Goal: Task Accomplishment & Management: Use online tool/utility

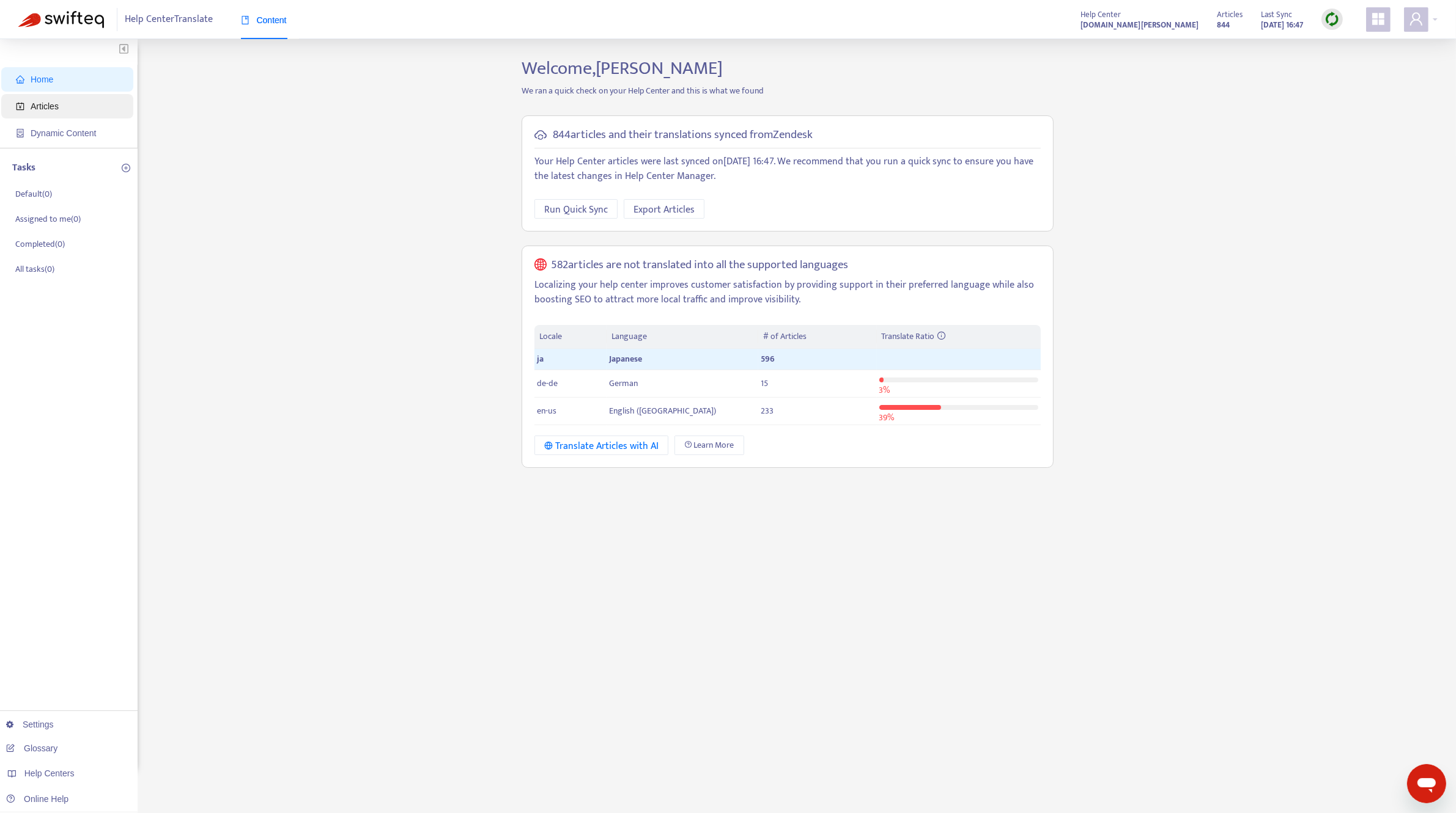
click at [54, 113] on span "Articles" at bounding box center [69, 106] width 108 height 24
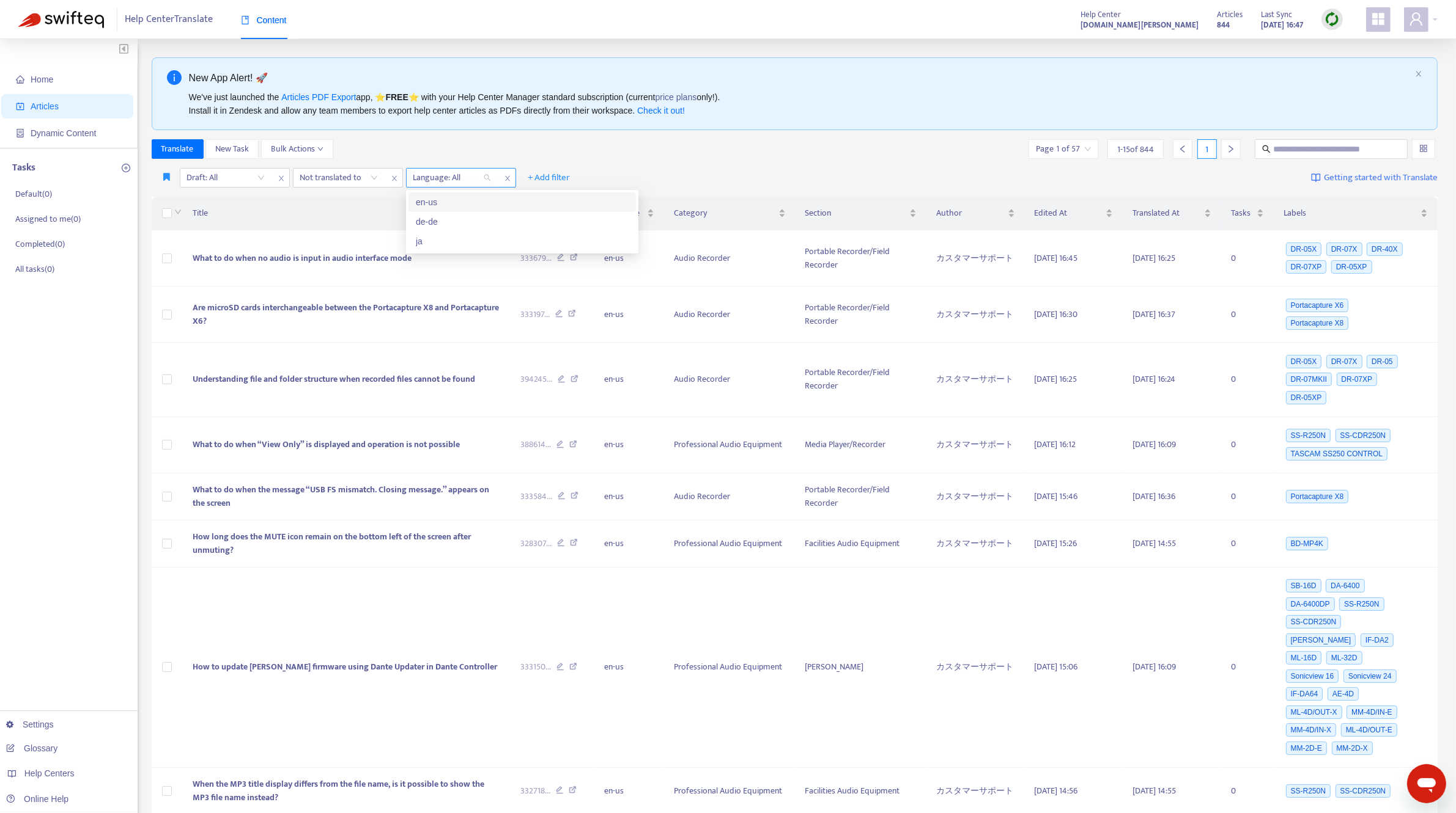
click at [486, 177] on div "Language: All" at bounding box center [452, 177] width 91 height 18
click at [467, 240] on div "ja" at bounding box center [522, 241] width 213 height 14
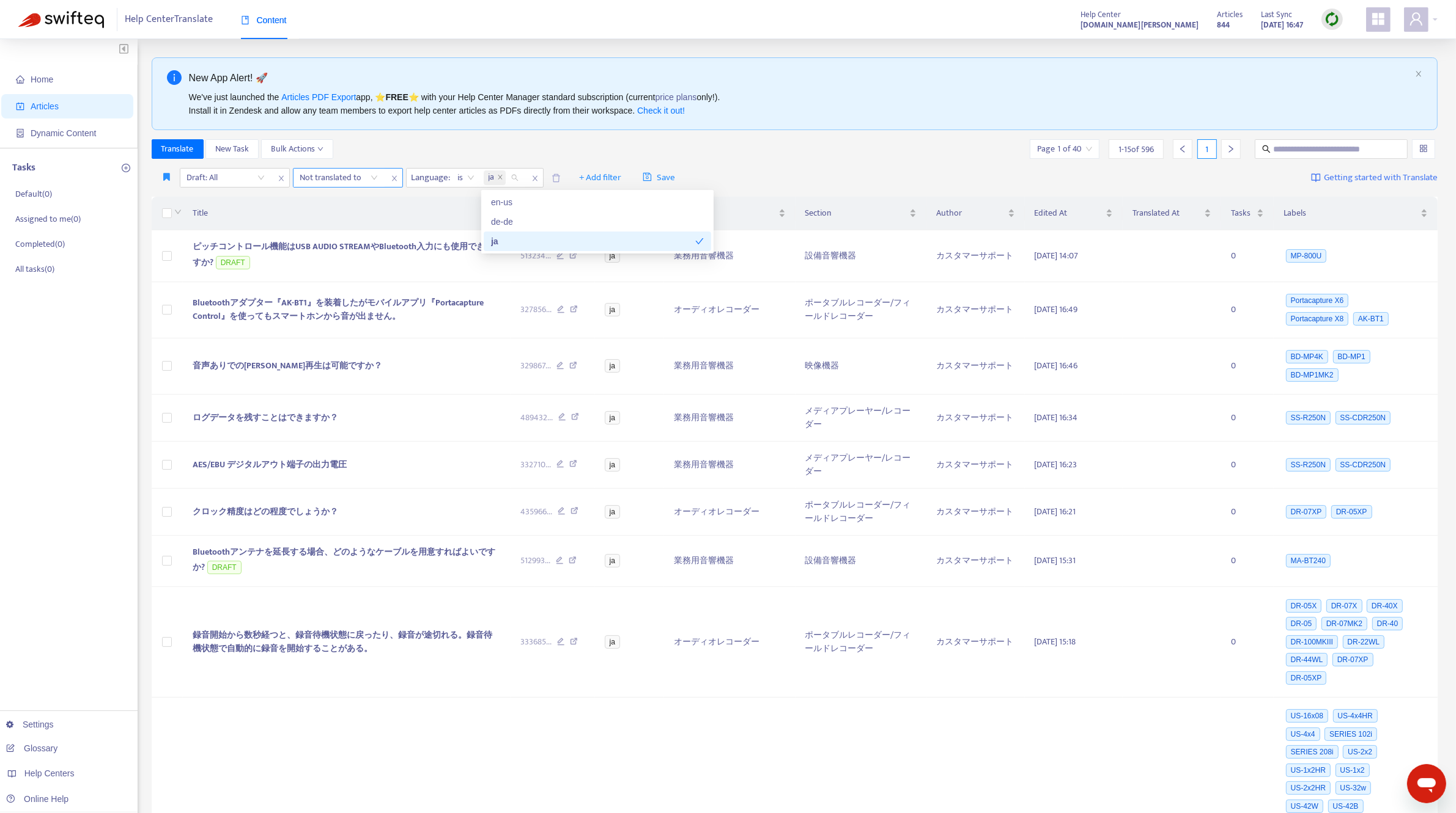
click at [384, 177] on div "Not translated to" at bounding box center [348, 177] width 110 height 19
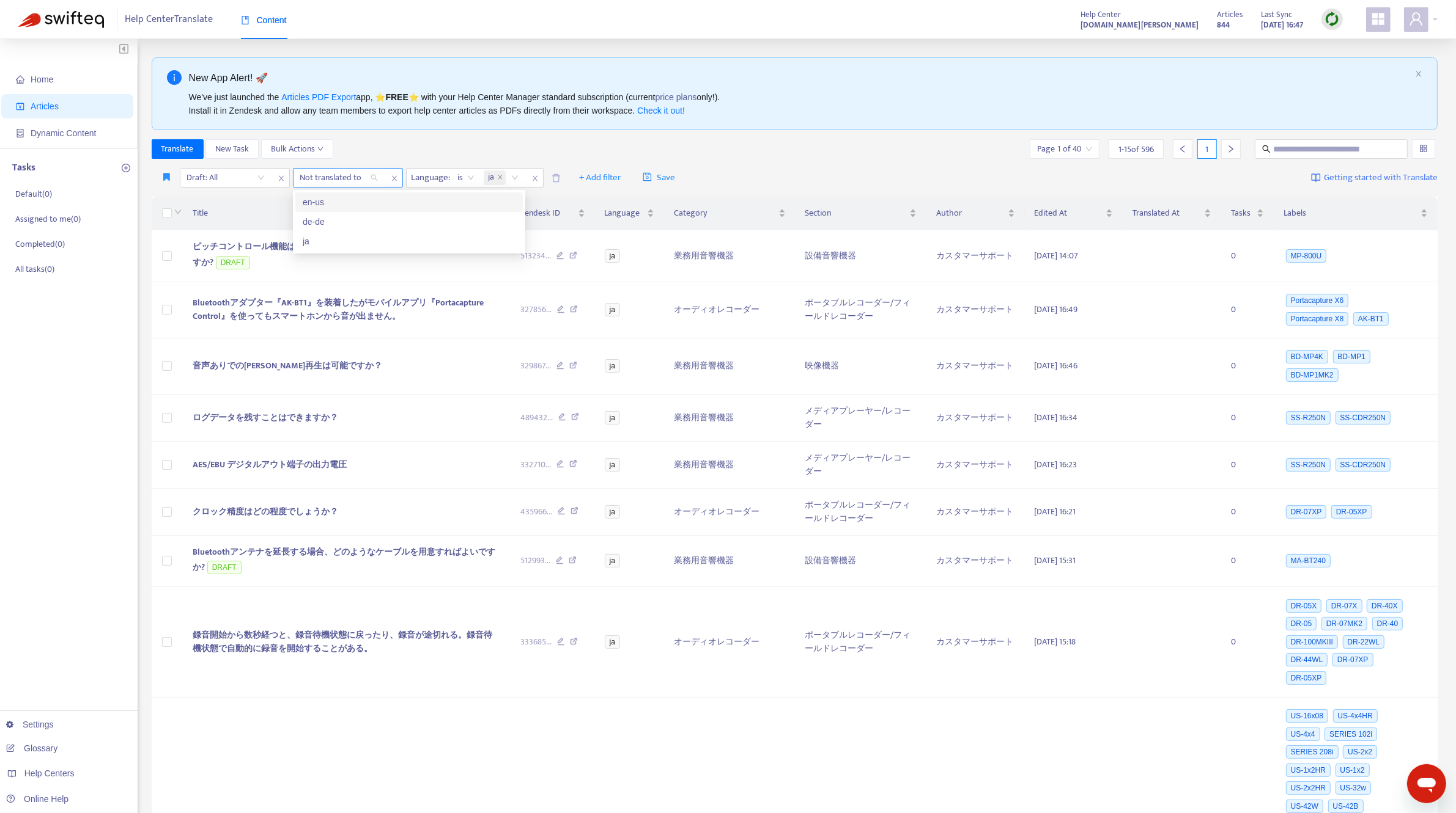
click at [377, 176] on div "Not translated to" at bounding box center [339, 177] width 91 height 18
click at [361, 203] on div "en-us" at bounding box center [409, 203] width 213 height 14
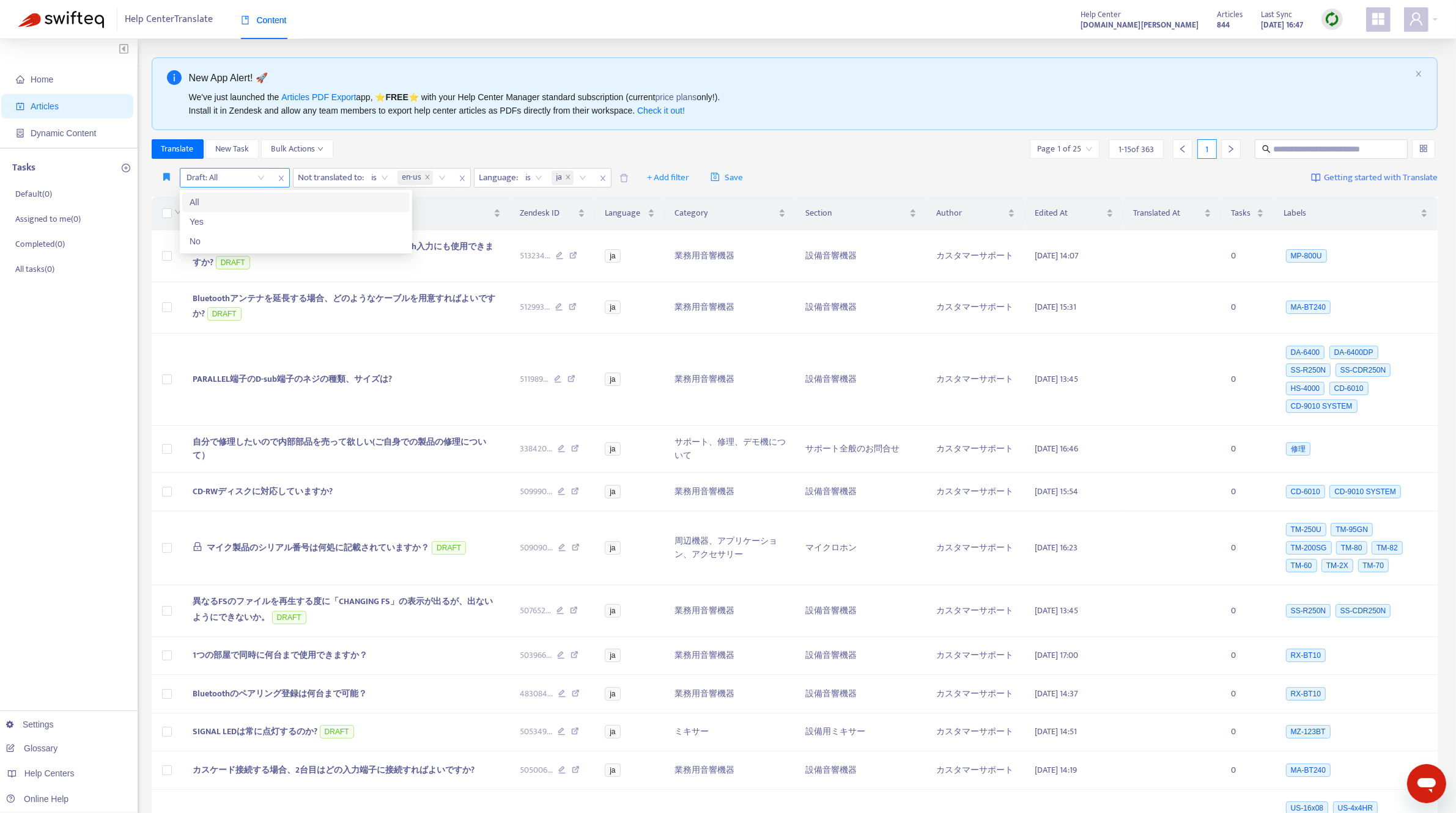
click at [263, 178] on input "search" at bounding box center [226, 177] width 77 height 18
click at [240, 236] on div "No" at bounding box center [295, 241] width 213 height 14
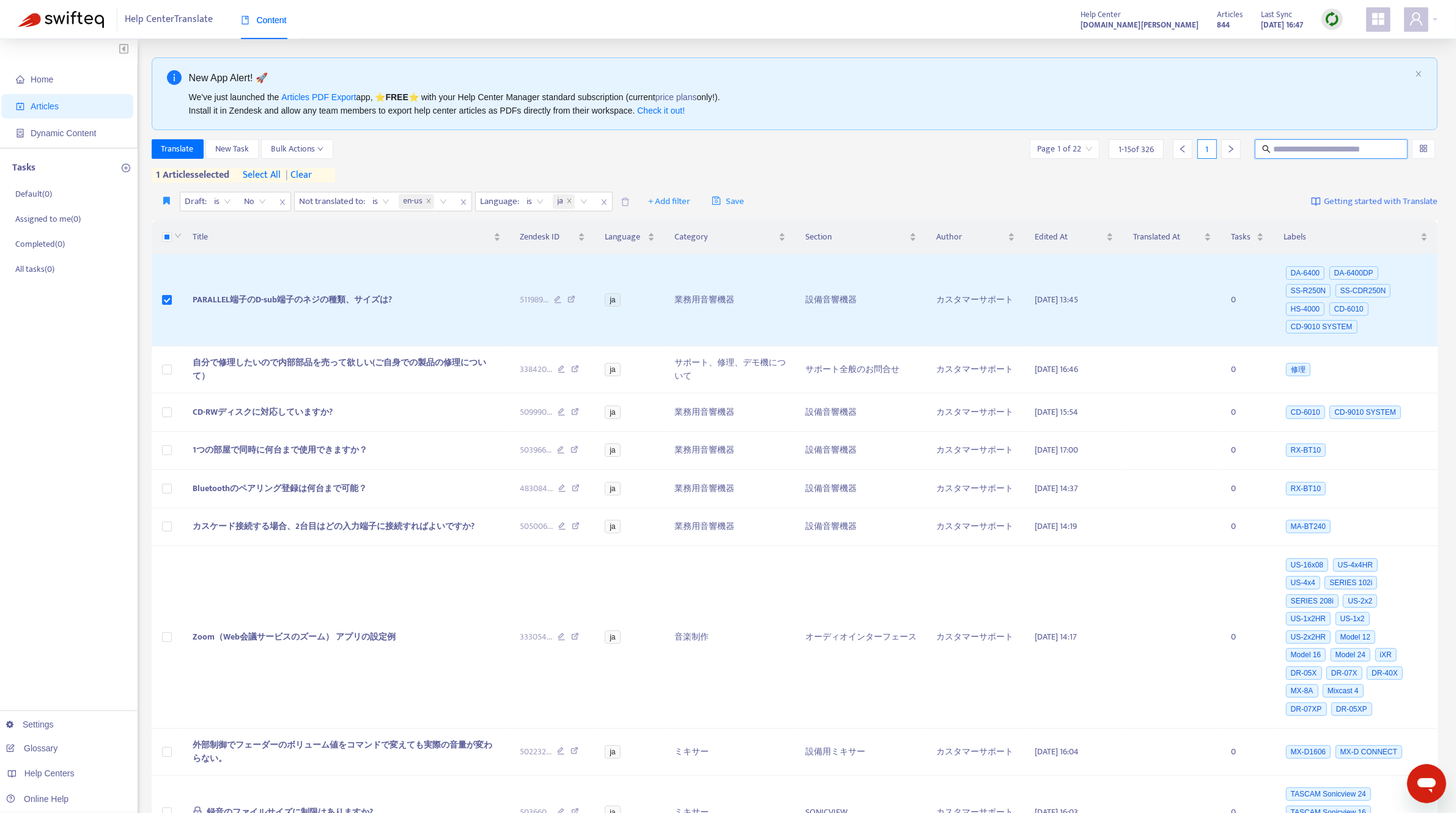
click at [1283, 154] on input "text" at bounding box center [1332, 149] width 118 height 14
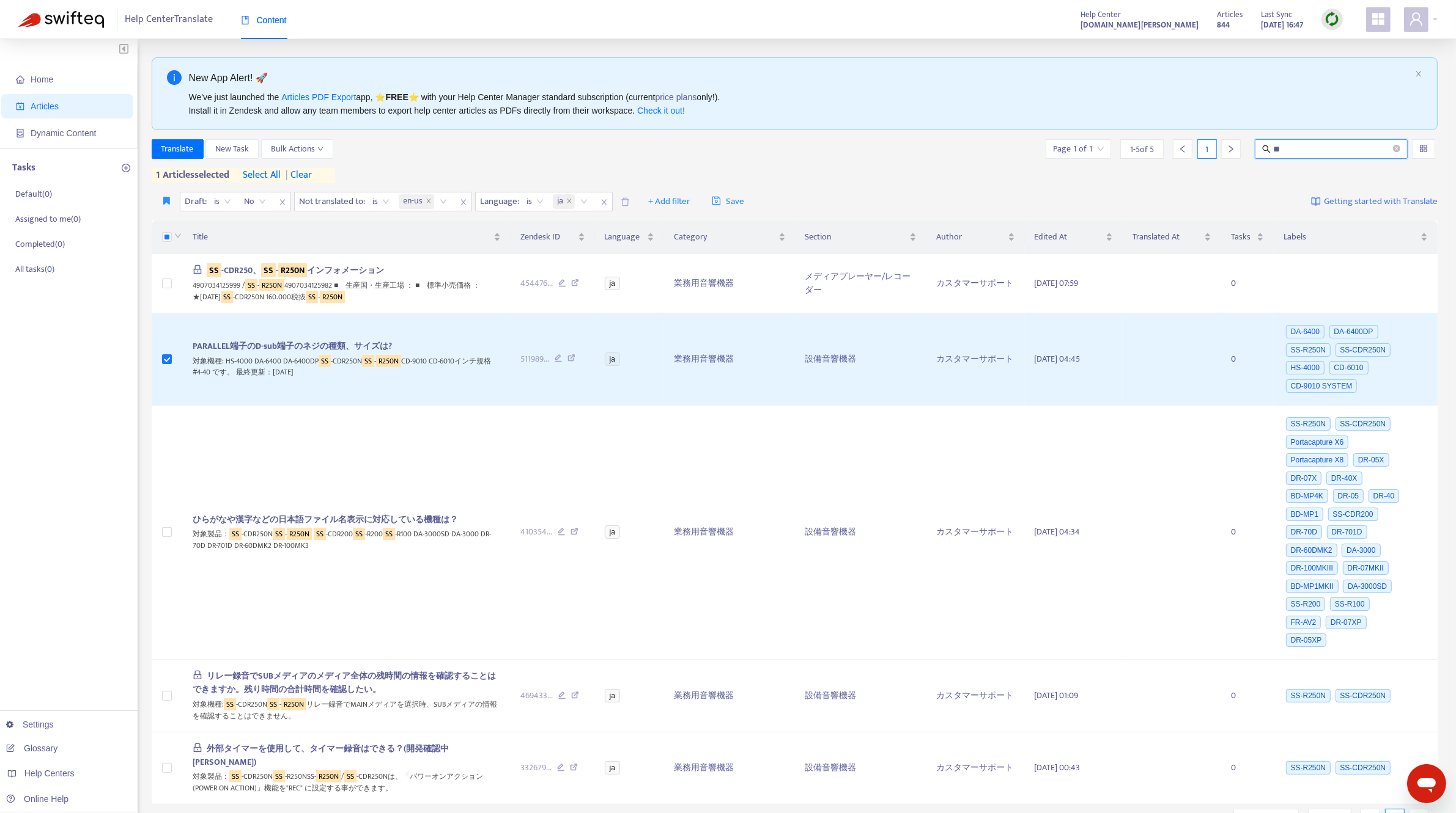
type input "*"
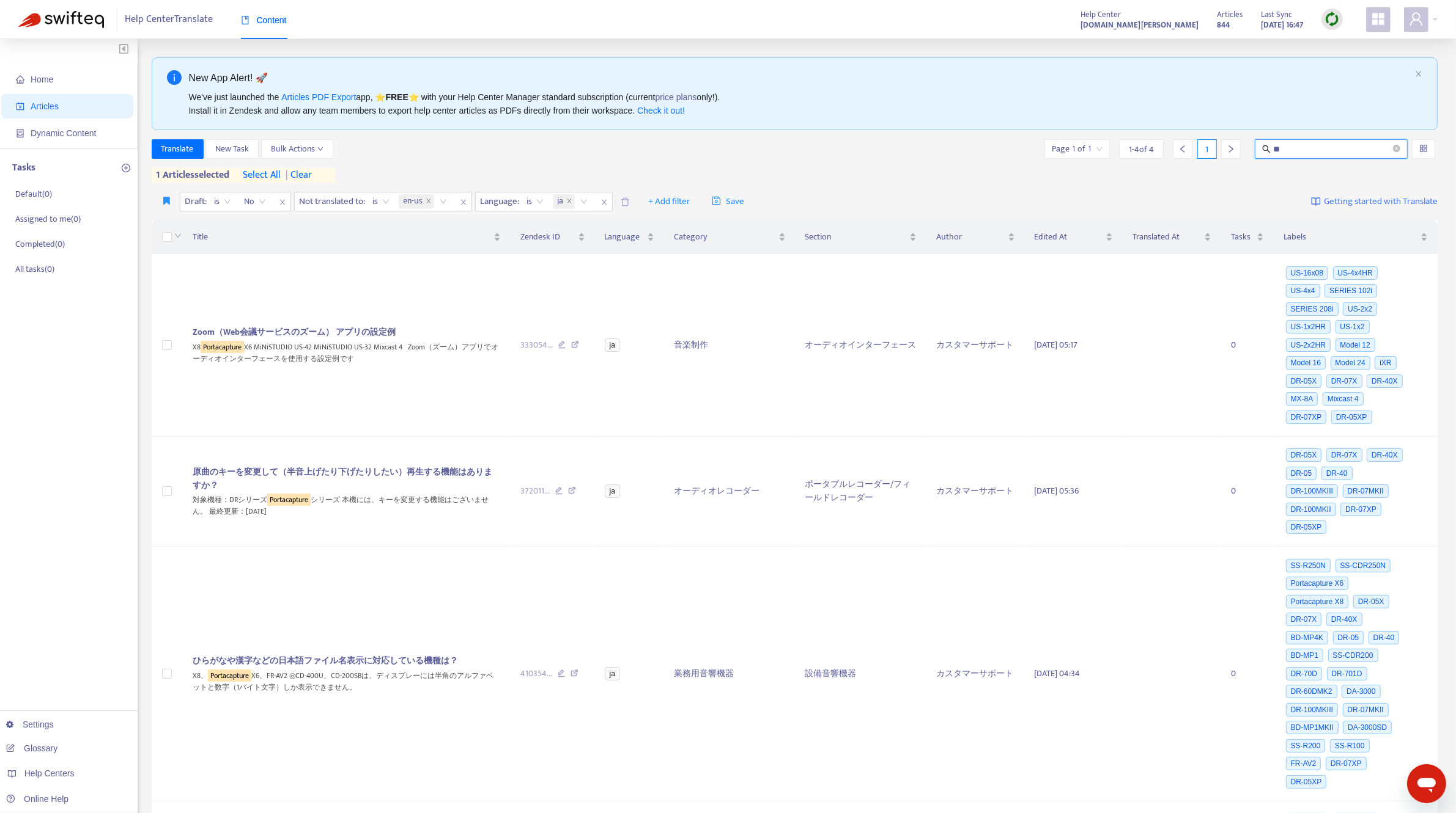
type input "*"
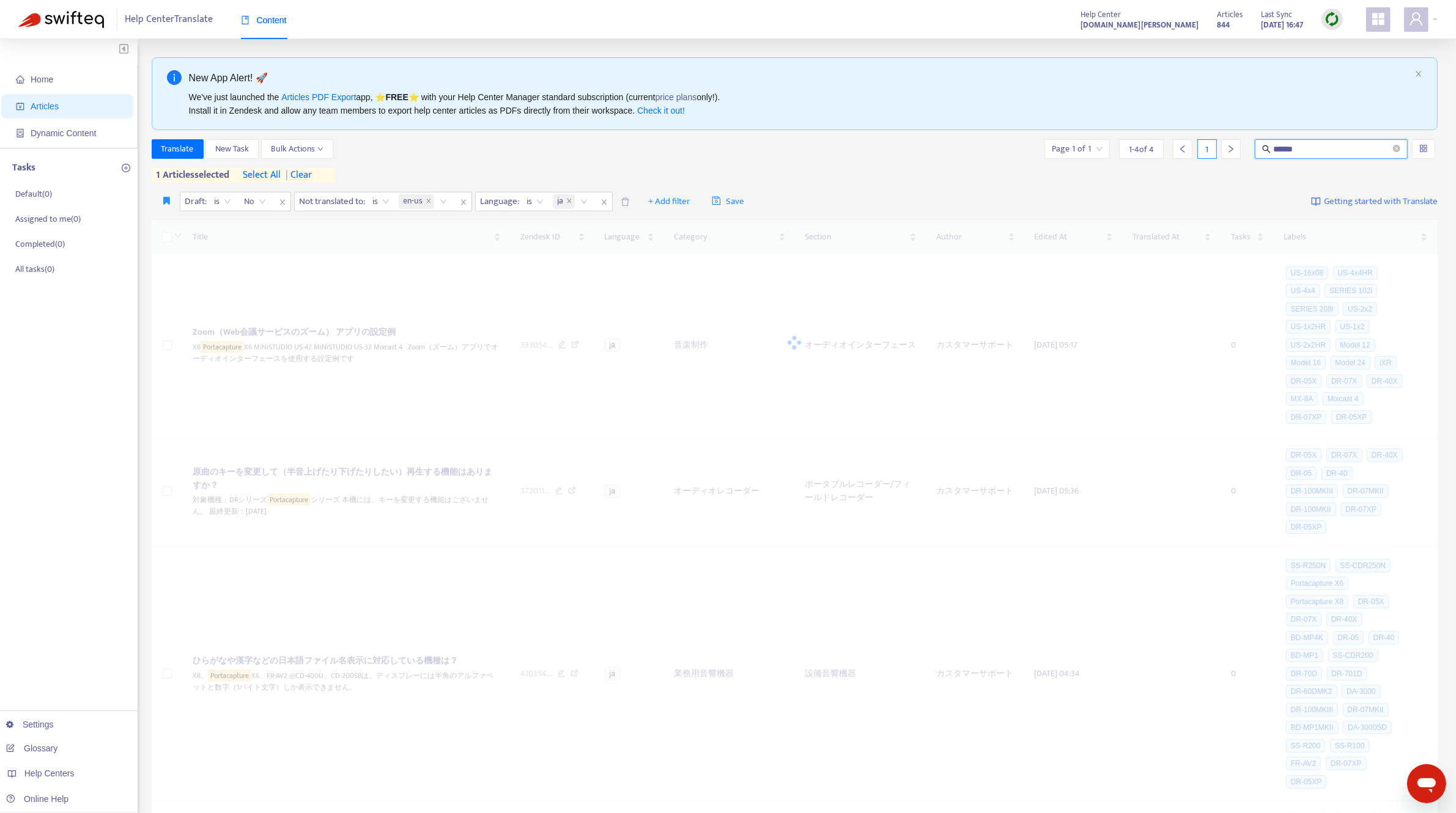
click at [1355, 149] on input "******" at bounding box center [1332, 149] width 118 height 14
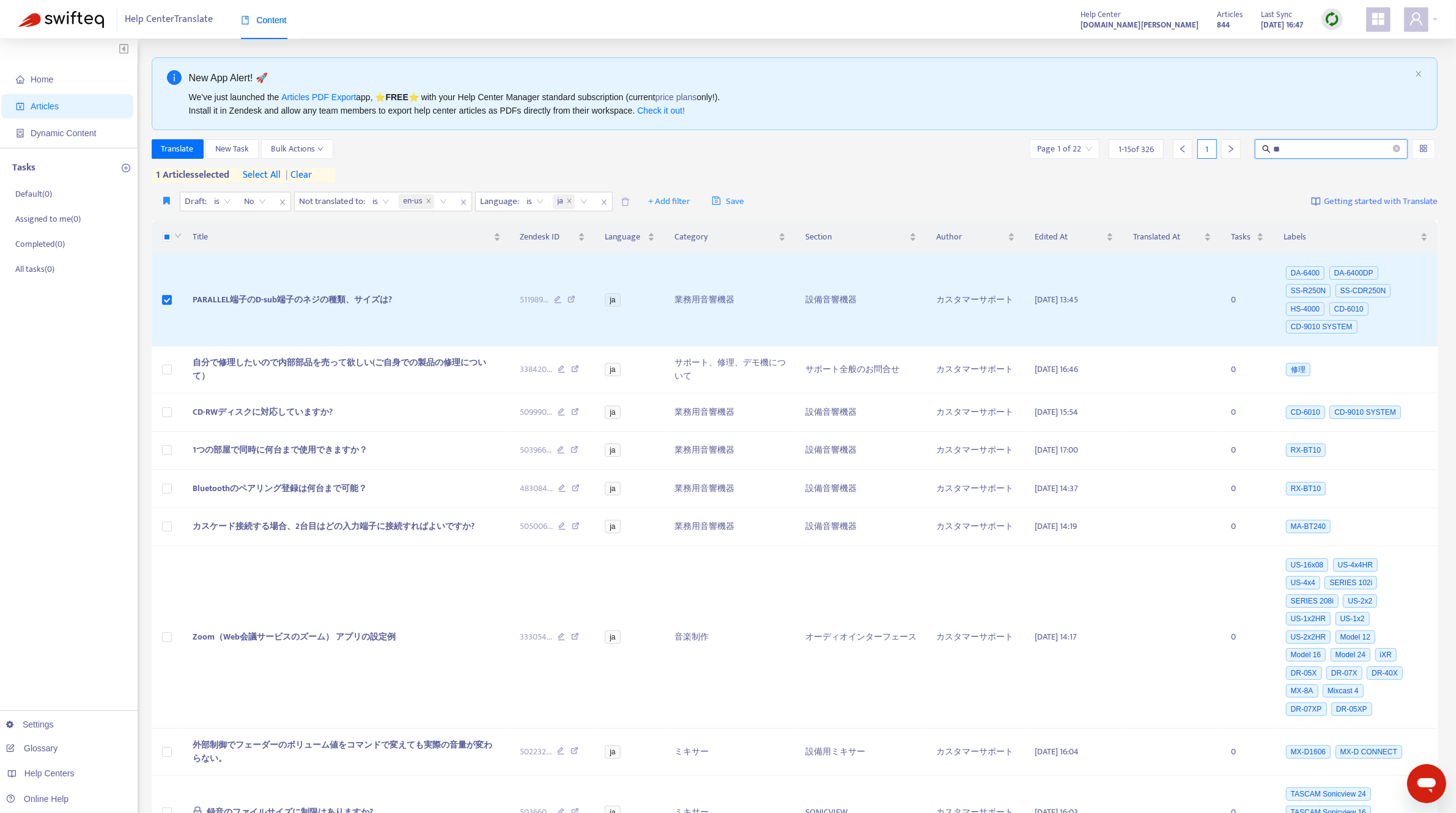
type input "*"
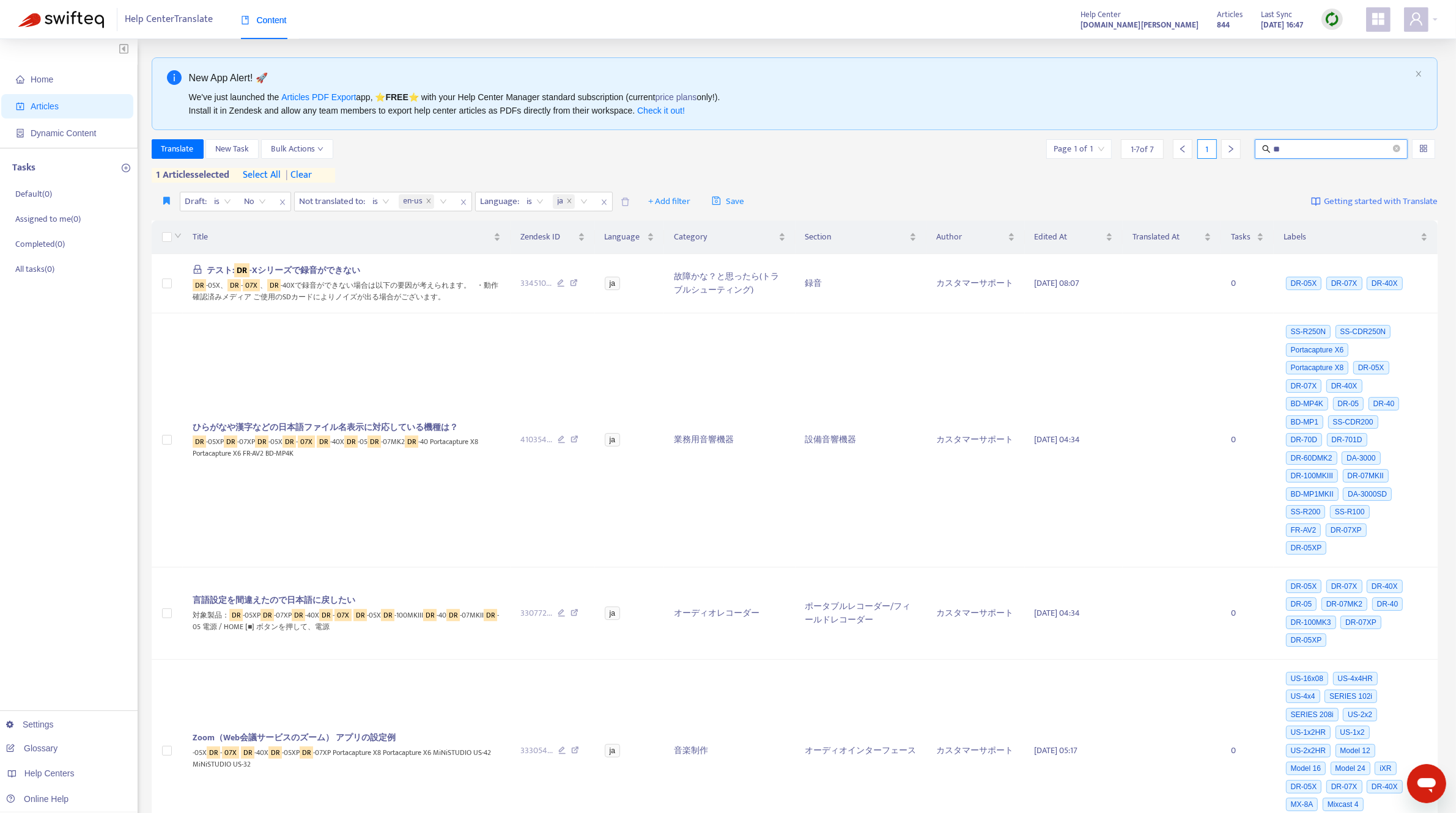
type input "*"
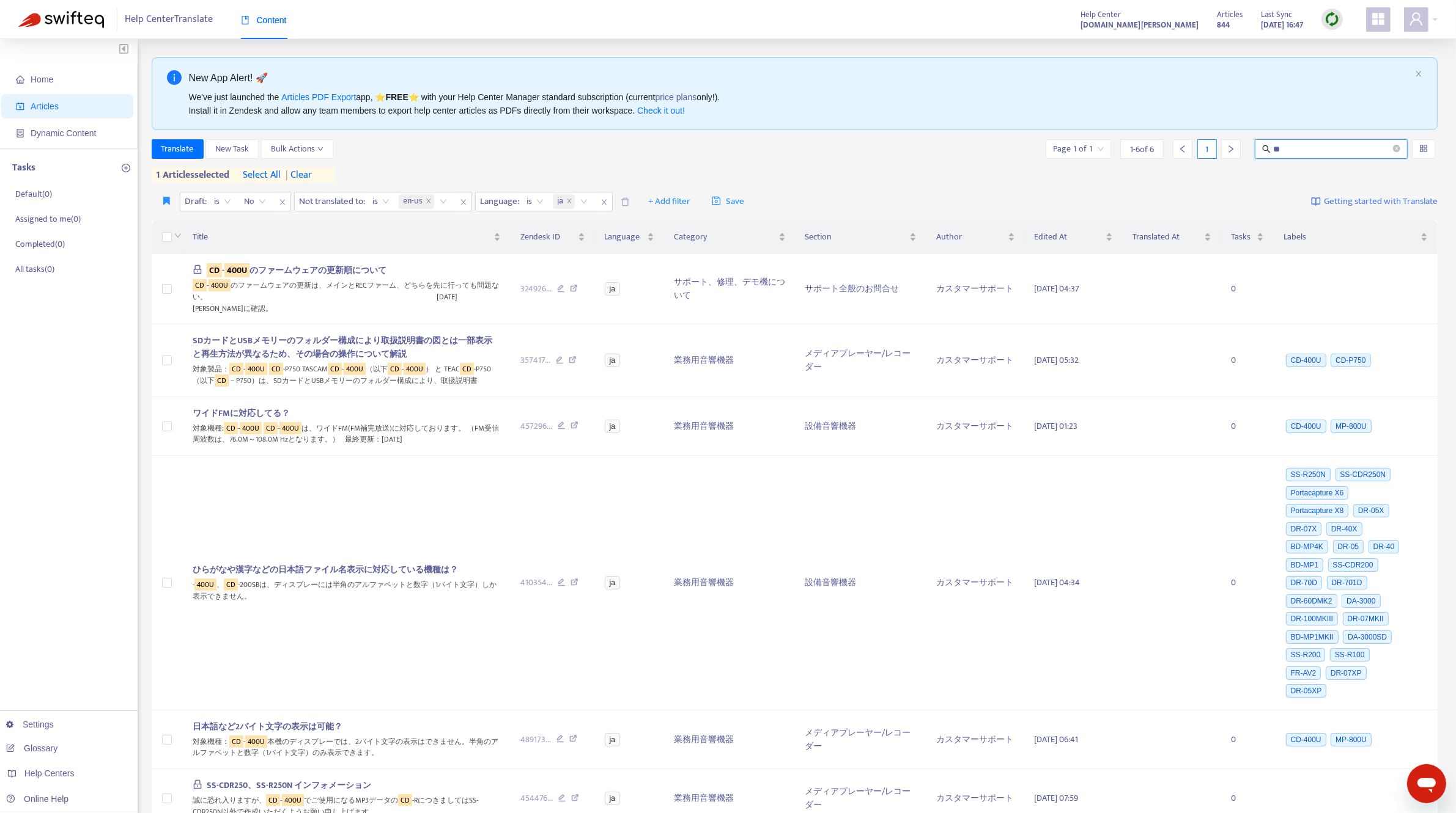
type input "*"
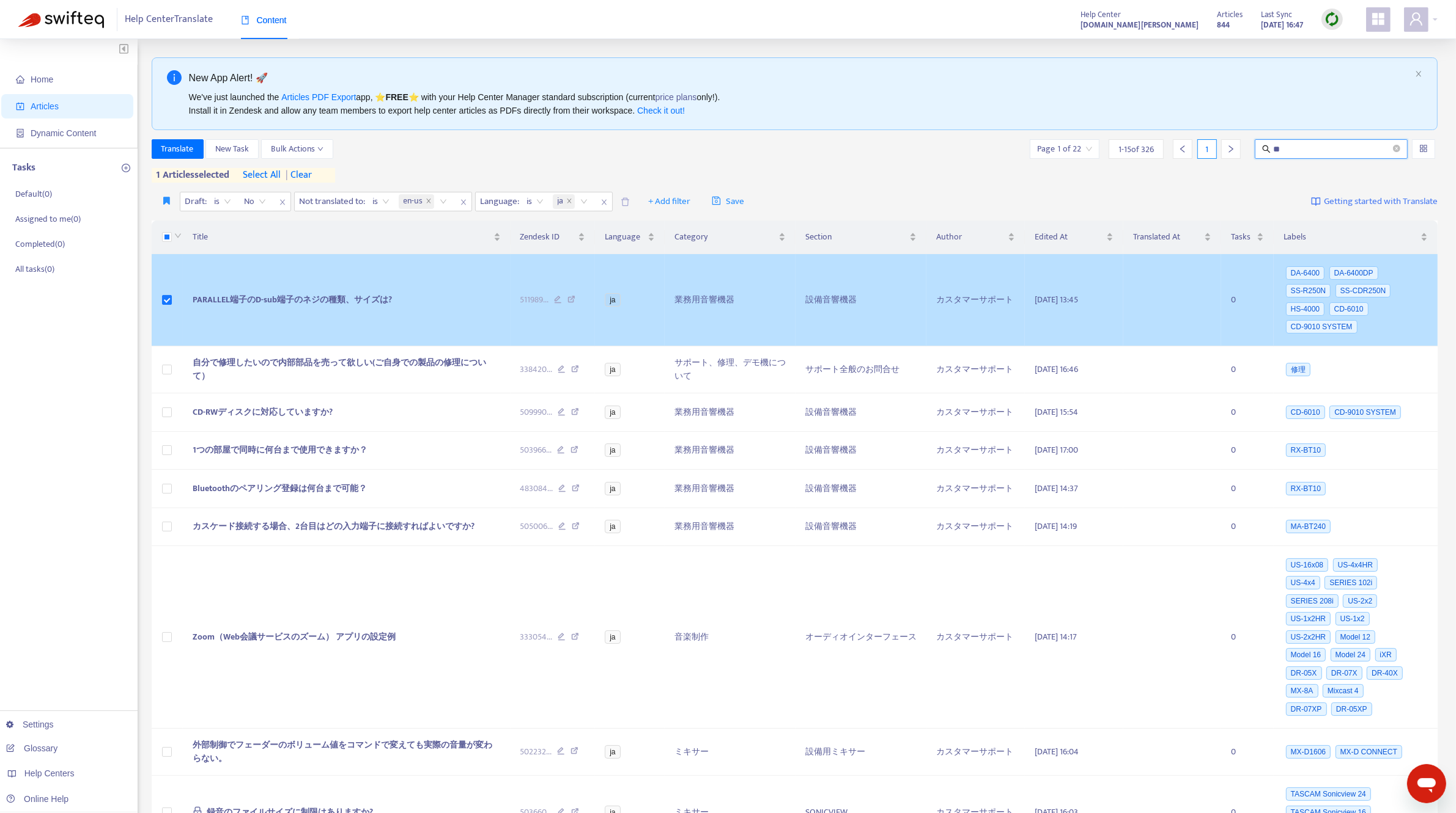
type input "*"
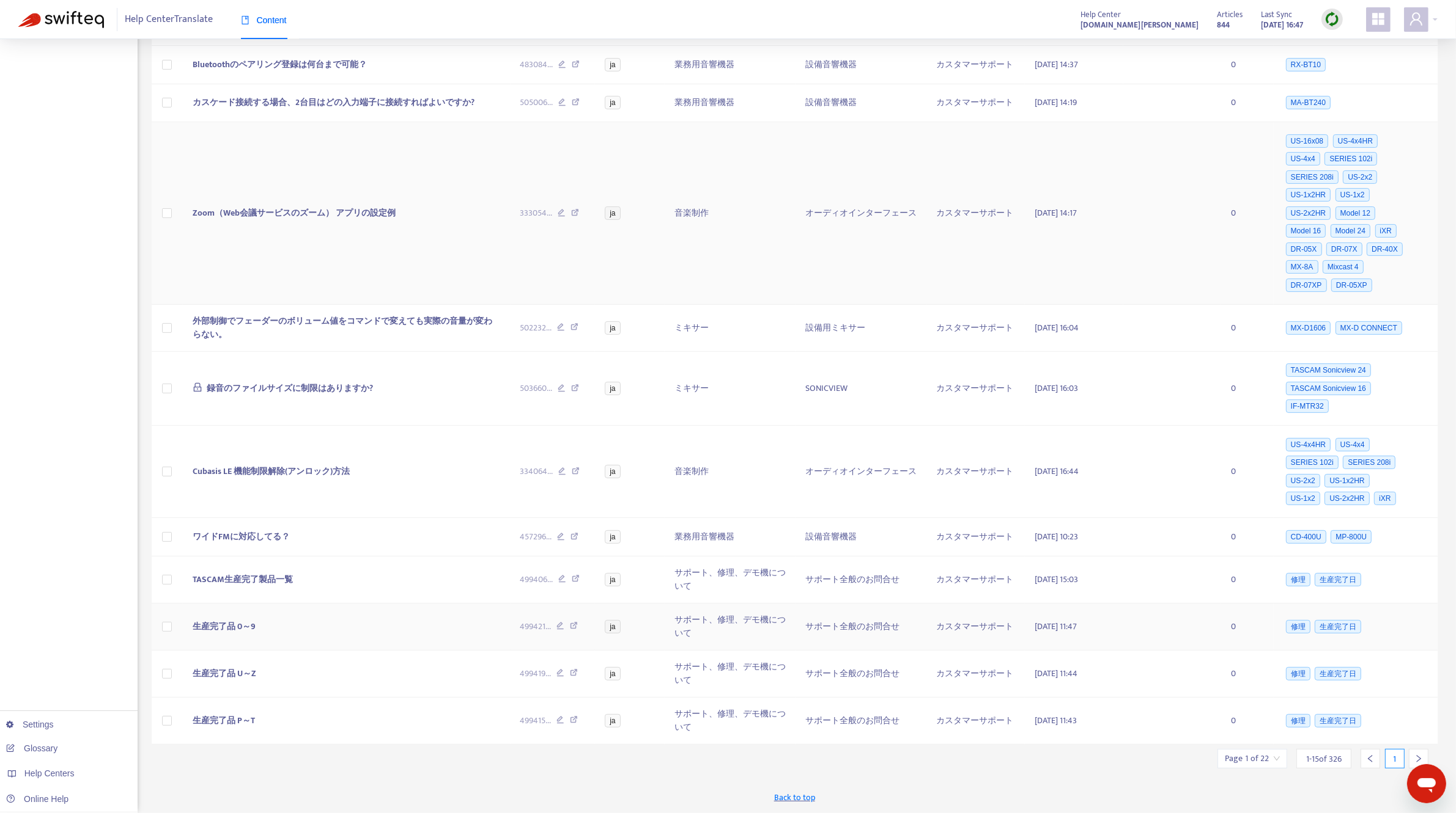
scroll to position [435, 0]
click at [1417, 753] on div at bounding box center [1418, 759] width 19 height 19
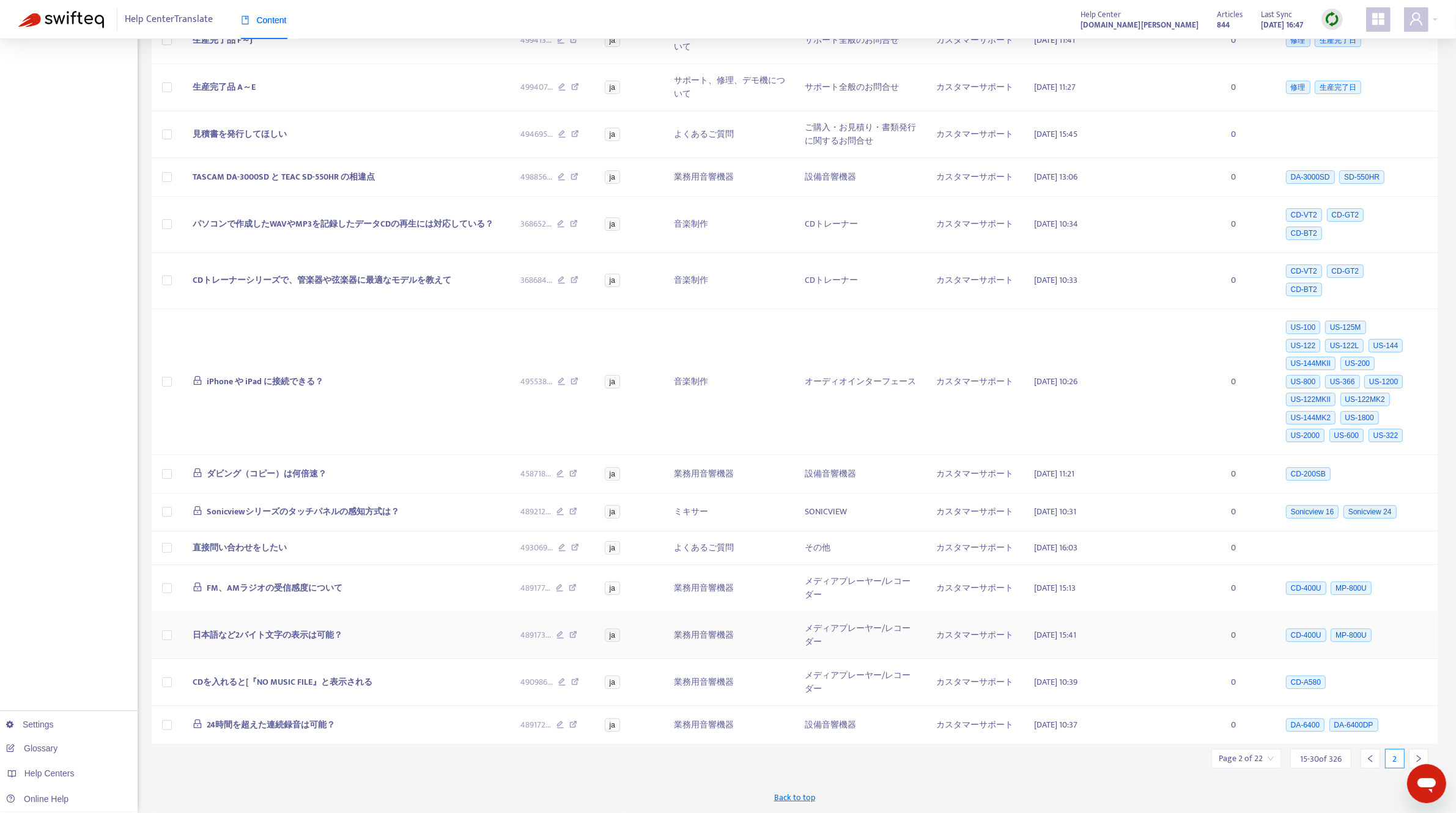
scroll to position [256, 0]
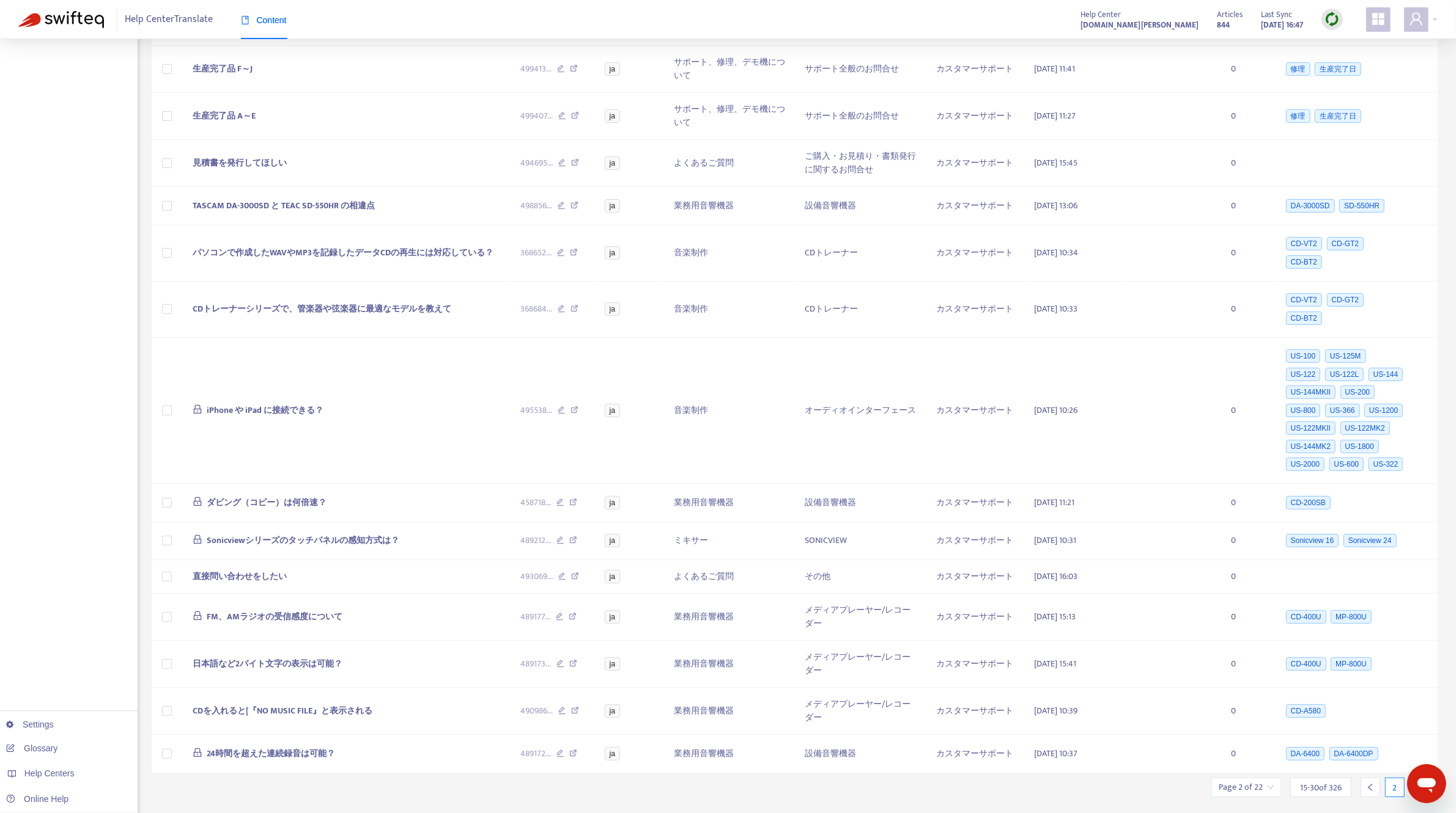
click at [1418, 748] on div "Title Zendesk ID Language Category Section Author Edited At Translated At Tasks…" at bounding box center [794, 369] width 1286 height 818
click at [1418, 778] on div at bounding box center [1418, 788] width 19 height 19
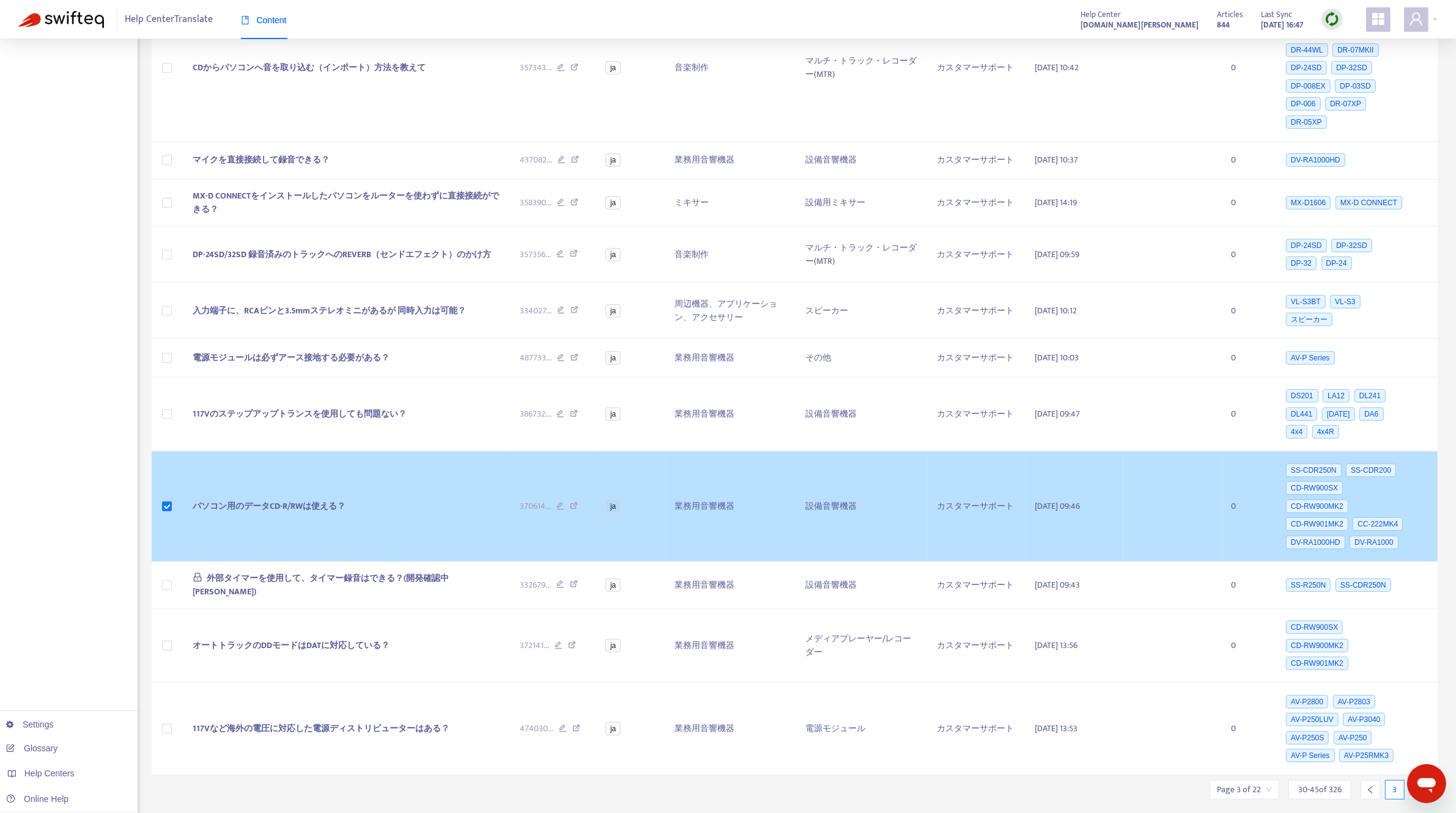
scroll to position [500, 0]
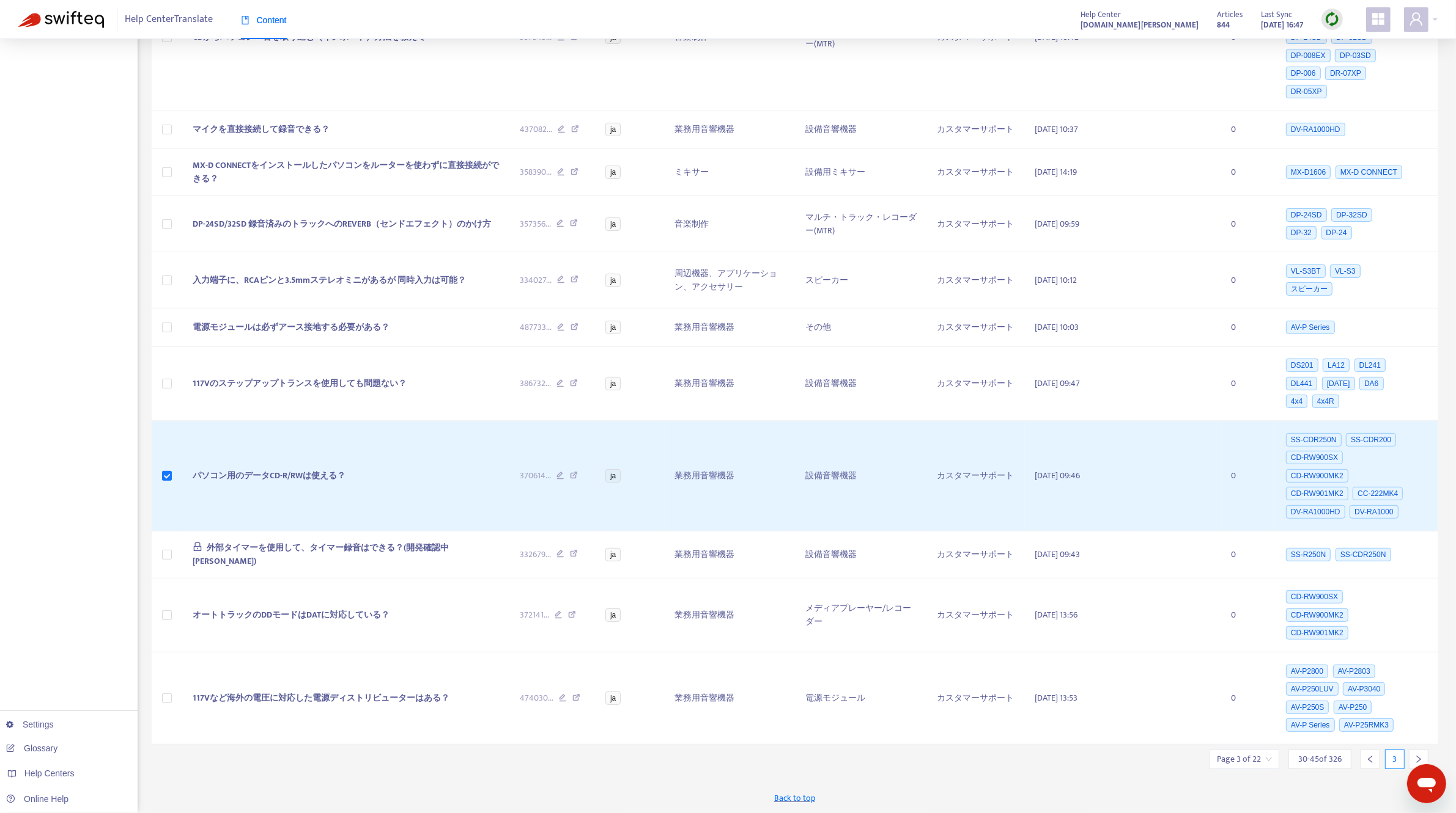
click at [1420, 753] on div at bounding box center [1418, 760] width 19 height 19
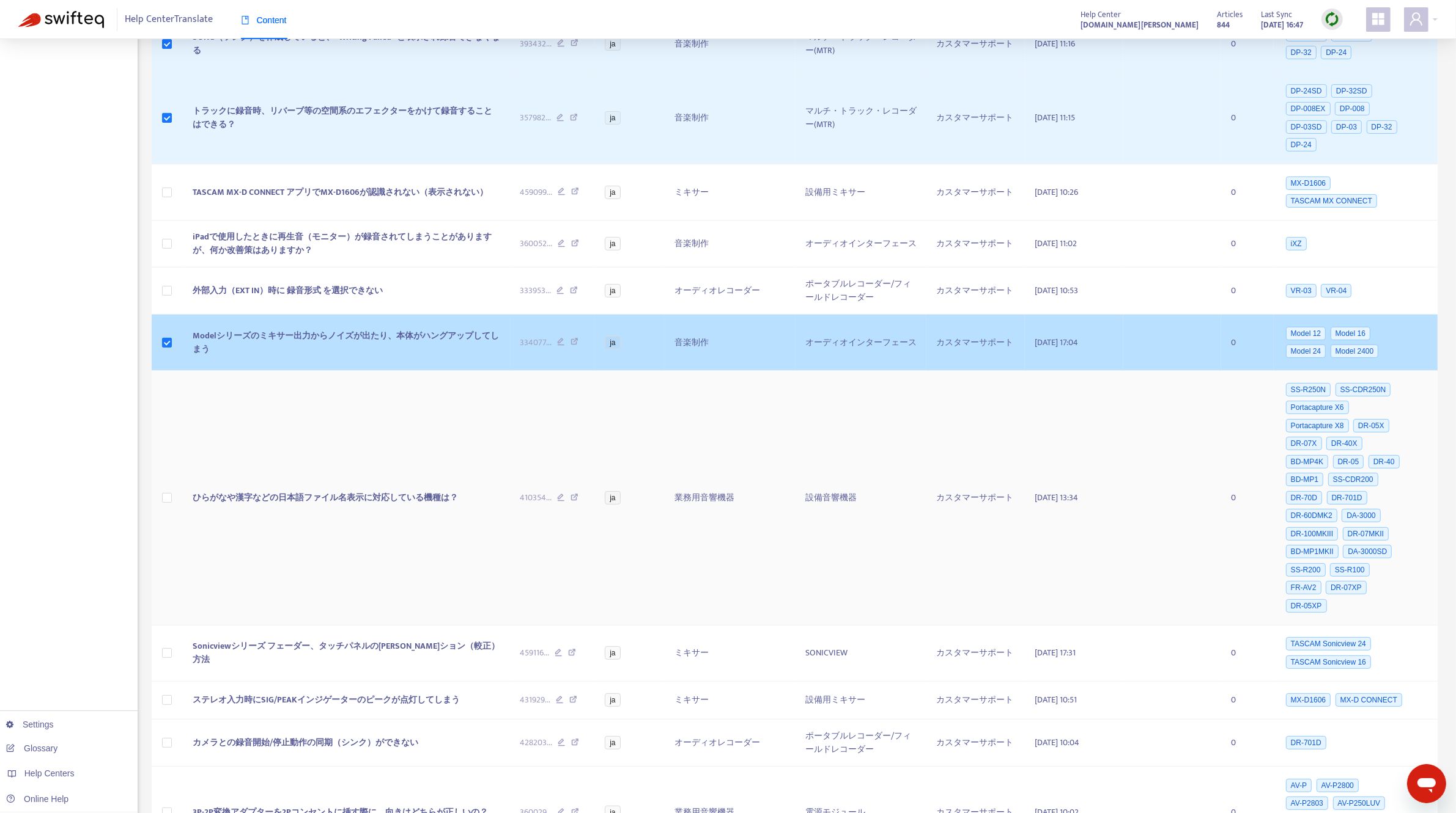
scroll to position [563, 0]
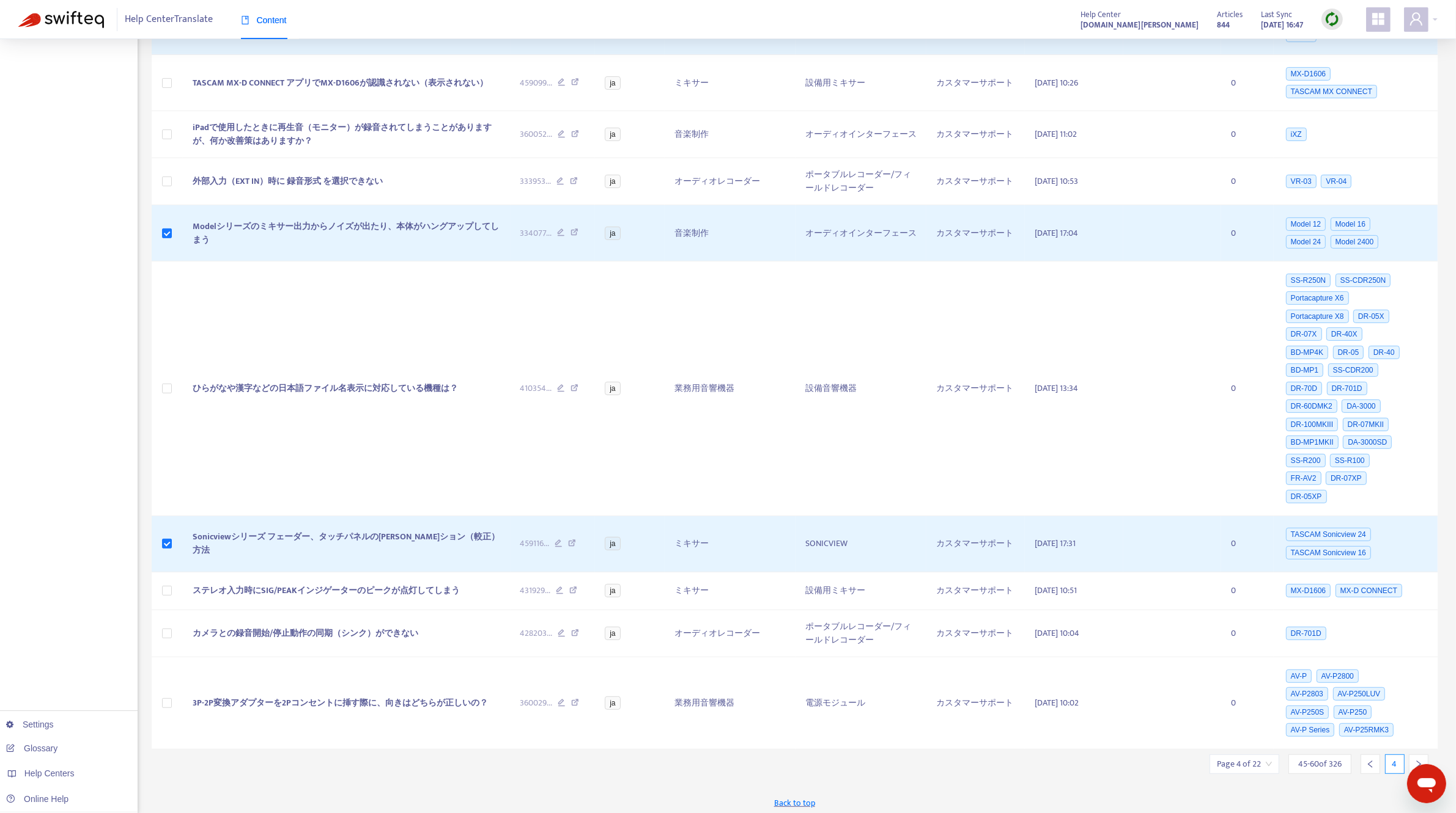
click at [1418, 760] on icon "right" at bounding box center [1418, 764] width 9 height 9
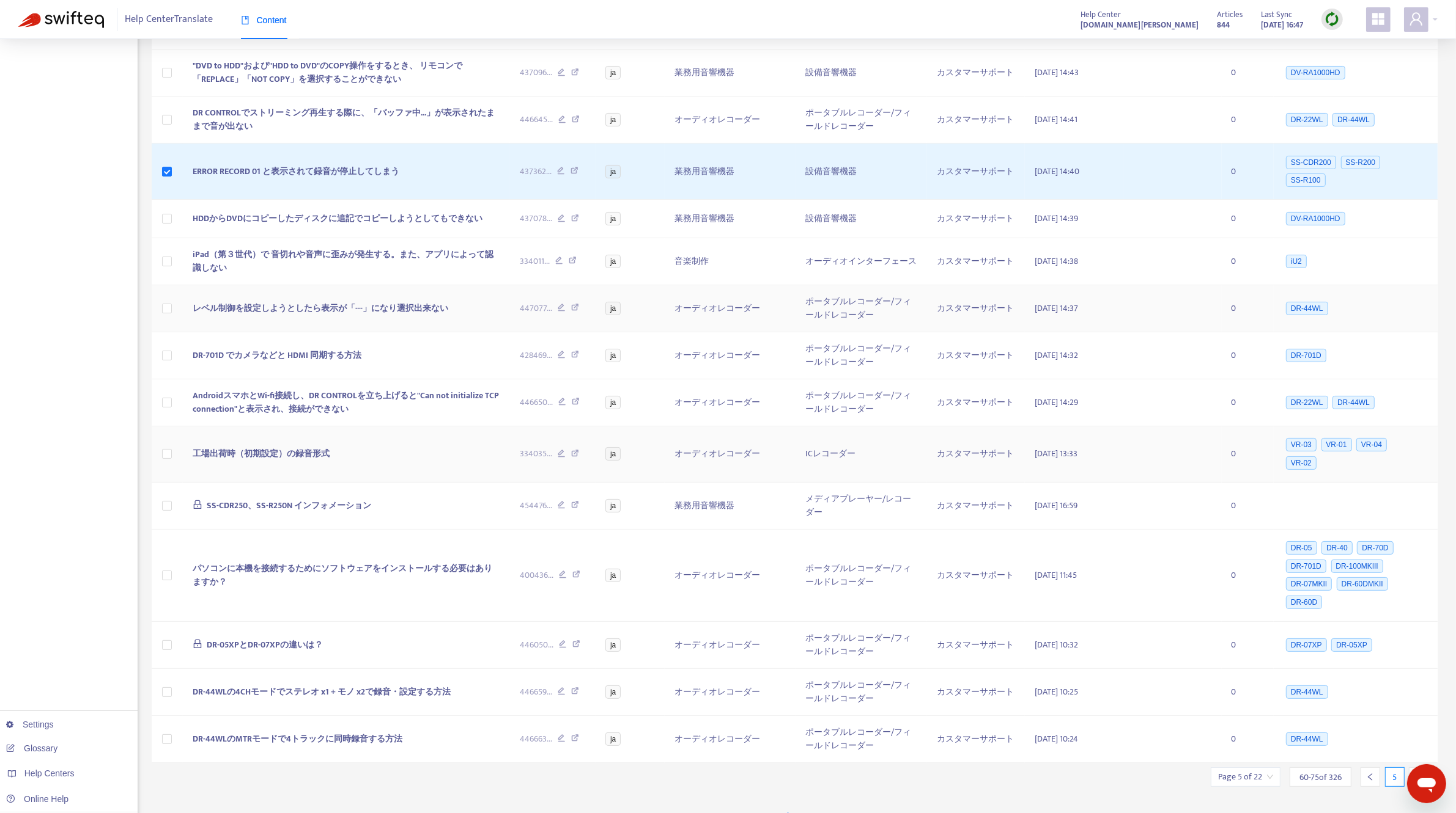
scroll to position [276, 0]
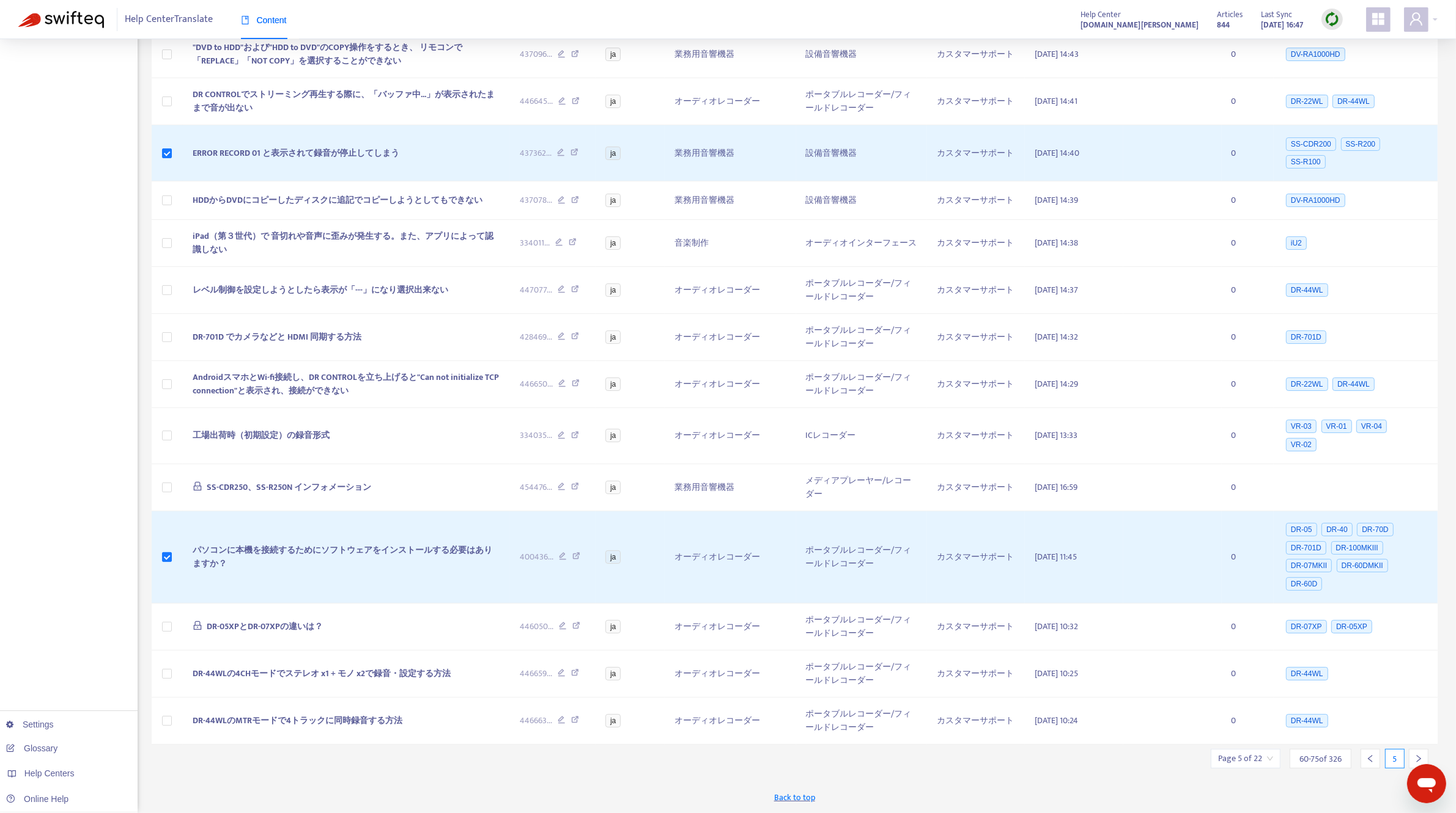
click at [1416, 757] on icon "right" at bounding box center [1418, 759] width 9 height 9
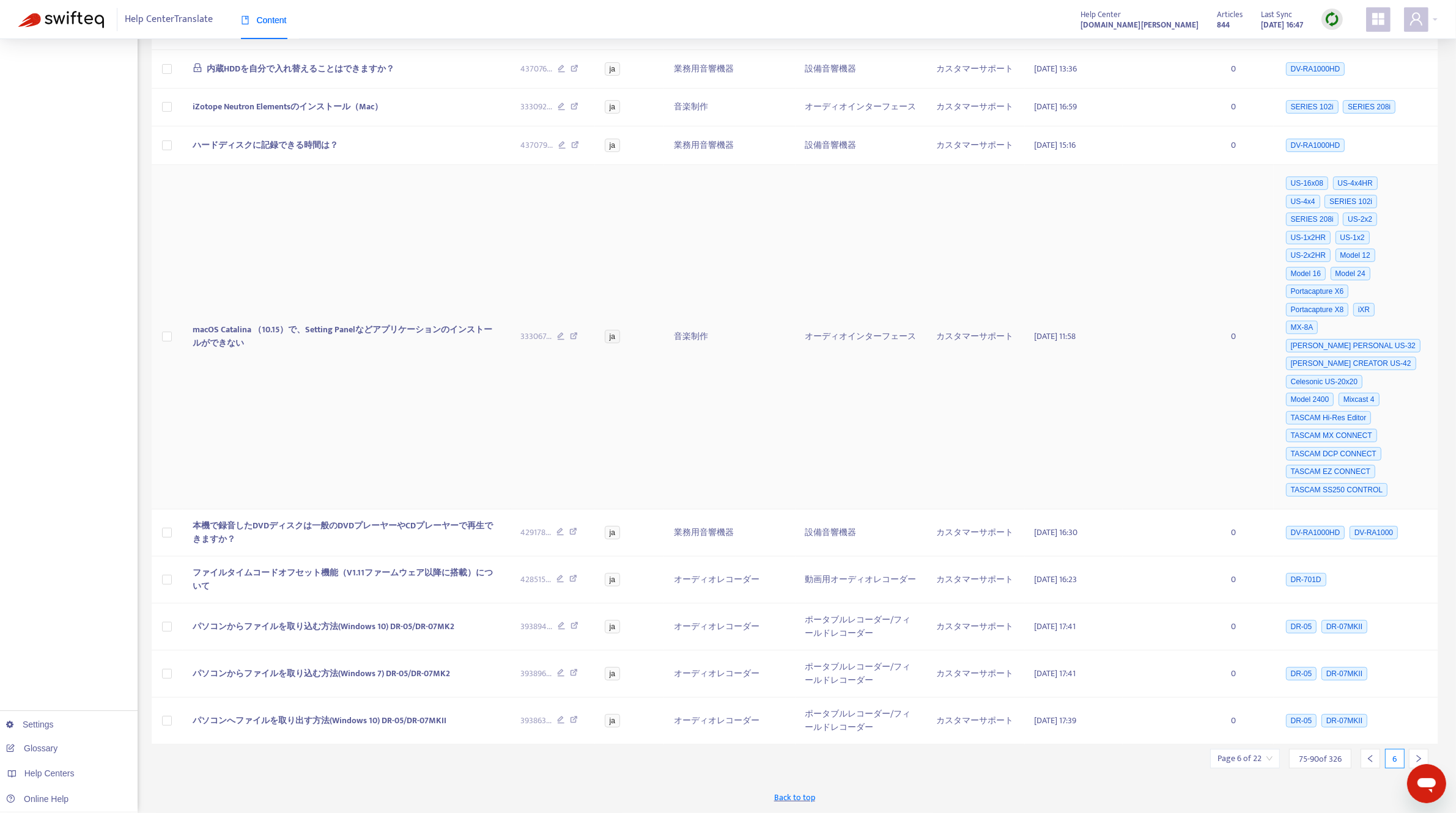
scroll to position [472, 0]
click at [1418, 753] on div at bounding box center [1418, 759] width 19 height 19
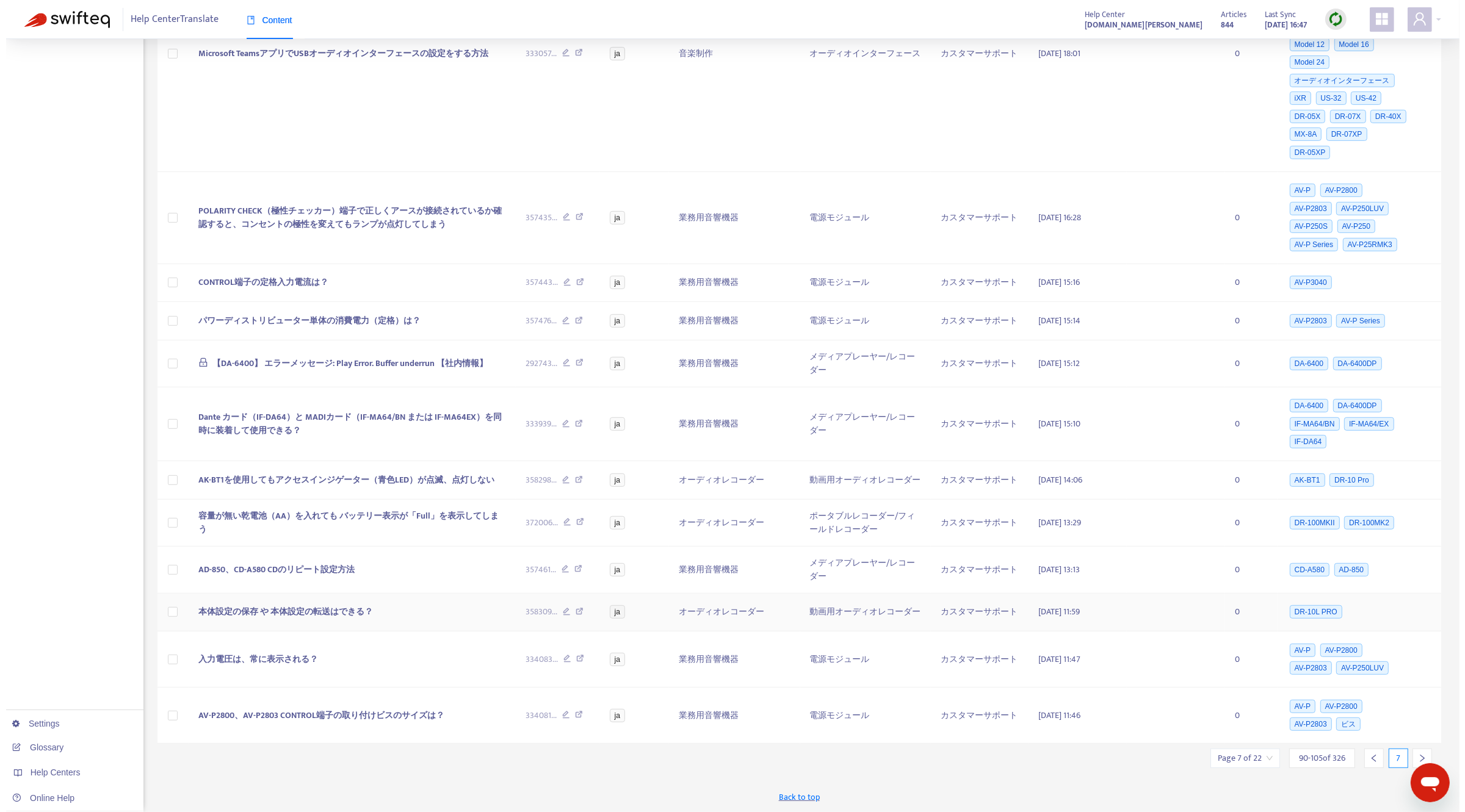
scroll to position [691, 0]
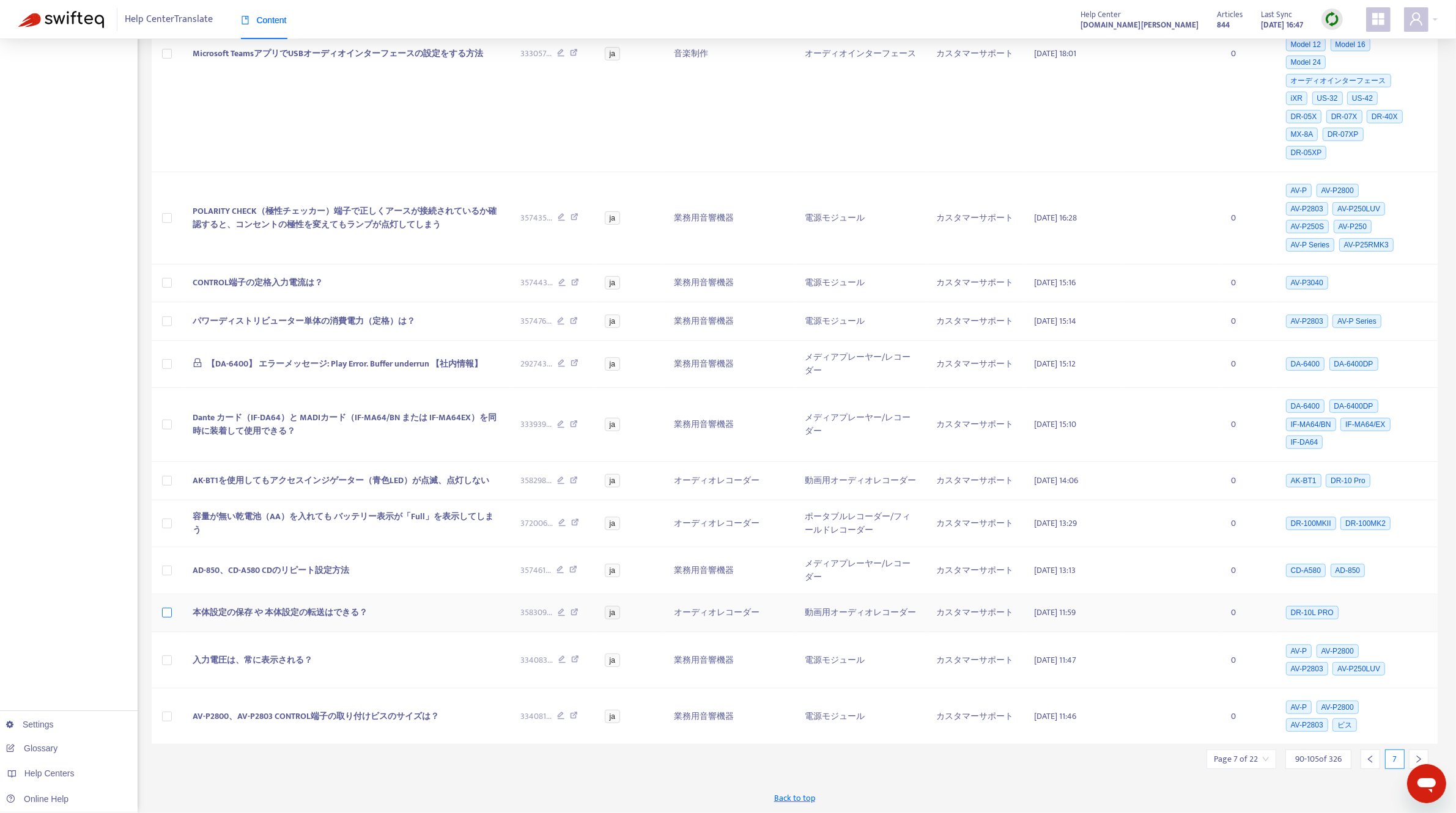
click at [168, 607] on label at bounding box center [167, 613] width 10 height 14
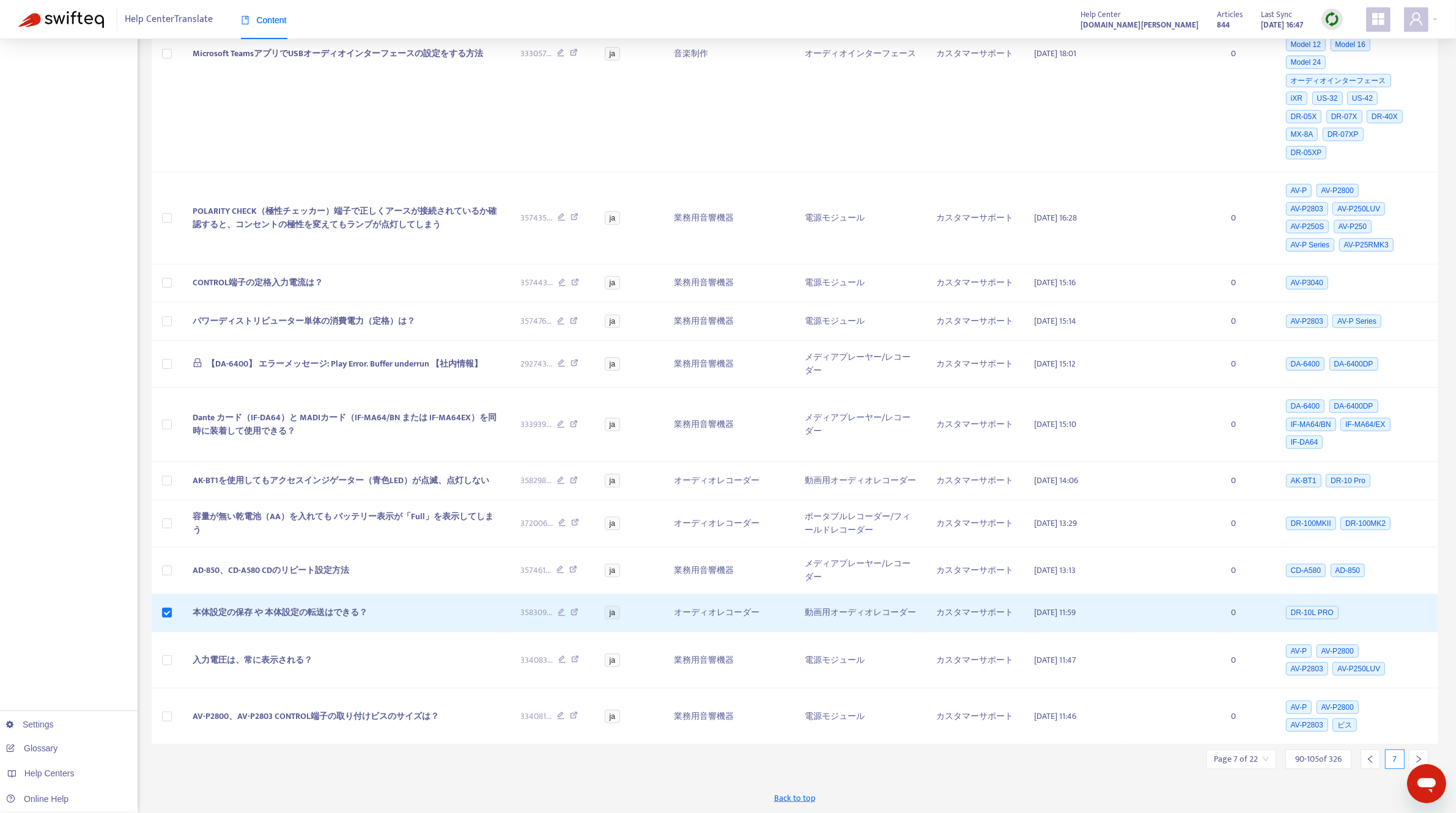
click at [1419, 753] on div at bounding box center [1418, 760] width 19 height 19
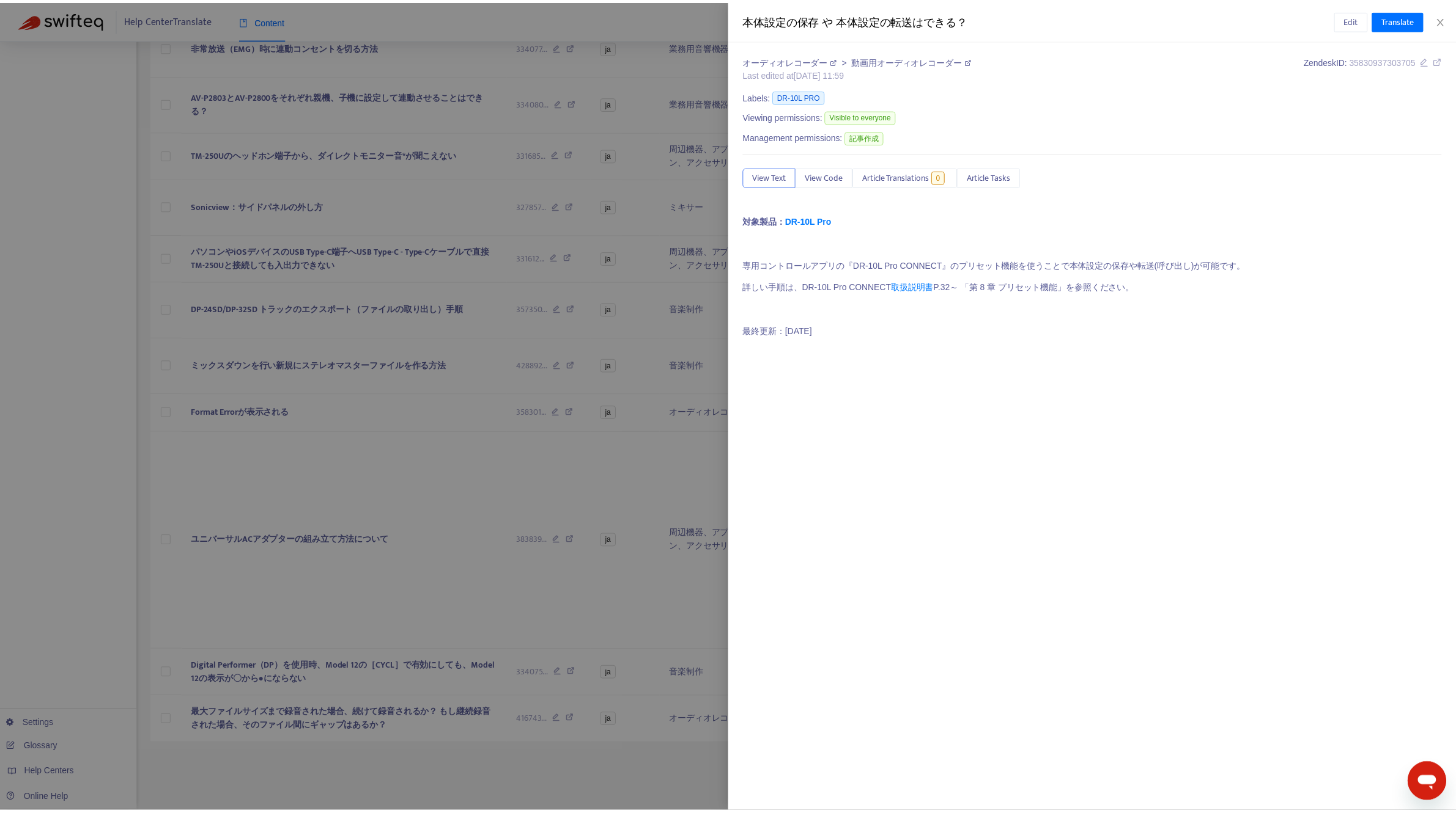
scroll to position [445, 0]
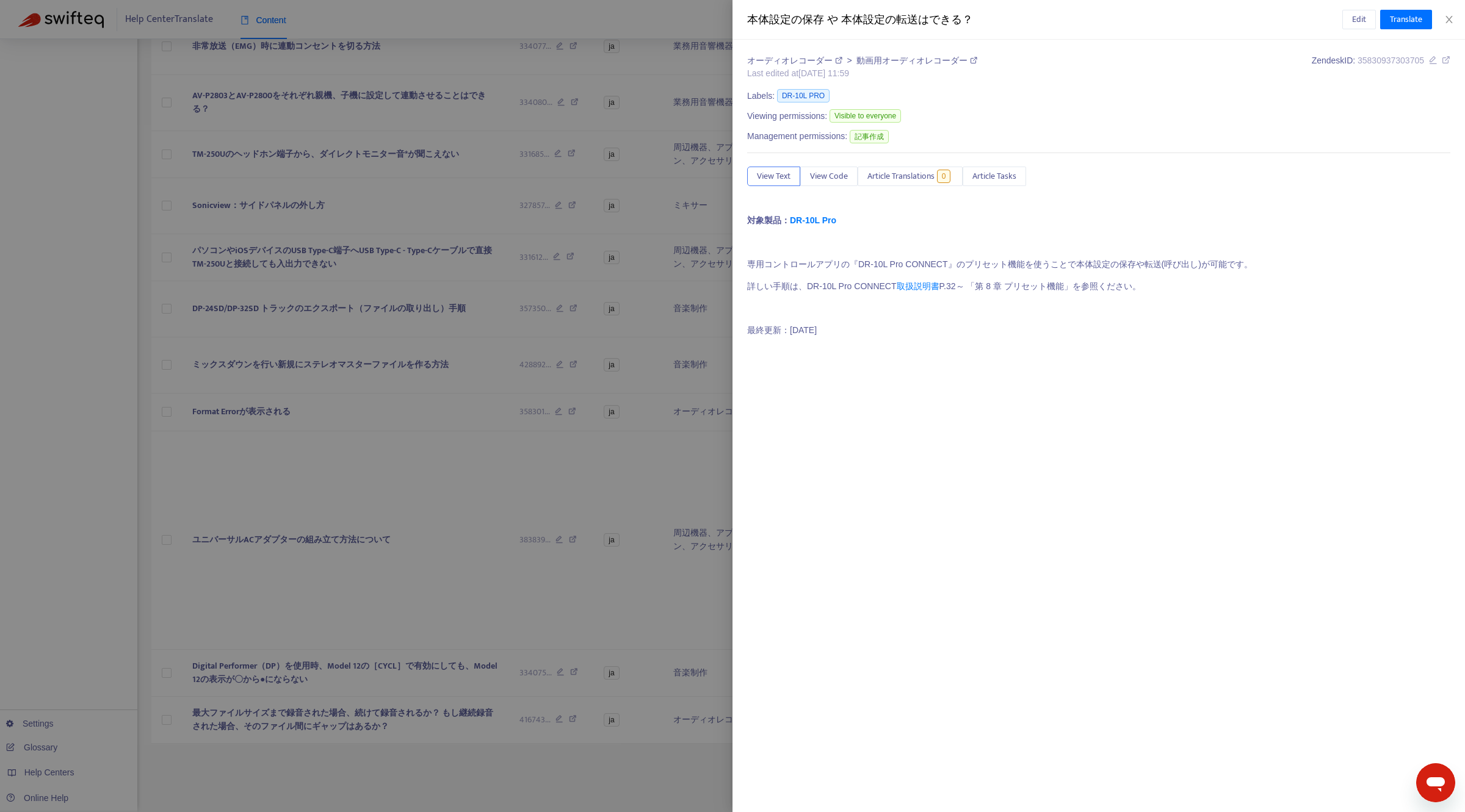
click at [344, 432] on div at bounding box center [732, 406] width 1465 height 812
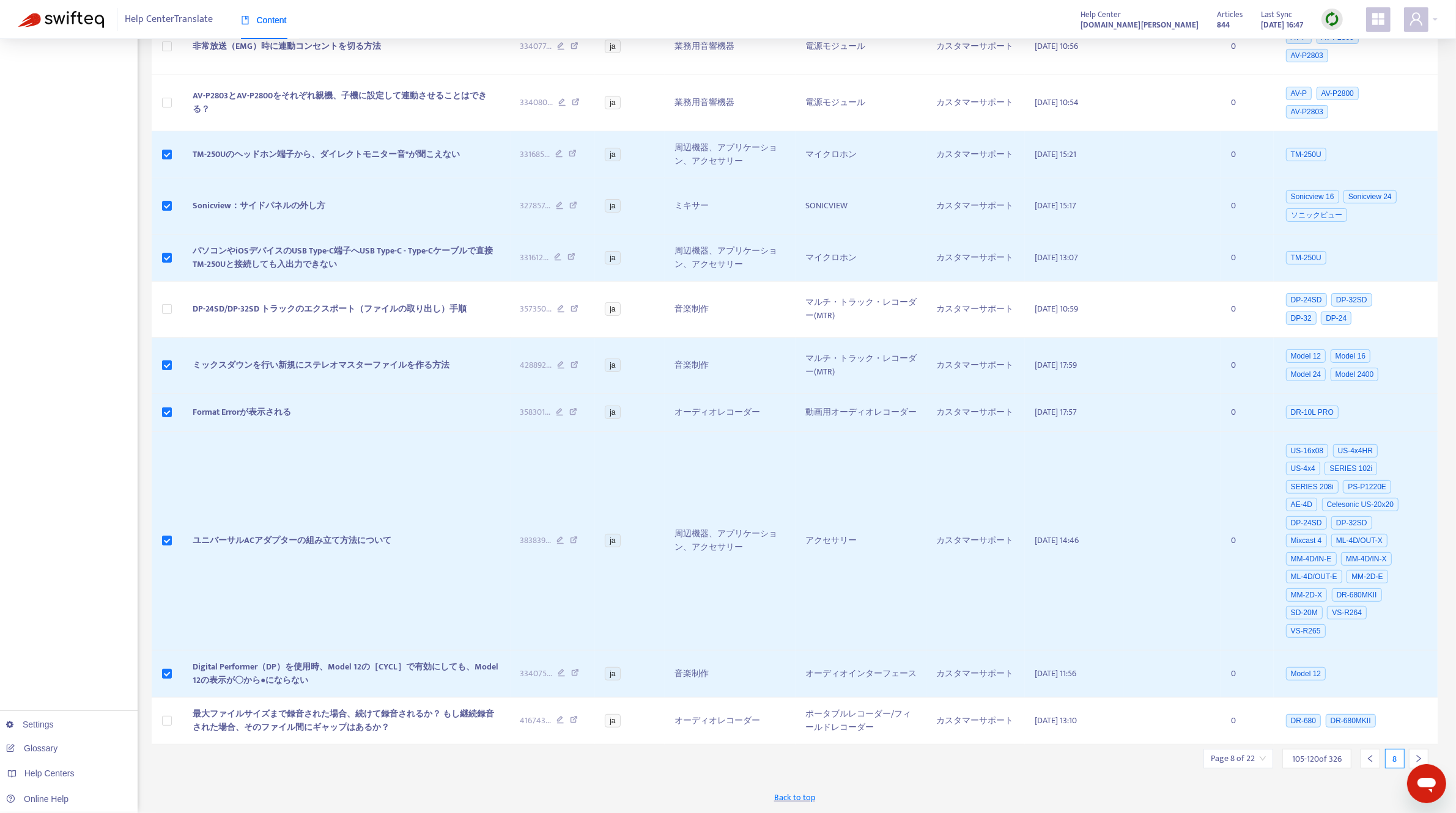
click at [1423, 753] on div at bounding box center [1418, 759] width 19 height 19
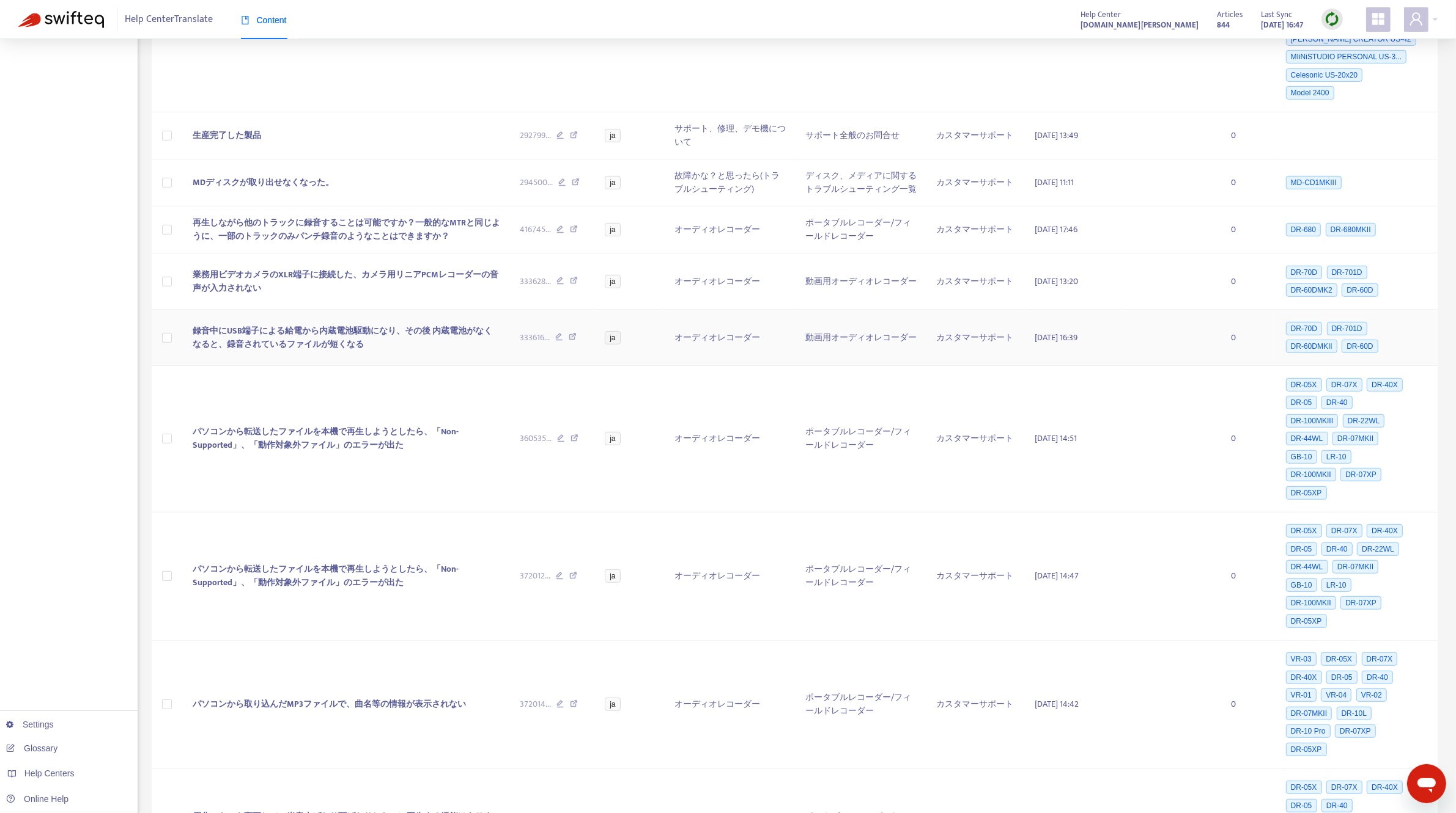
scroll to position [718, 0]
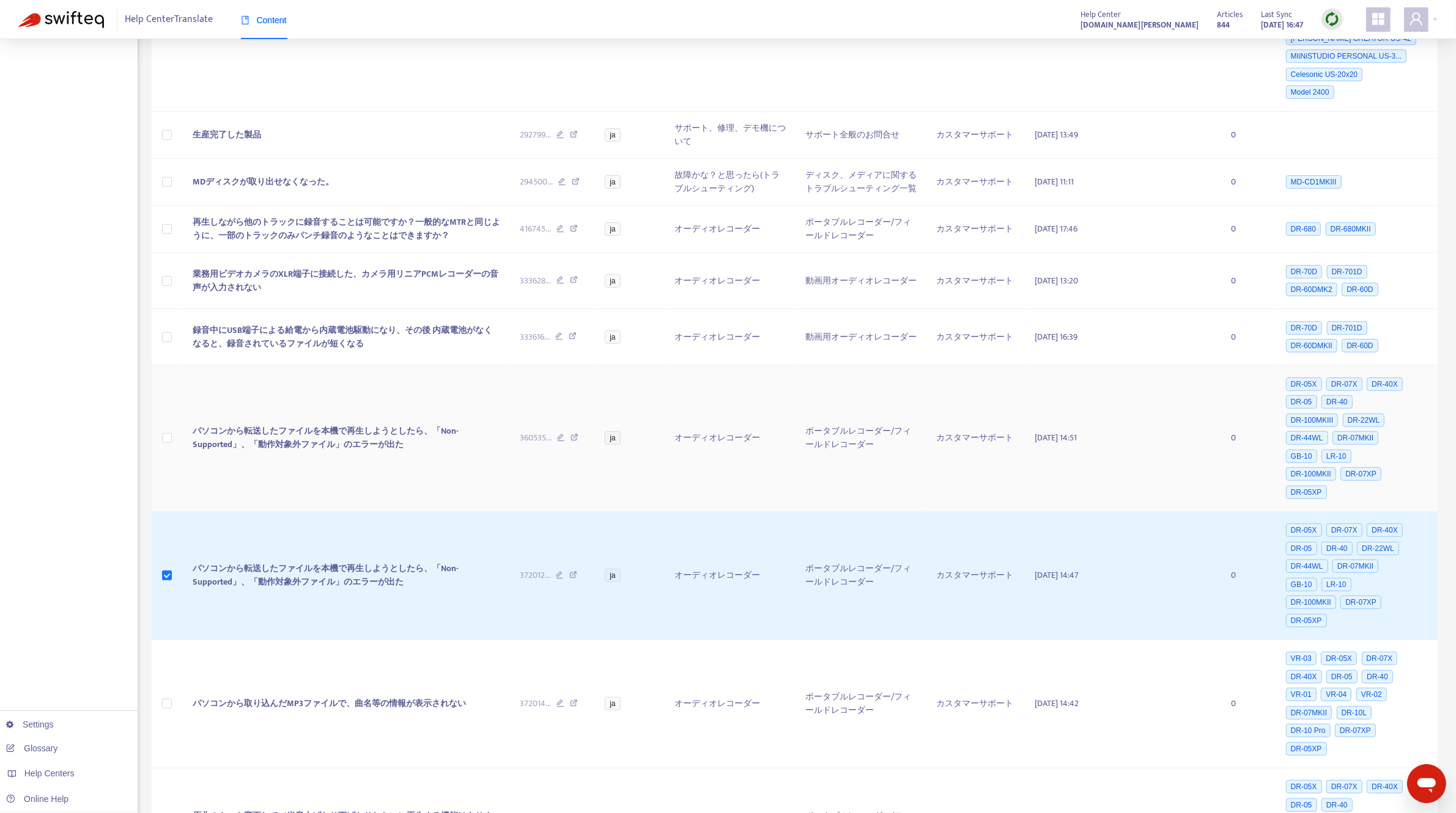
click at [180, 487] on td at bounding box center [167, 439] width 31 height 147
click at [161, 441] on td at bounding box center [167, 439] width 31 height 147
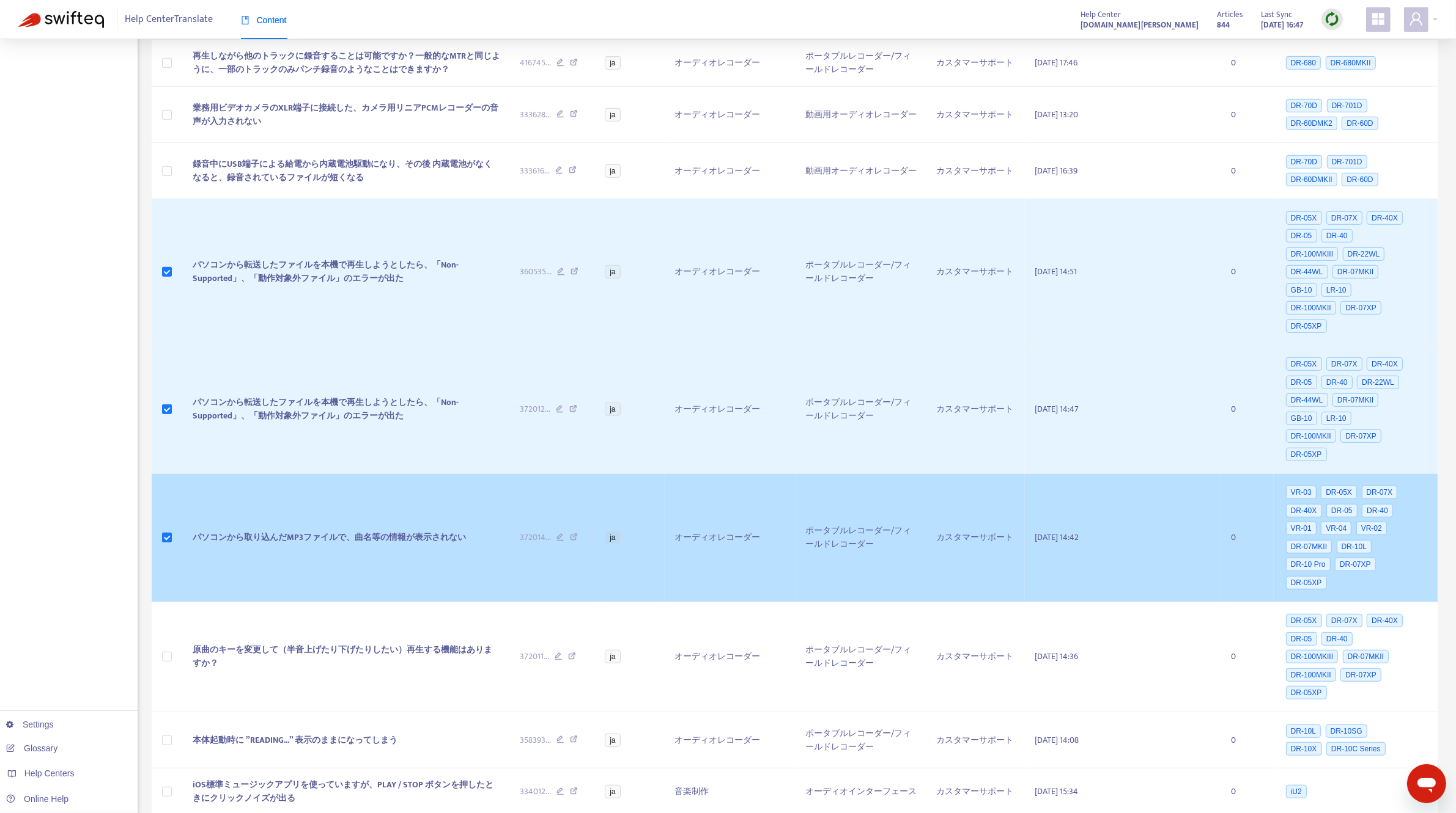
scroll to position [894, 0]
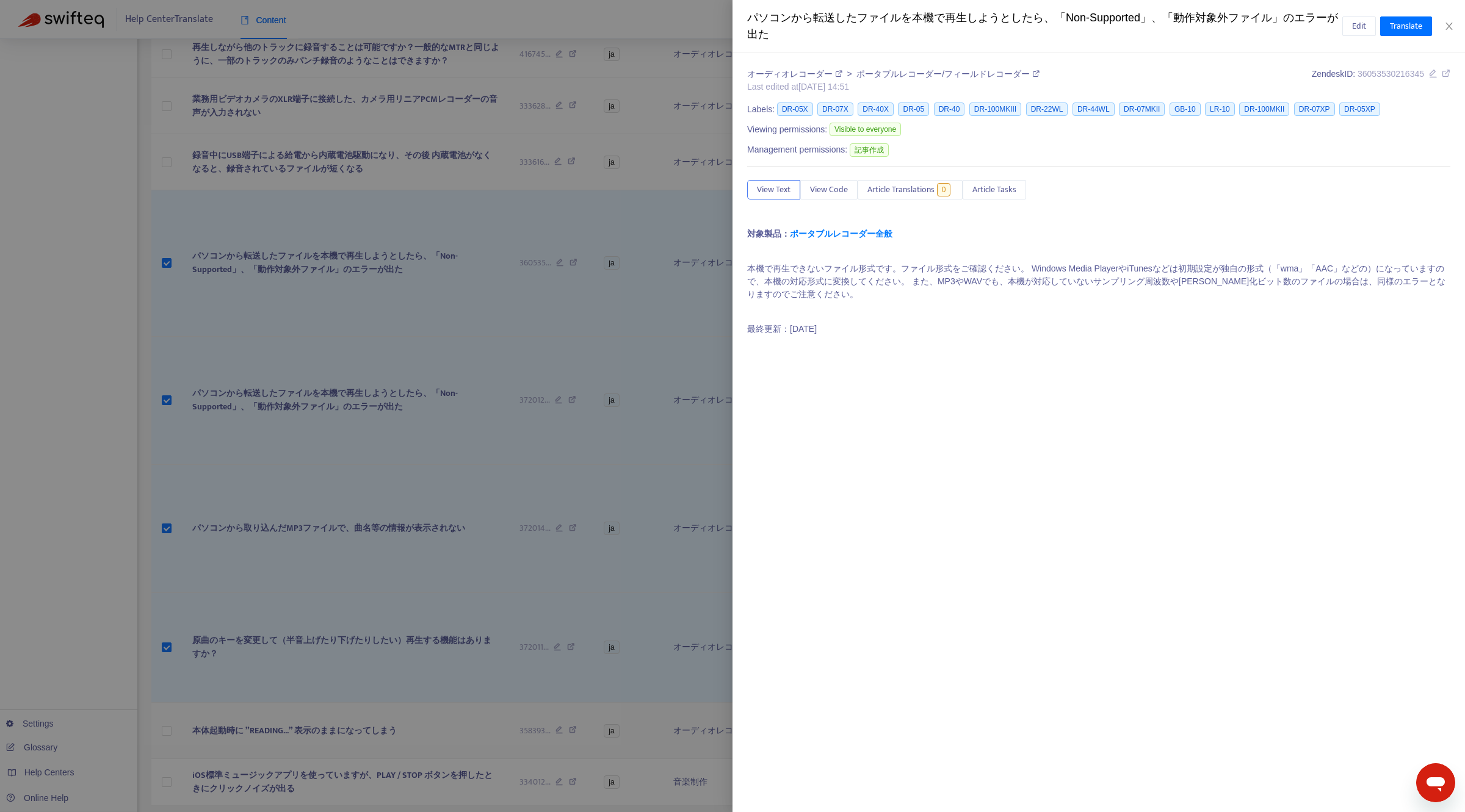
click at [169, 713] on div at bounding box center [732, 406] width 1465 height 812
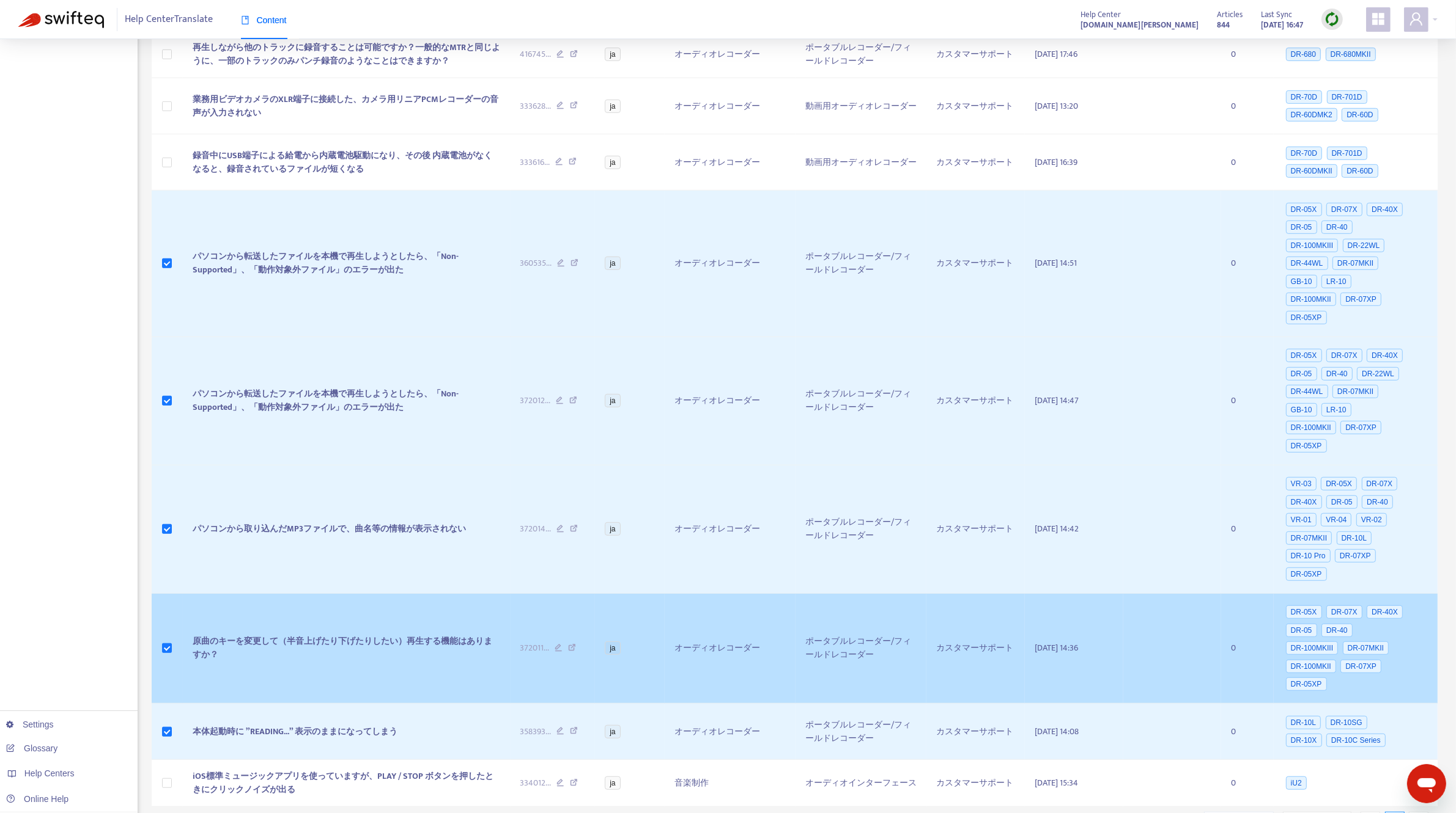
scroll to position [939, 0]
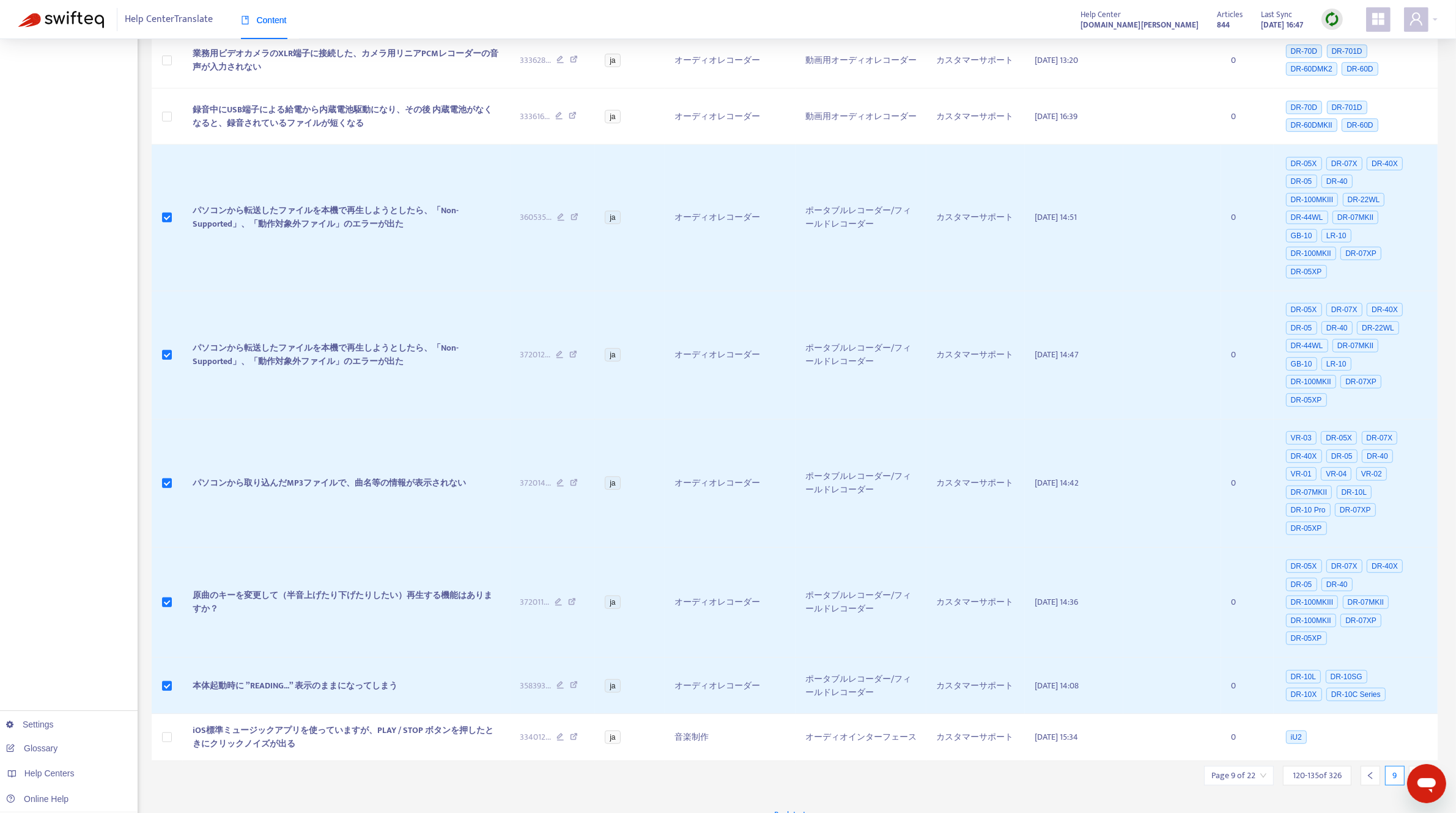
click at [1418, 772] on icon "right" at bounding box center [1418, 776] width 4 height 8
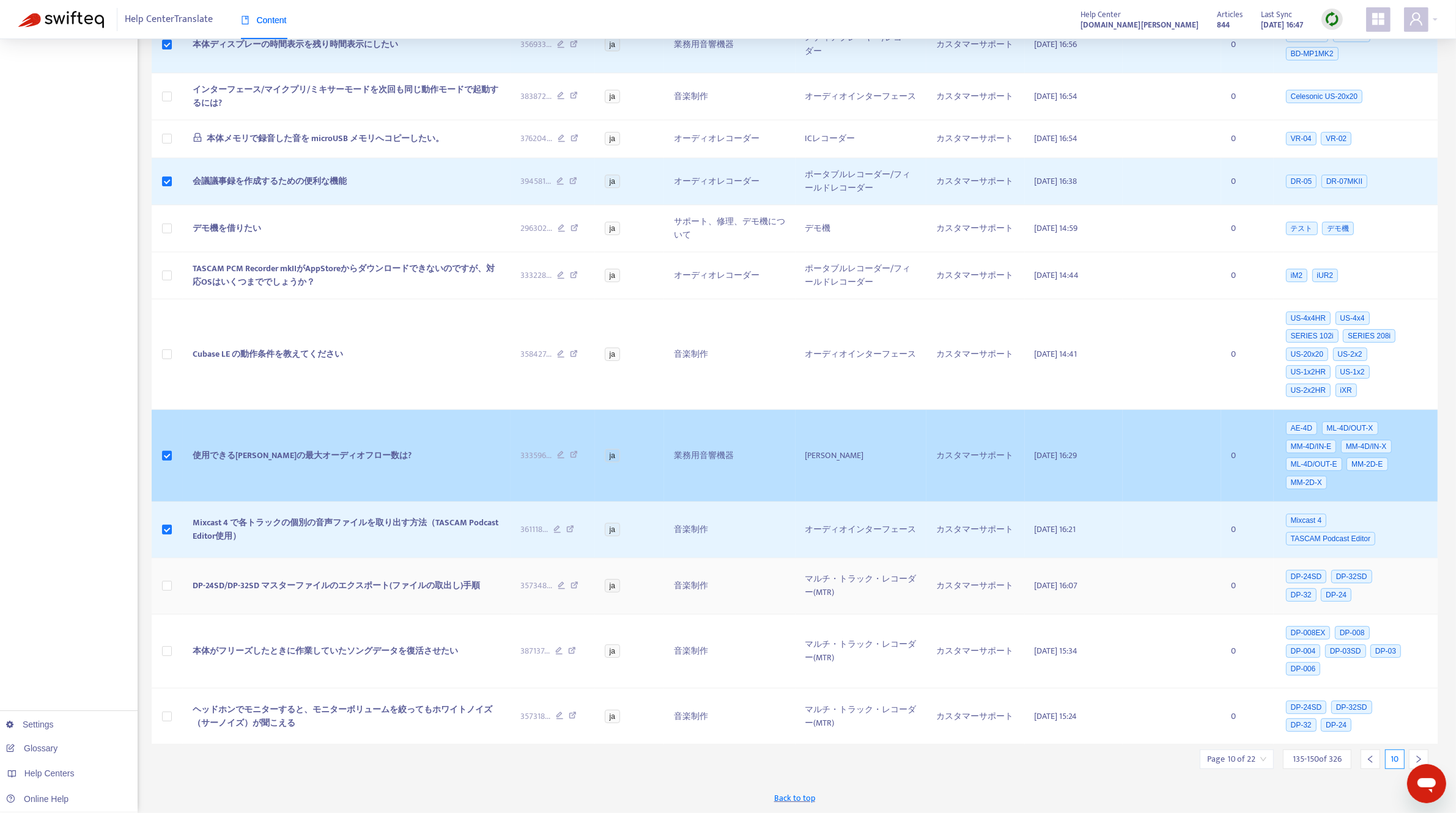
scroll to position [390, 0]
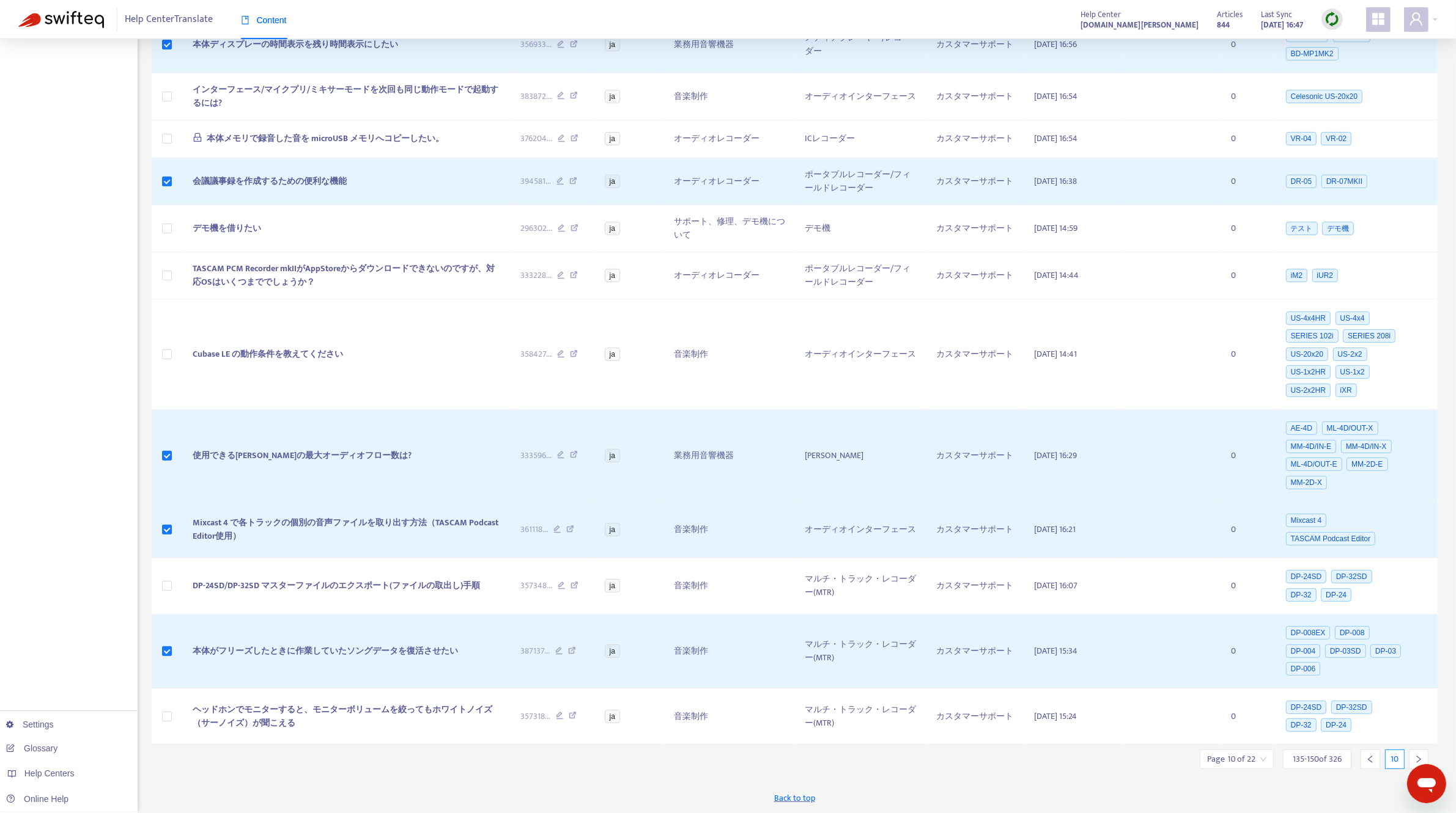
click at [1420, 753] on div at bounding box center [1418, 760] width 19 height 19
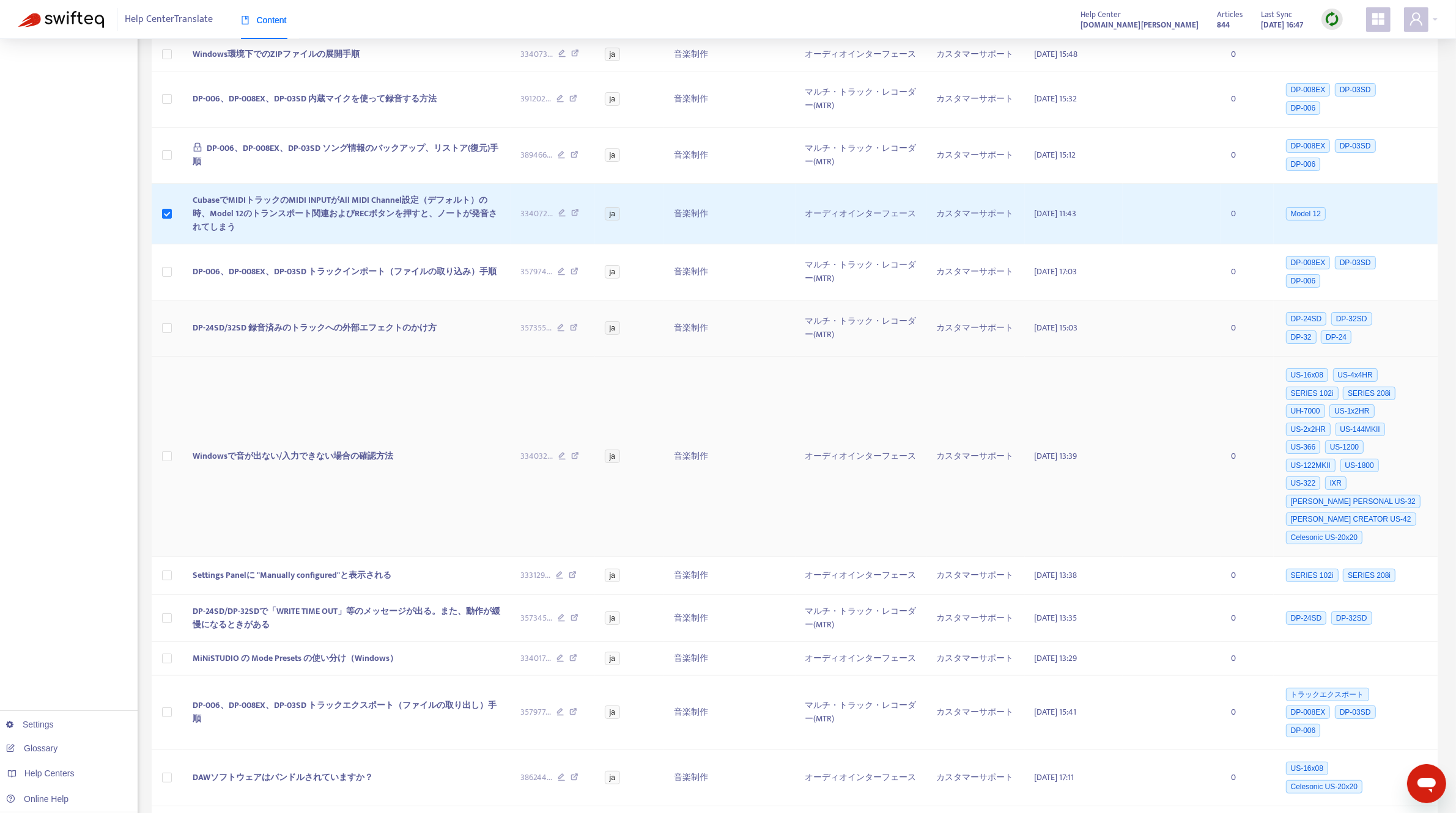
scroll to position [271, 0]
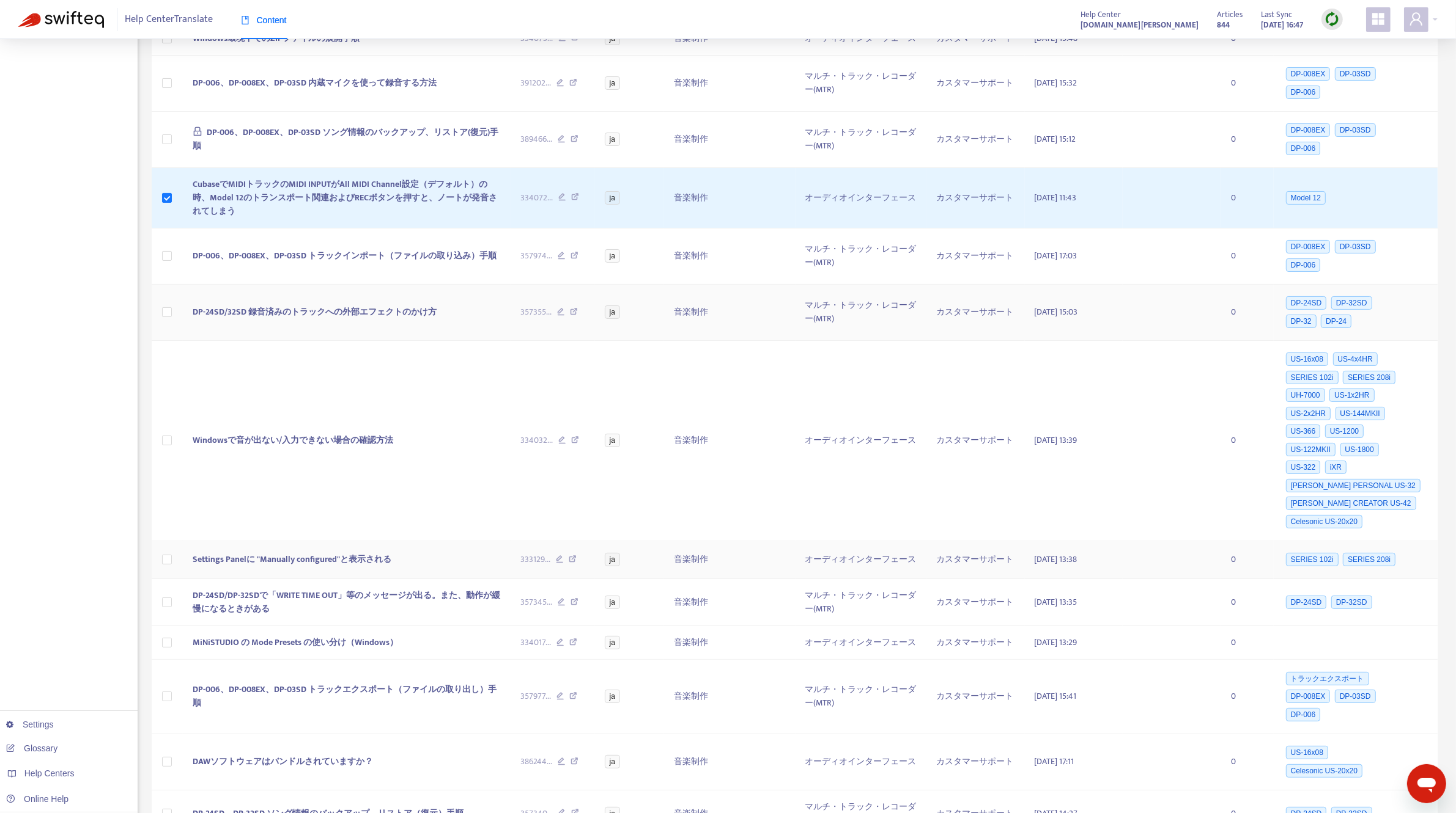
click at [381, 562] on span "Settings Panelに "Manually configured"と表示される" at bounding box center [292, 559] width 199 height 14
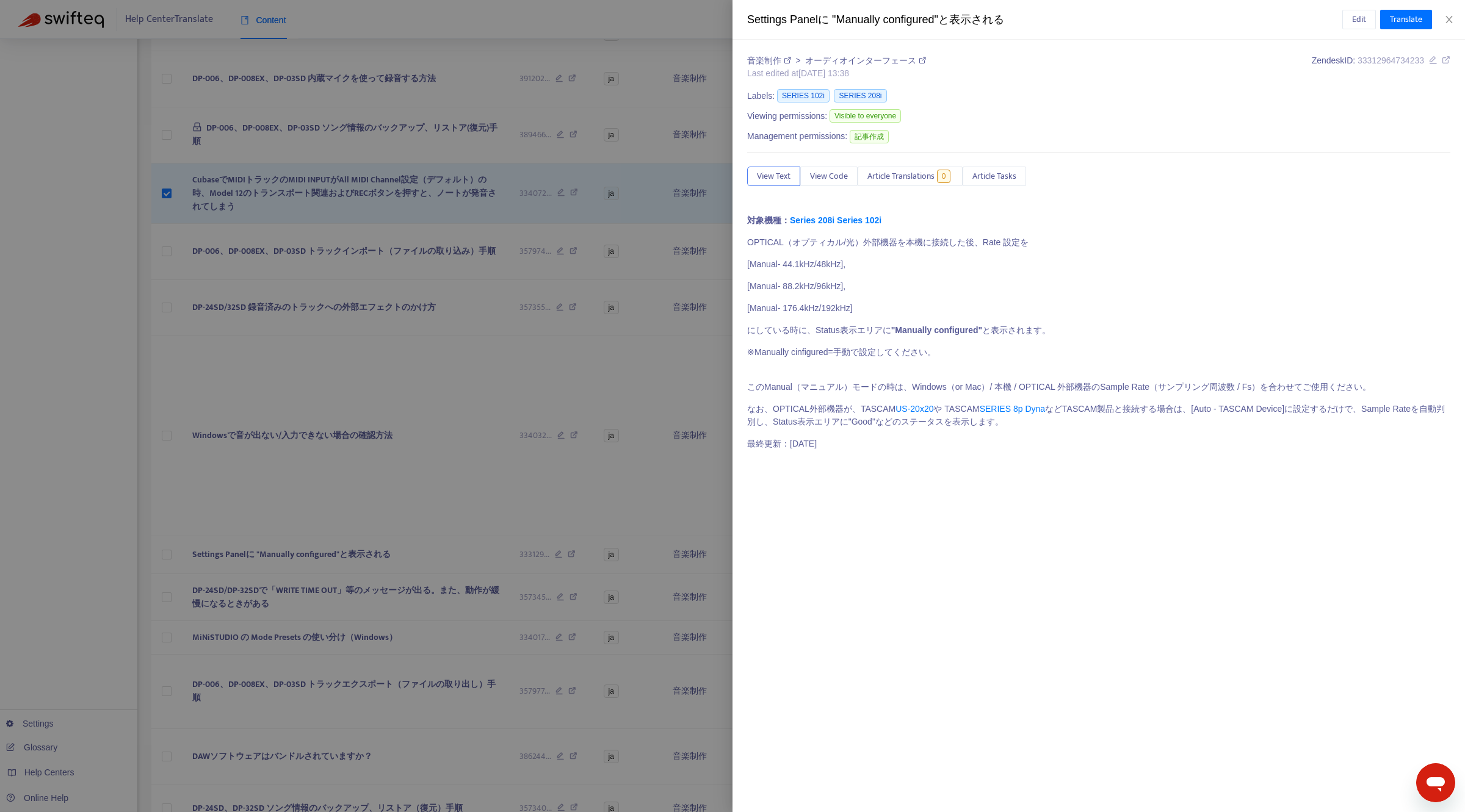
click at [336, 556] on div at bounding box center [732, 406] width 1465 height 812
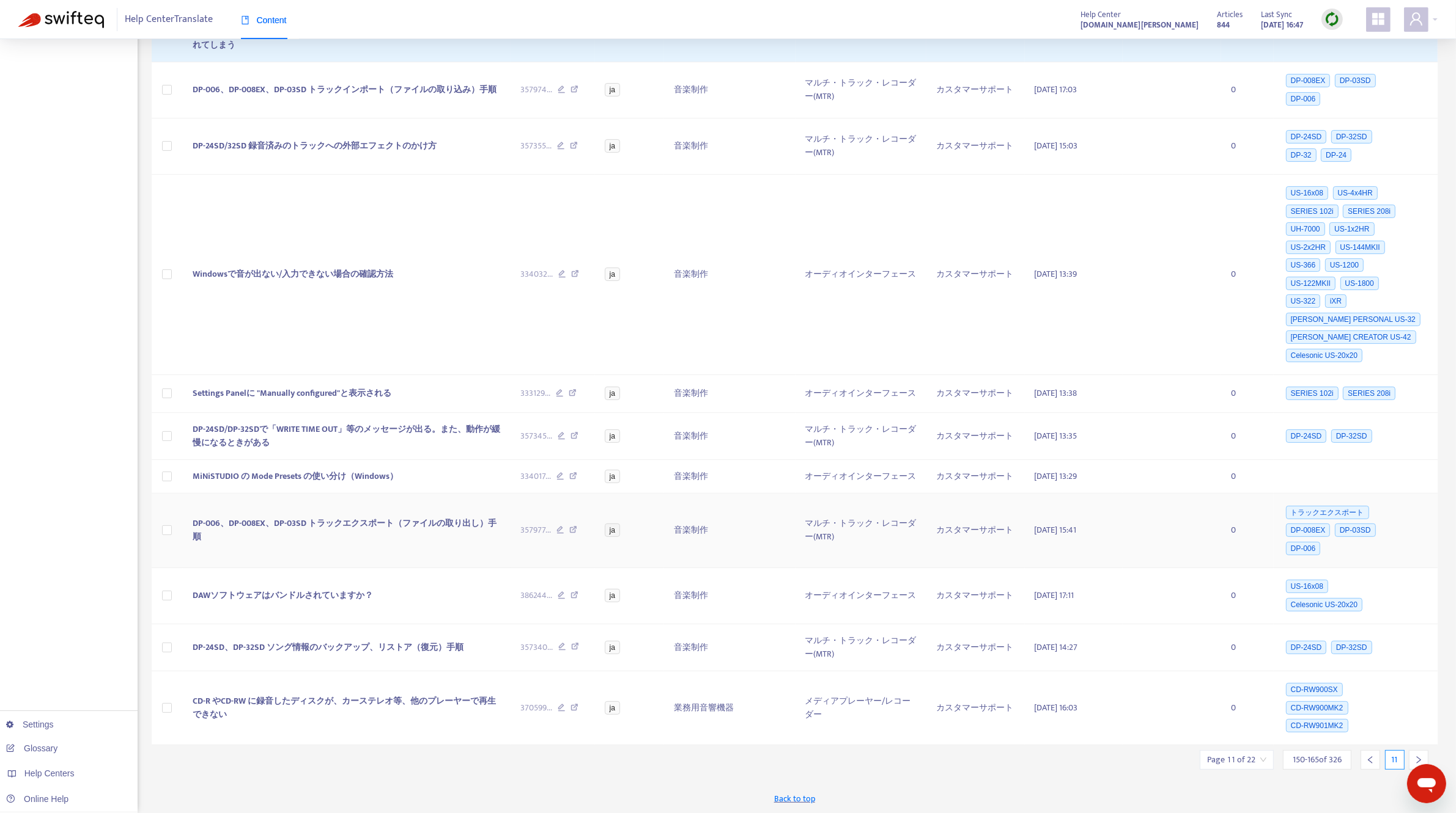
scroll to position [450, 0]
click at [1420, 758] on icon "right" at bounding box center [1418, 759] width 9 height 9
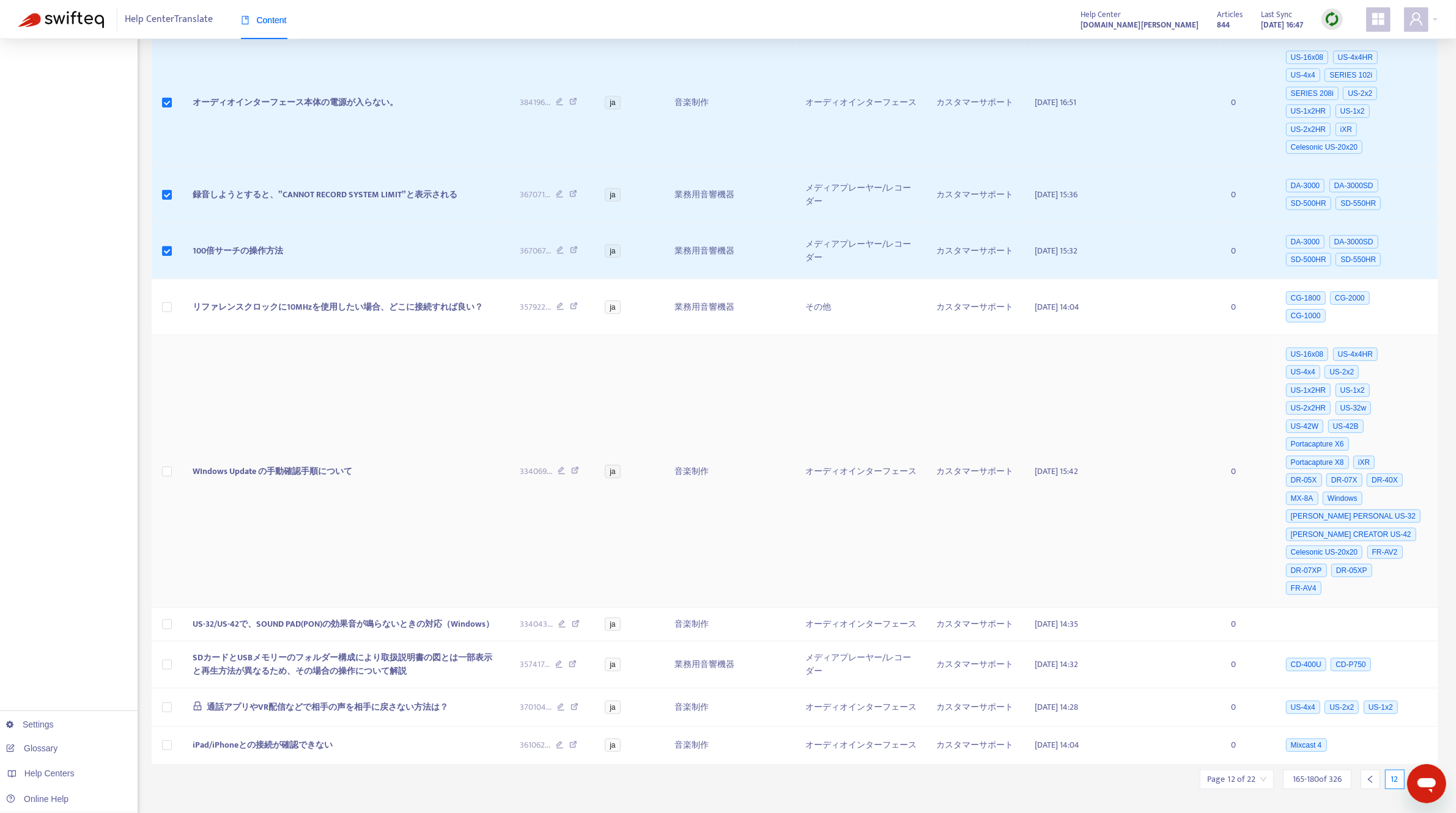
scroll to position [664, 0]
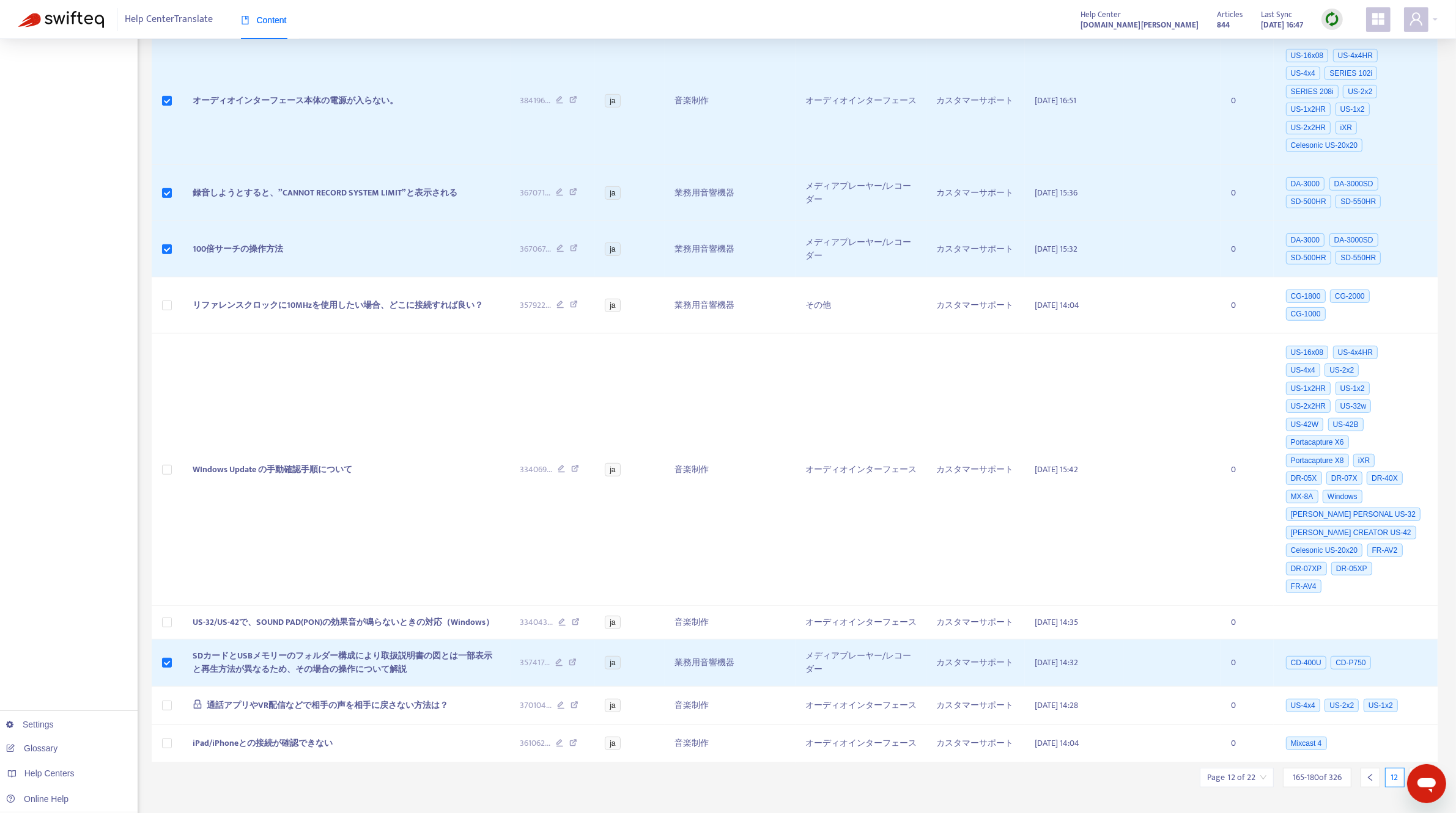
click at [1418, 773] on icon "right" at bounding box center [1418, 777] width 9 height 9
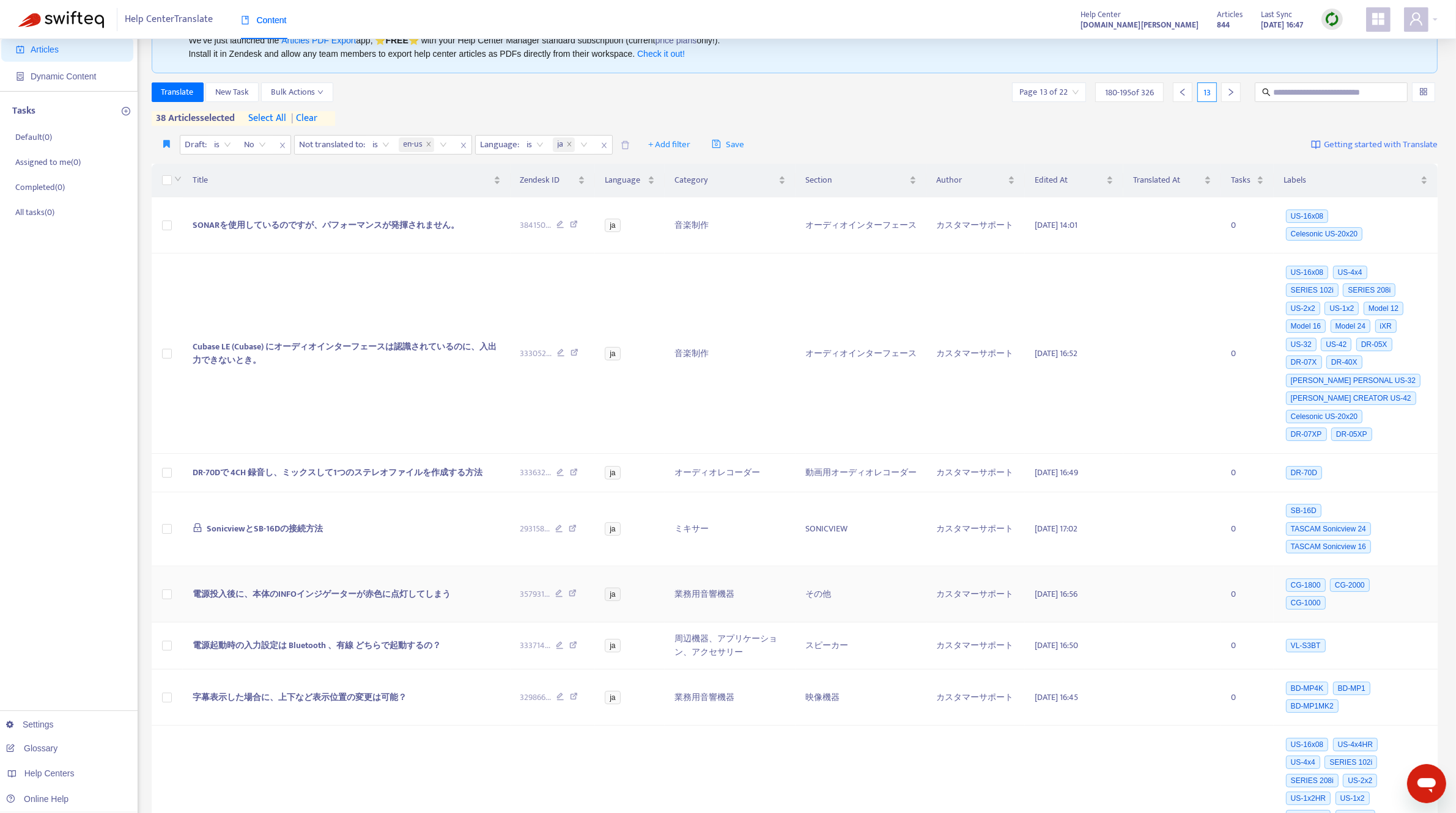
scroll to position [0, 0]
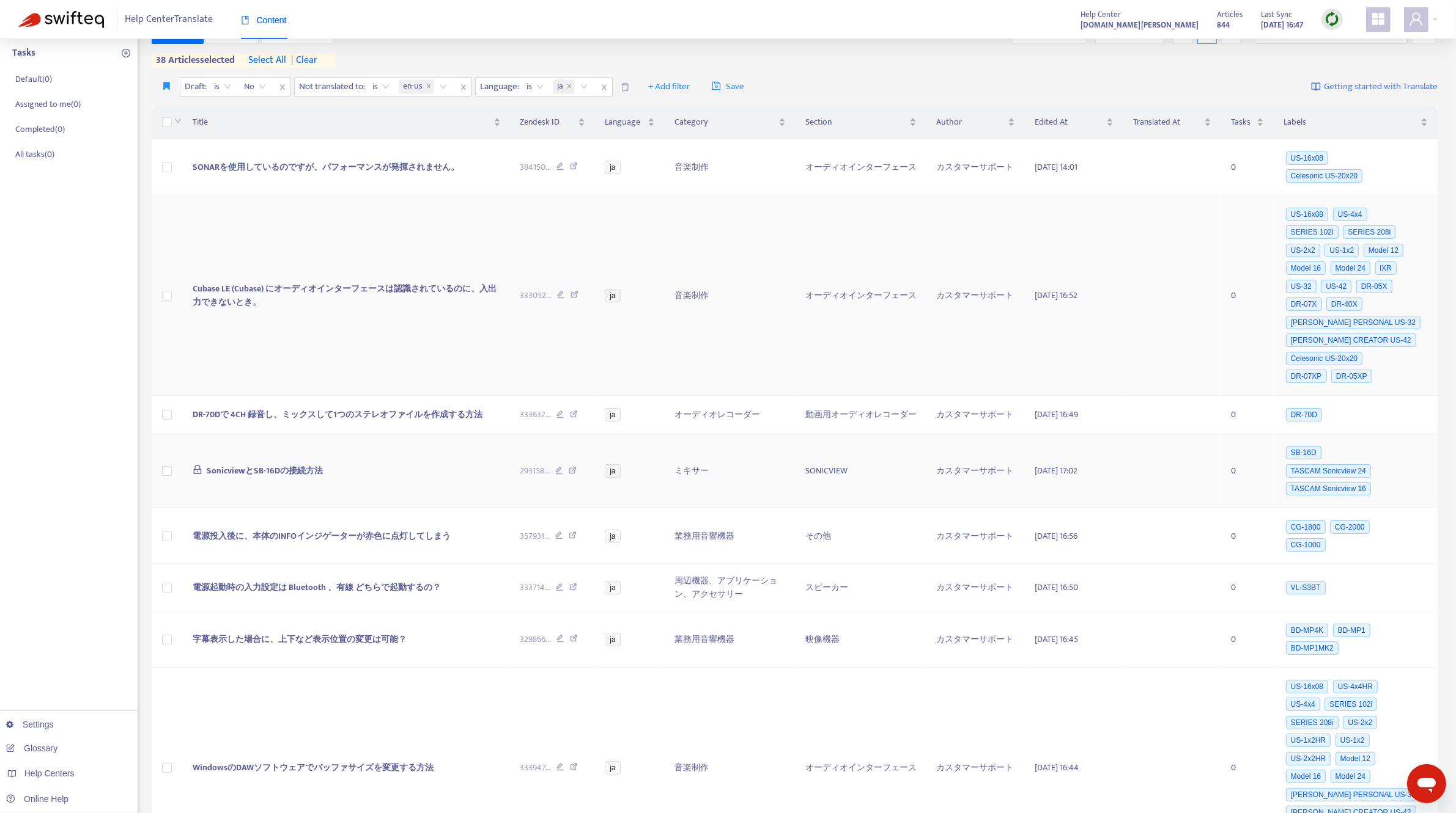
click at [325, 447] on td "SonicviewとSB-16Dの接続方法" at bounding box center [346, 472] width 328 height 74
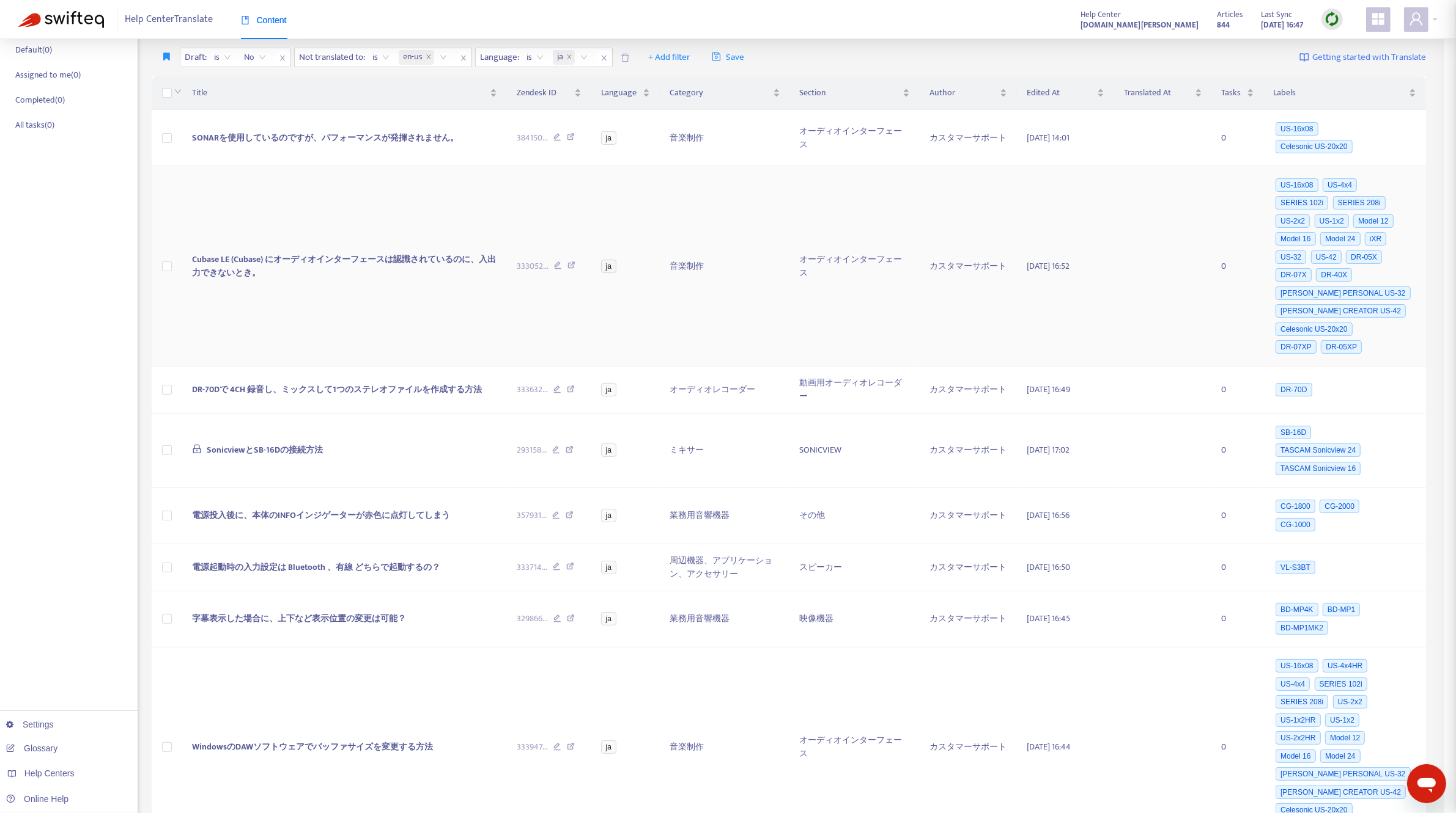
scroll to position [165, 0]
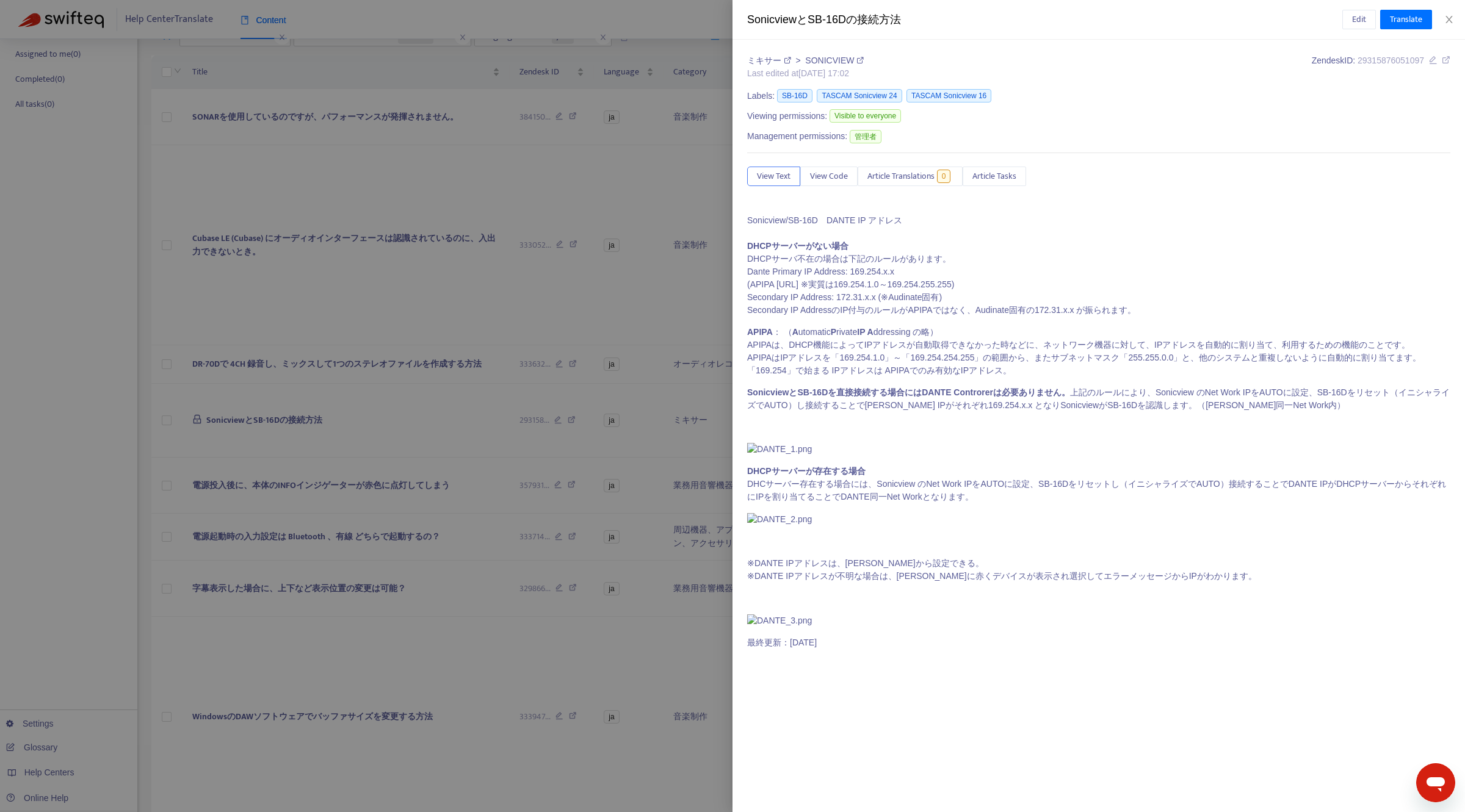
click at [321, 459] on div at bounding box center [732, 406] width 1465 height 812
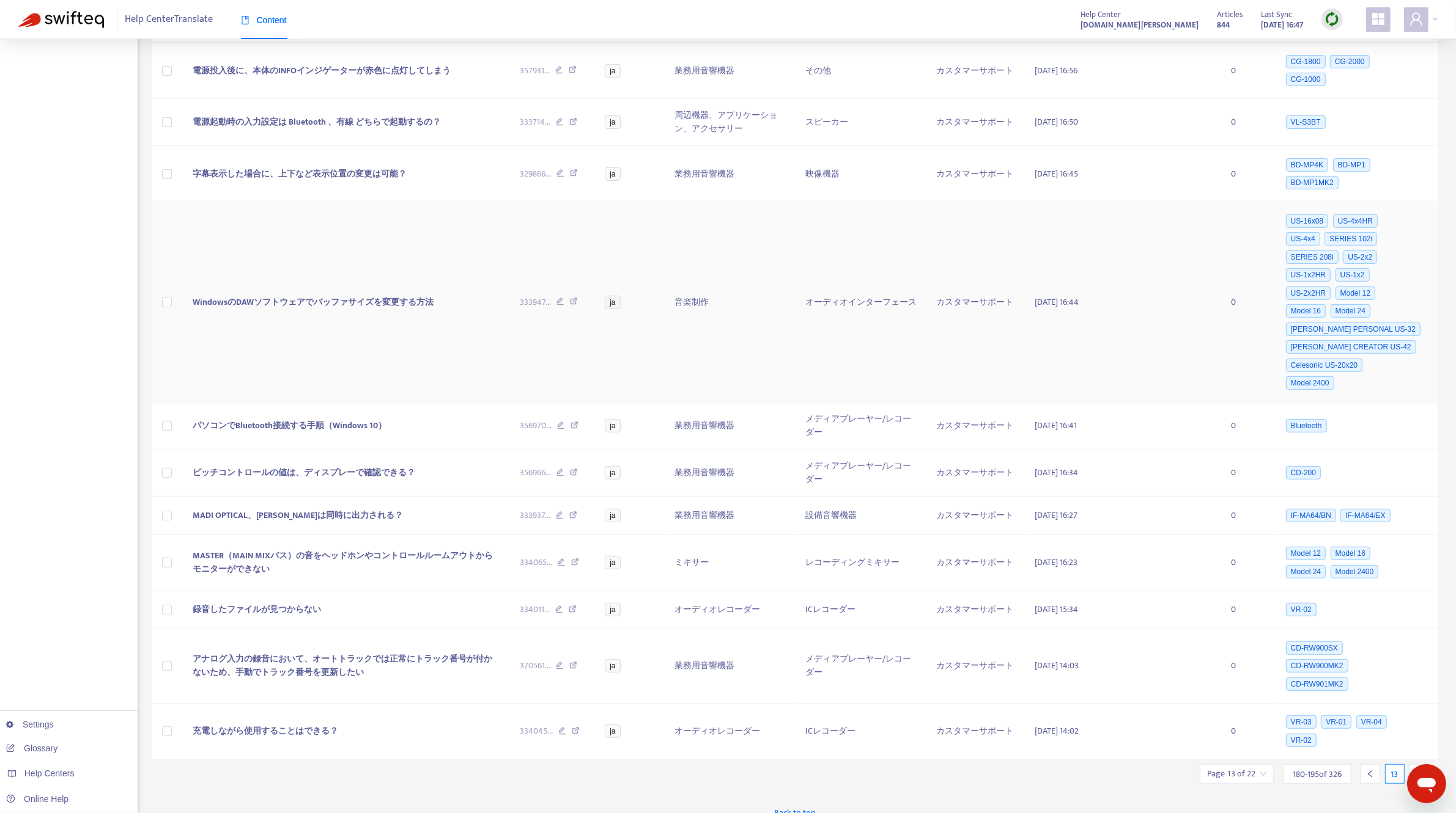
scroll to position [610, 0]
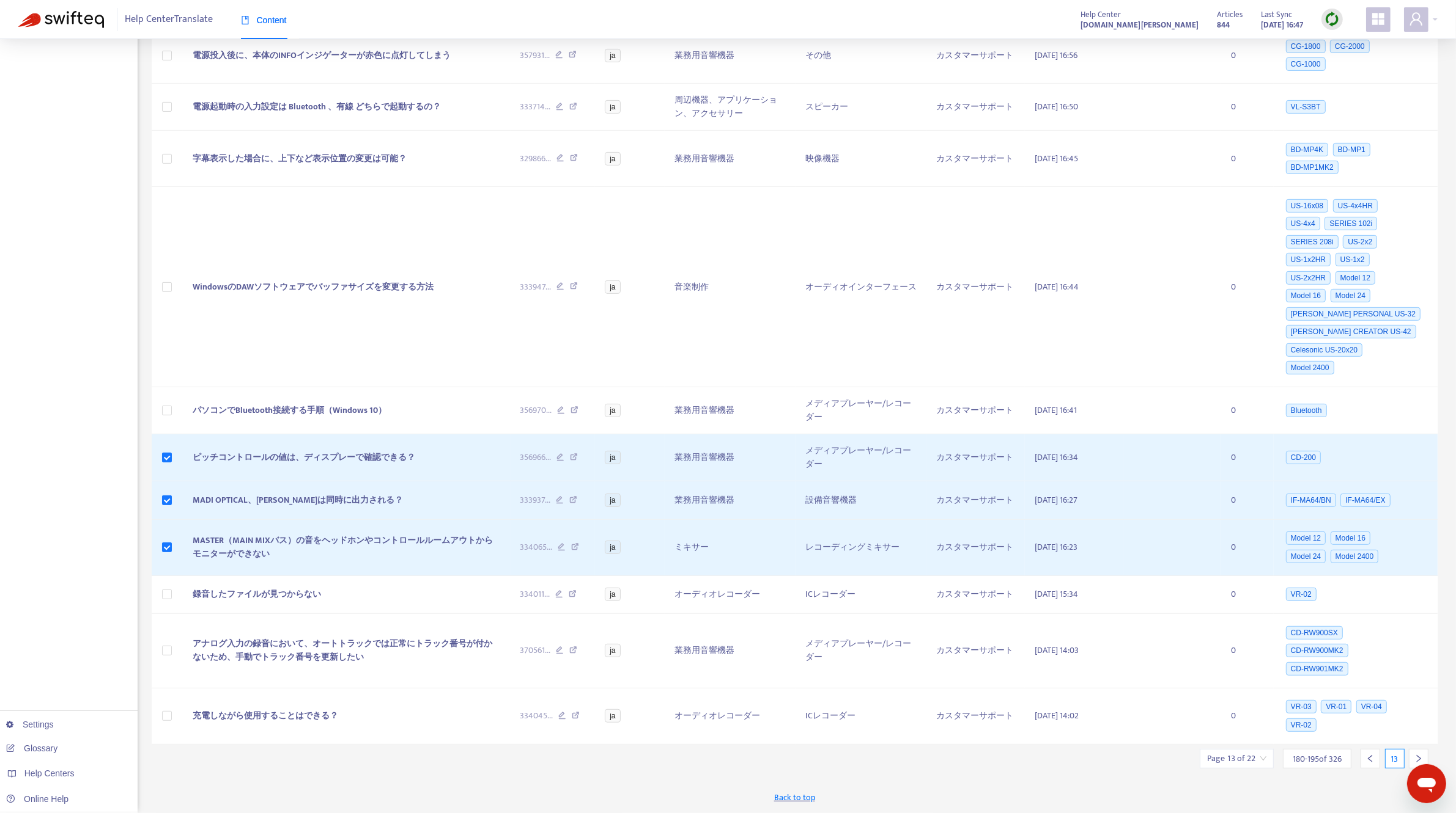
click at [1419, 759] on icon "right" at bounding box center [1418, 759] width 9 height 9
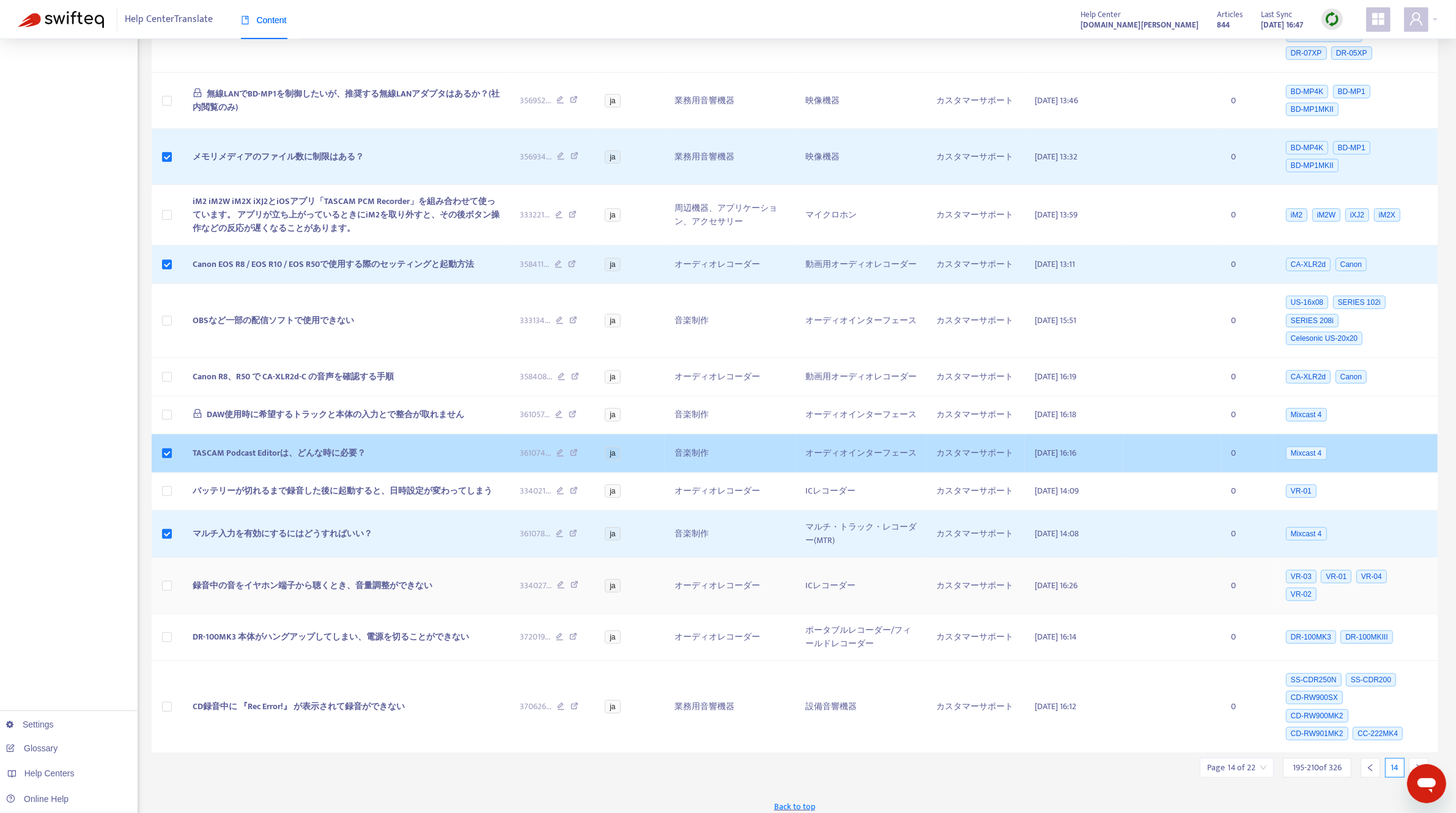
scroll to position [459, 0]
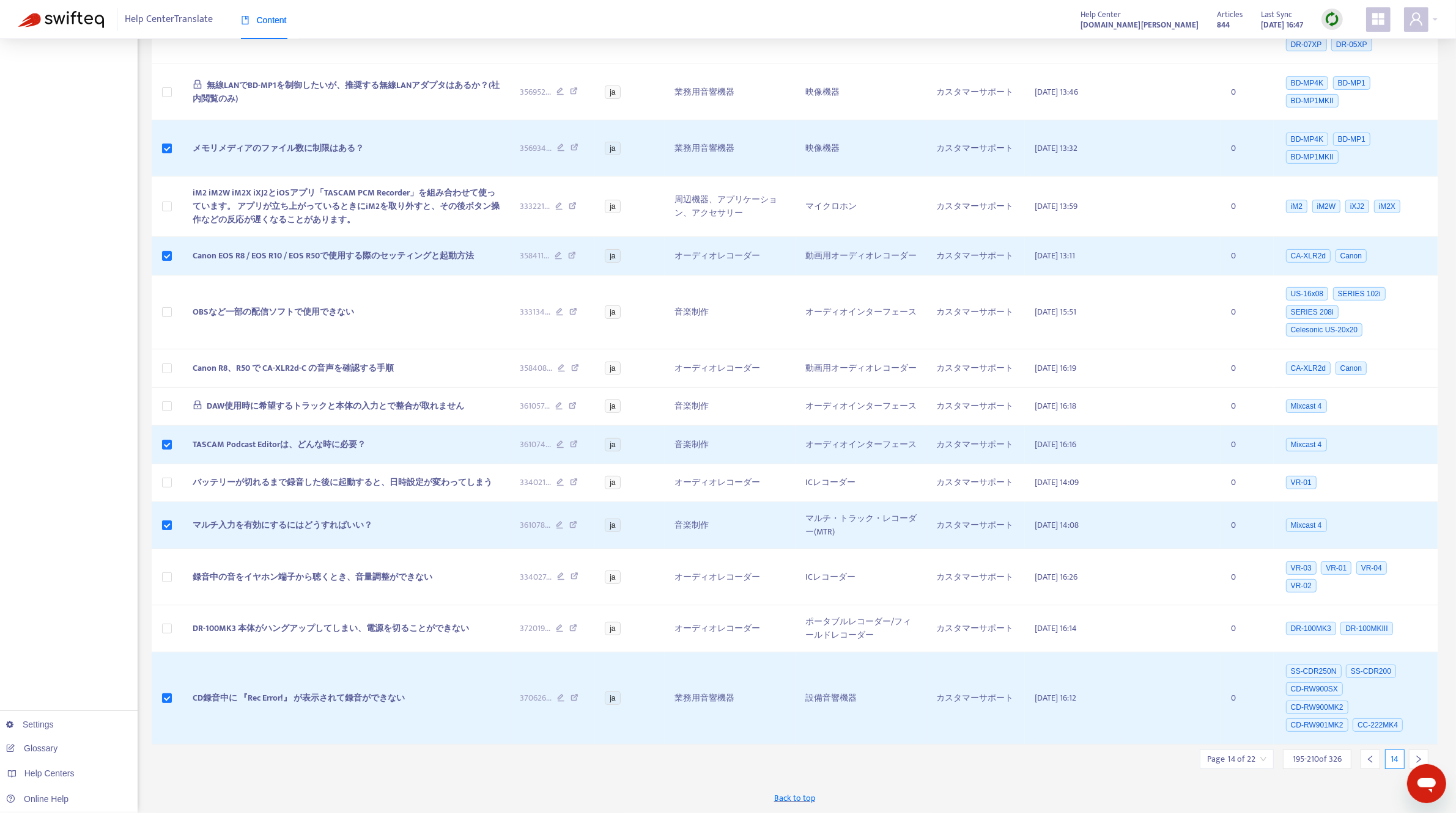
click at [1411, 758] on div at bounding box center [1418, 760] width 19 height 19
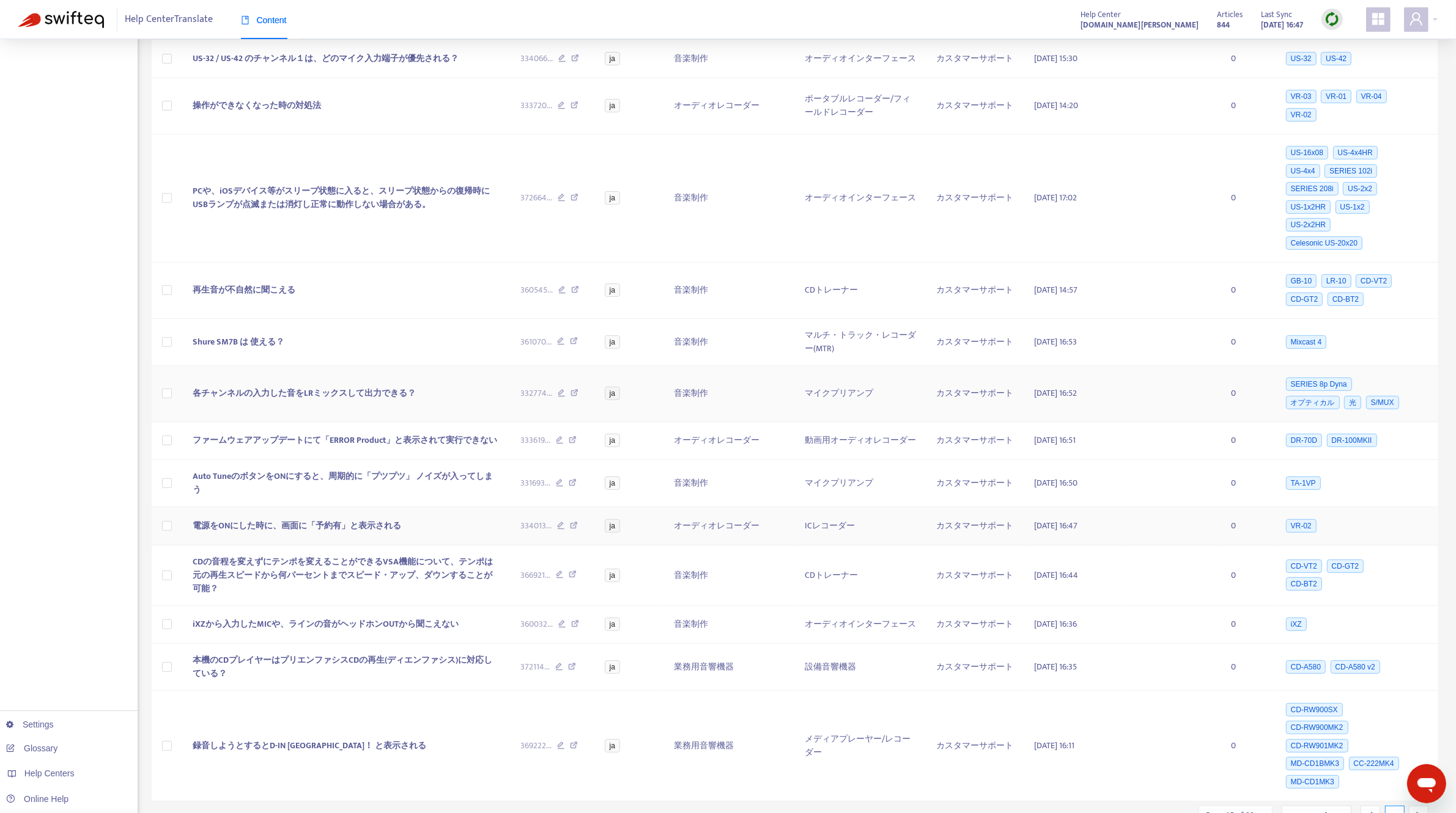
scroll to position [376, 0]
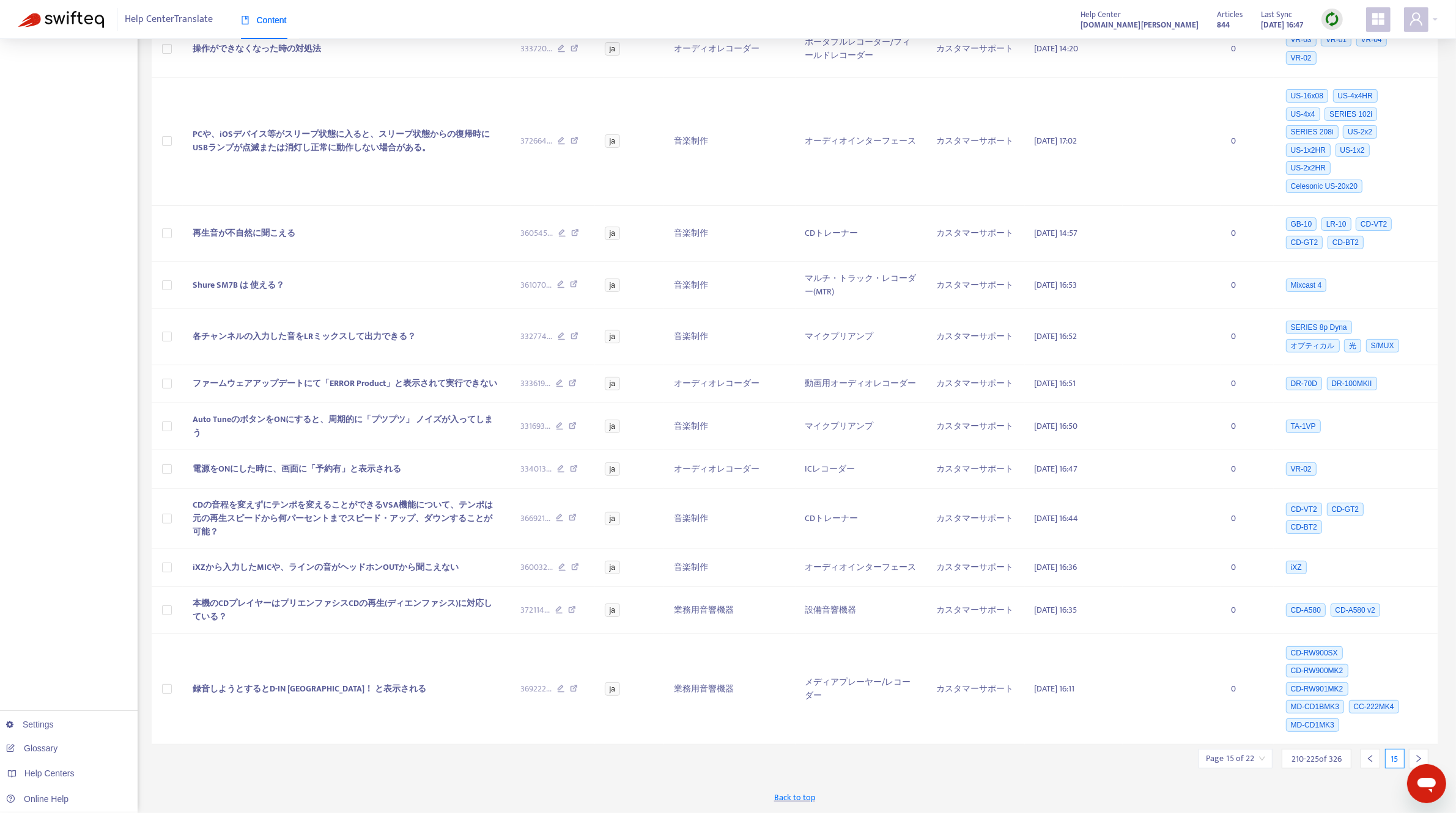
click at [1416, 762] on icon "right" at bounding box center [1418, 759] width 9 height 9
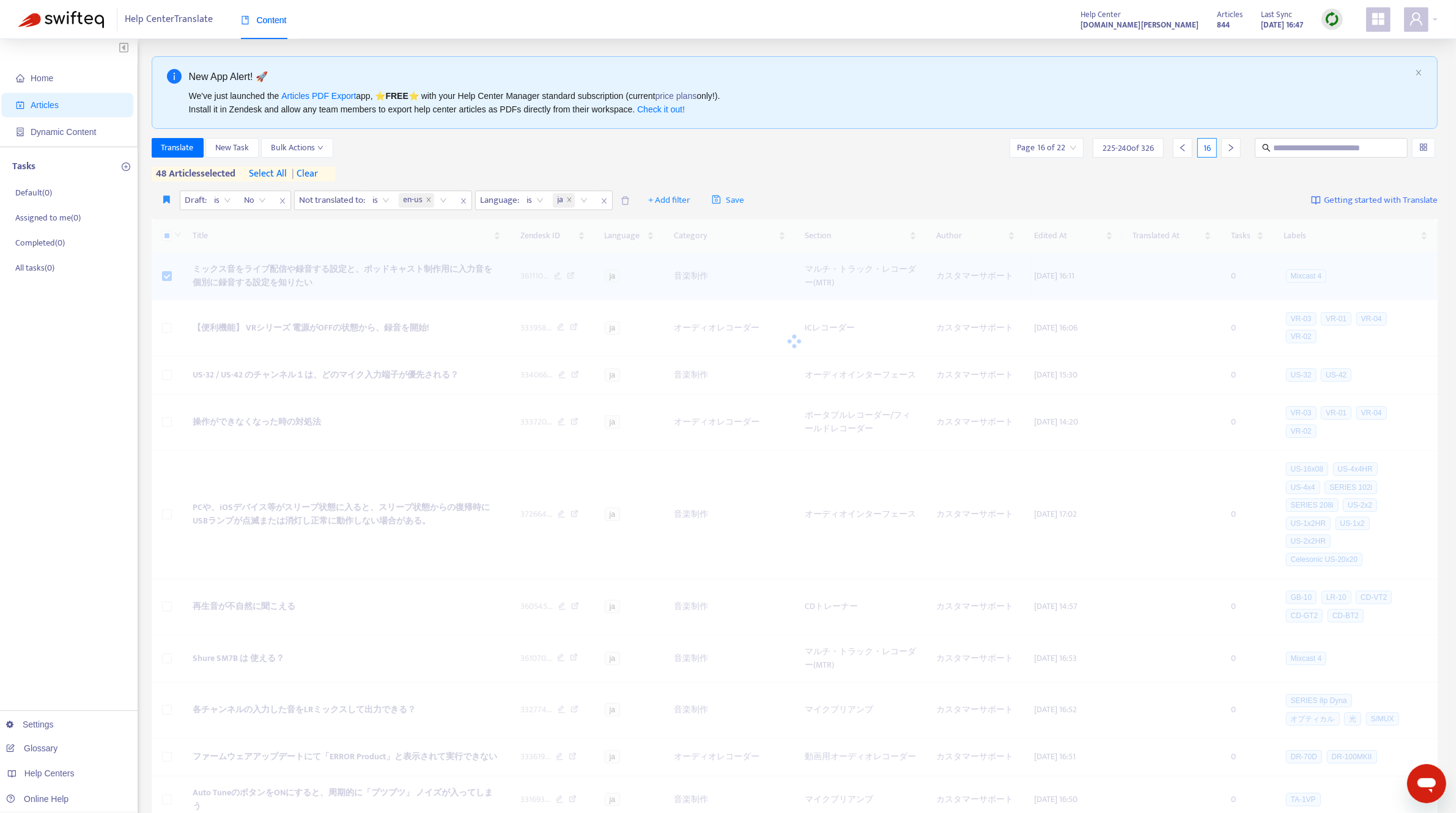
scroll to position [1, 0]
click at [180, 151] on span "Translate" at bounding box center [178, 149] width 33 height 14
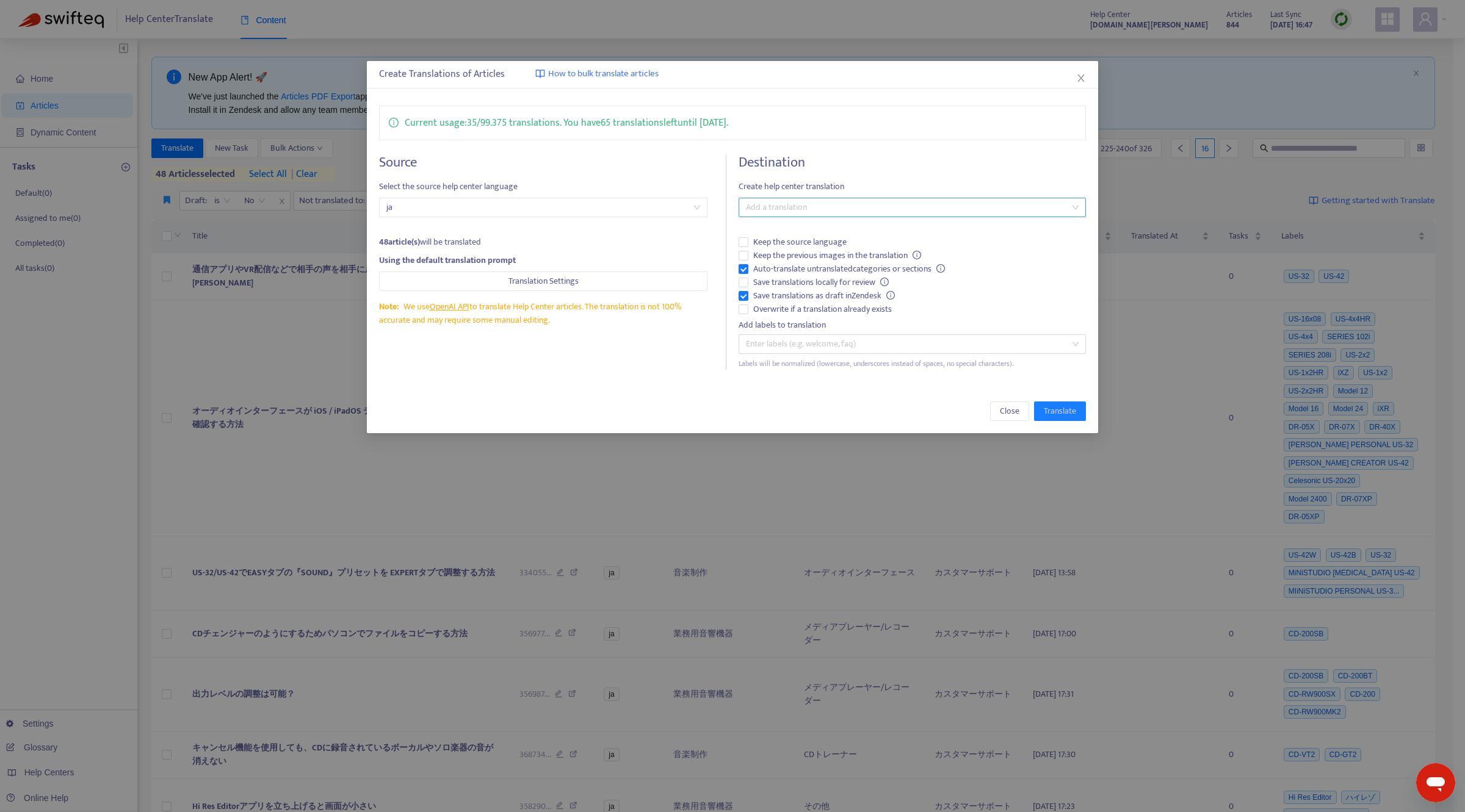
click at [804, 203] on div at bounding box center [906, 207] width 329 height 14
click at [801, 254] on div "English (USA) ( en-us )" at bounding box center [912, 252] width 327 height 13
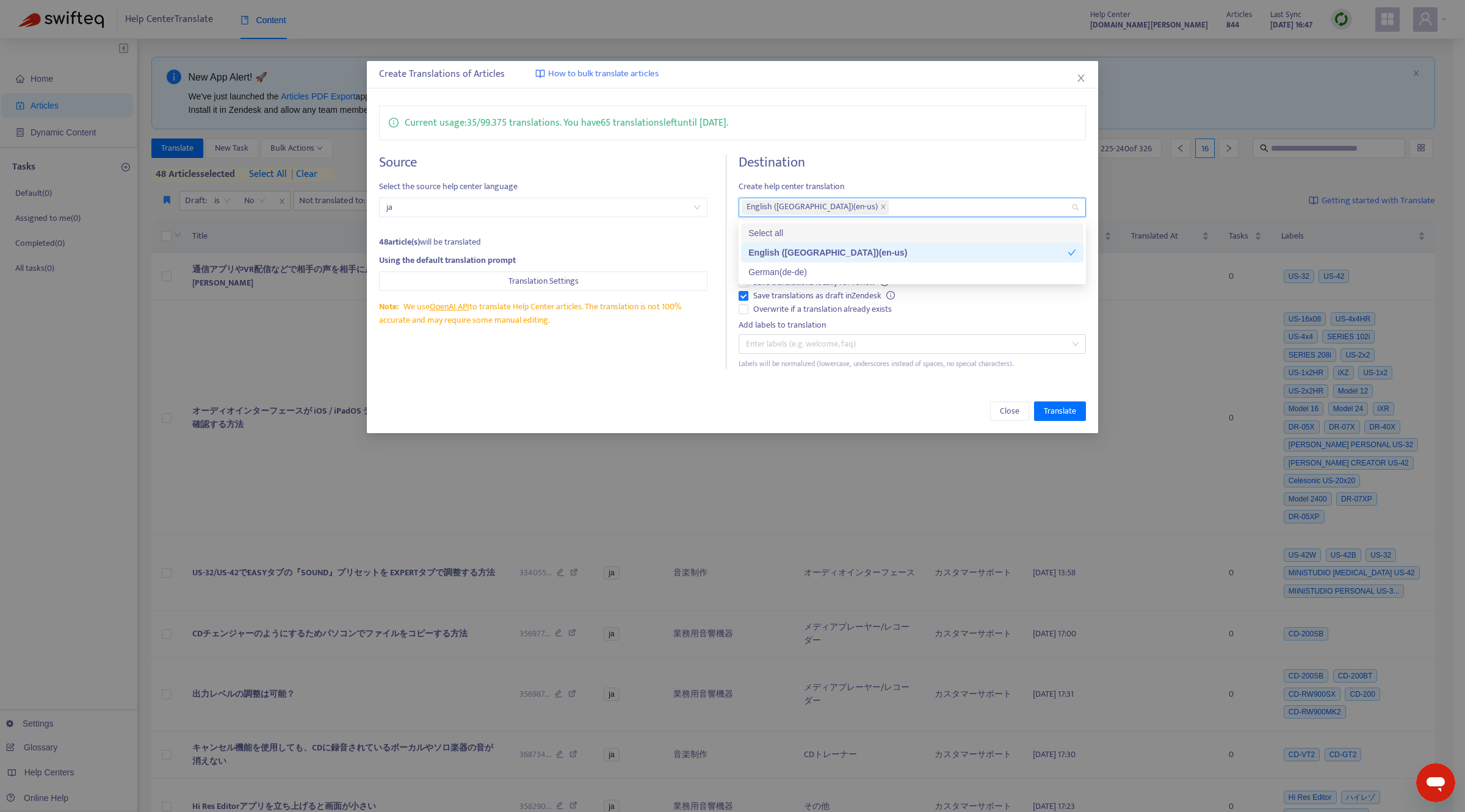
click at [719, 176] on div "Source Select the source help center language ja 48 article(s) will be translat…" at bounding box center [553, 262] width 348 height 216
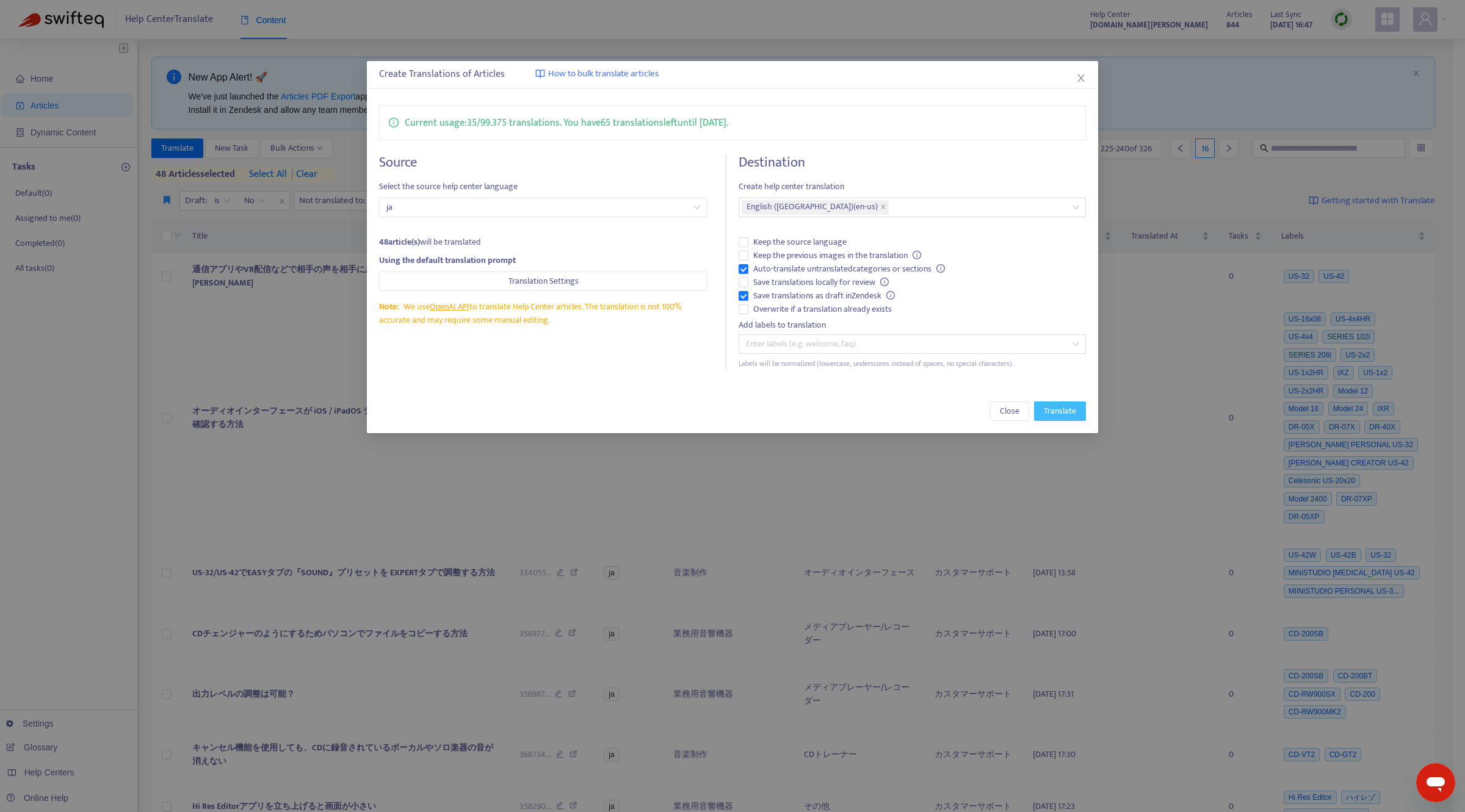
click at [1052, 412] on span "Translate" at bounding box center [1060, 411] width 33 height 13
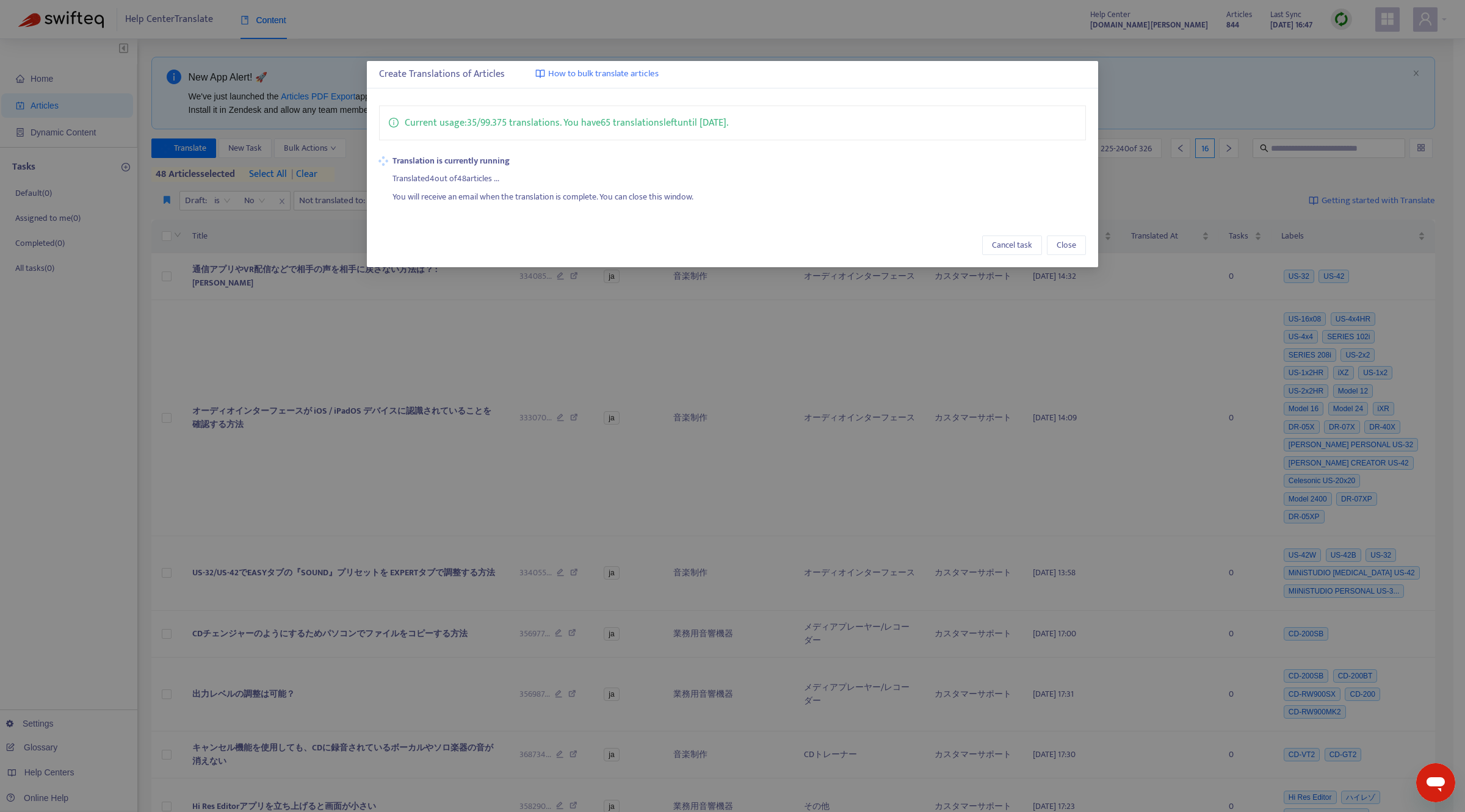
click at [821, 150] on div "Current usage: 35 / 99.375 translations . You have 65 translations left until 2…" at bounding box center [732, 154] width 731 height 122
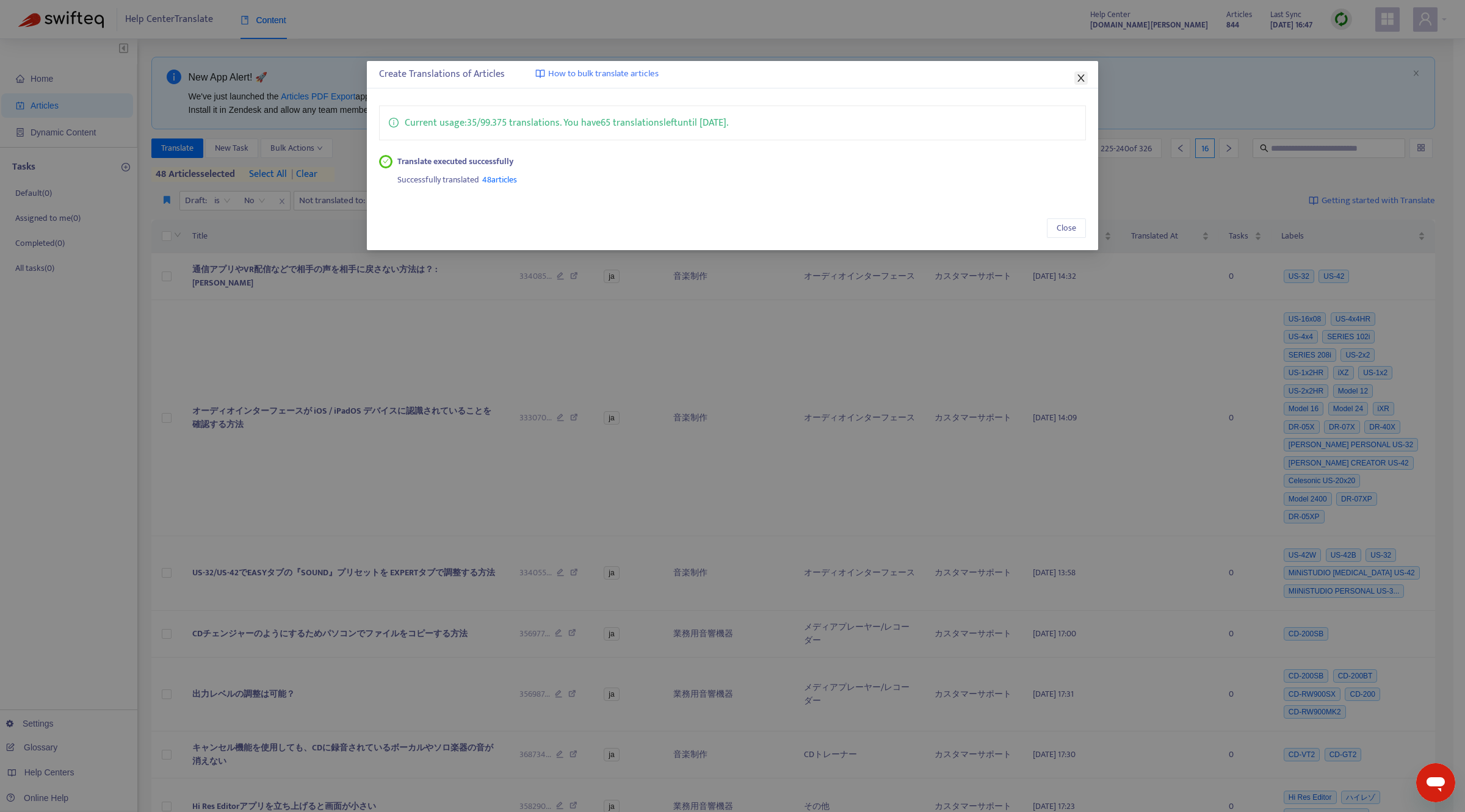
click at [1078, 78] on icon "close" at bounding box center [1081, 78] width 10 height 10
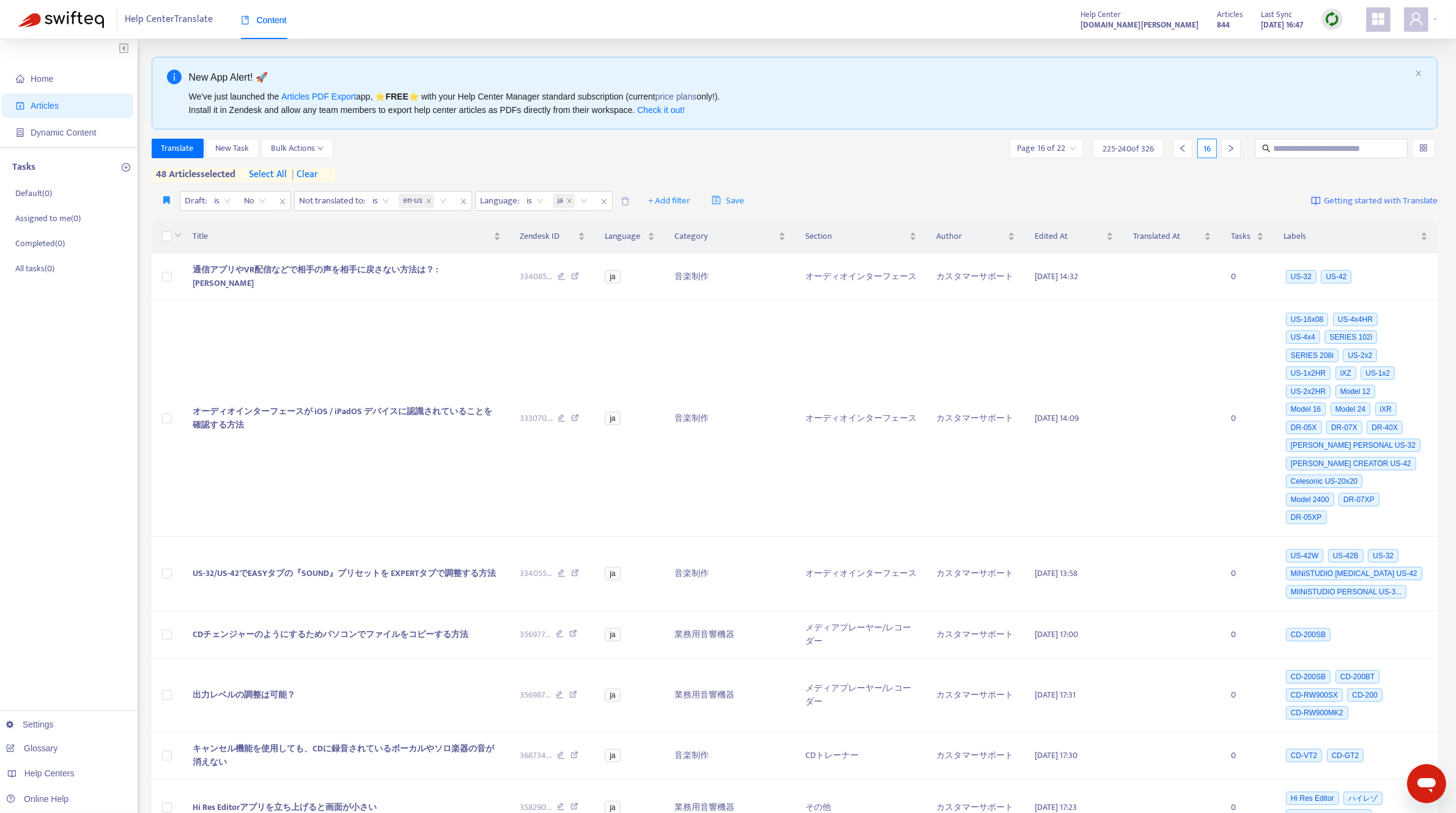
click at [1337, 24] on img at bounding box center [1332, 19] width 15 height 15
click at [1343, 62] on link "Full Sync" at bounding box center [1354, 64] width 44 height 14
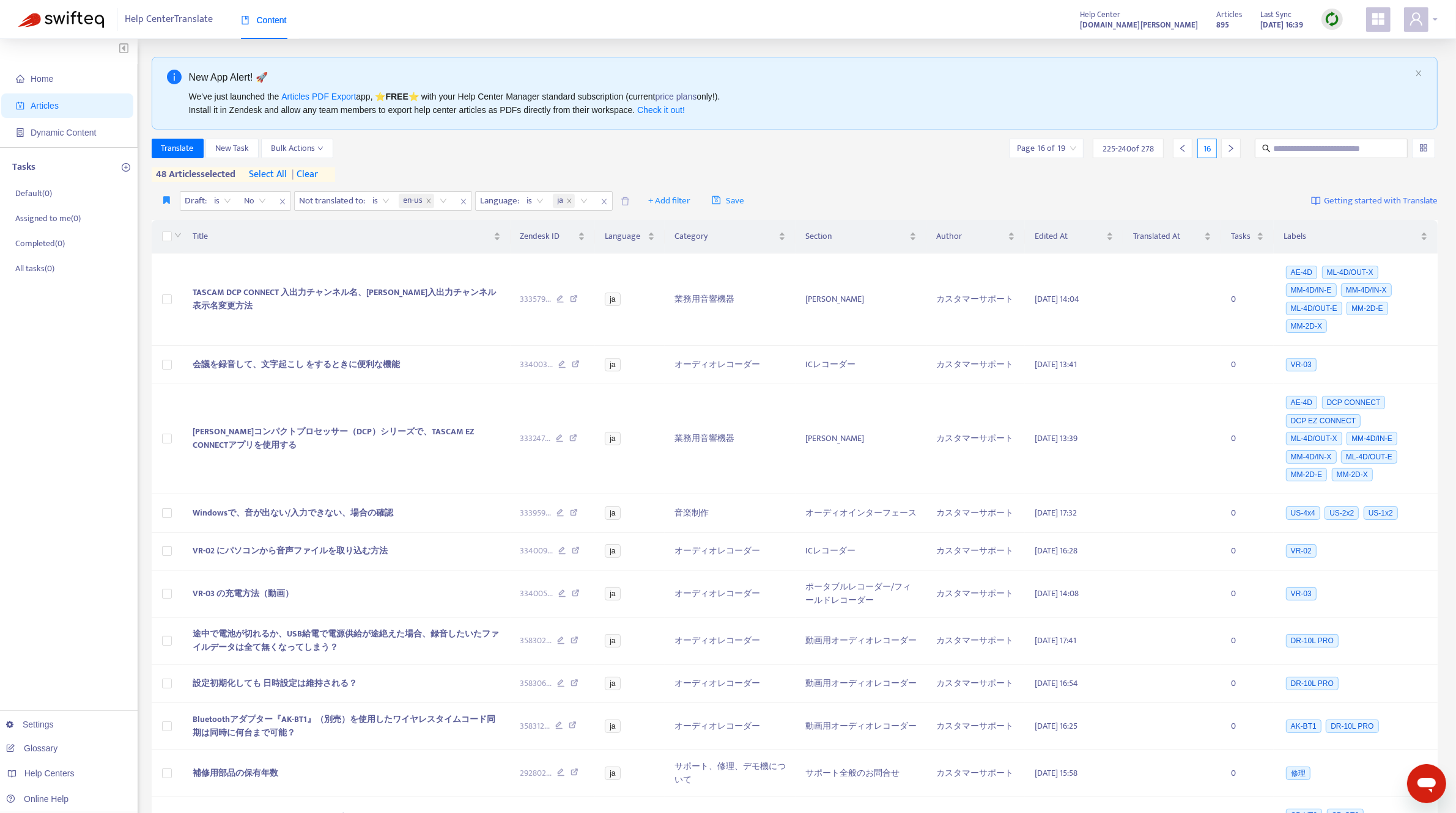
click at [1417, 19] on icon "user" at bounding box center [1415, 18] width 13 height 13
click at [1385, 161] on link "Manage Billing" at bounding box center [1353, 168] width 66 height 14
